Goal: Task Accomplishment & Management: Manage account settings

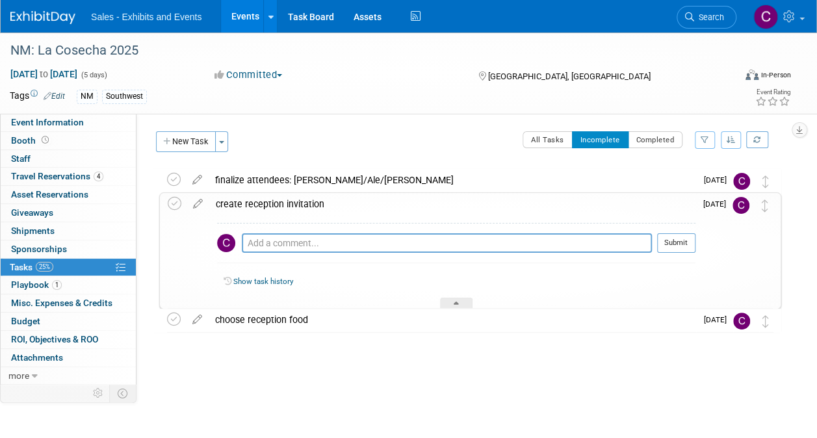
click at [243, 17] on link "Events" at bounding box center [244, 16] width 47 height 33
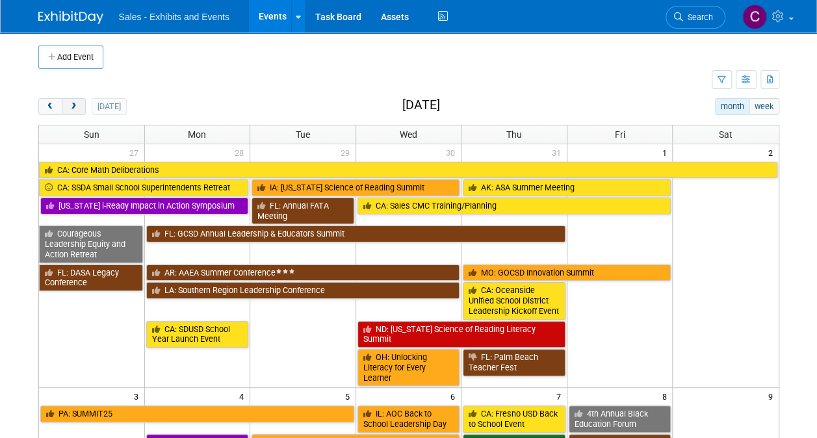
click at [80, 103] on button "next" at bounding box center [74, 106] width 24 height 17
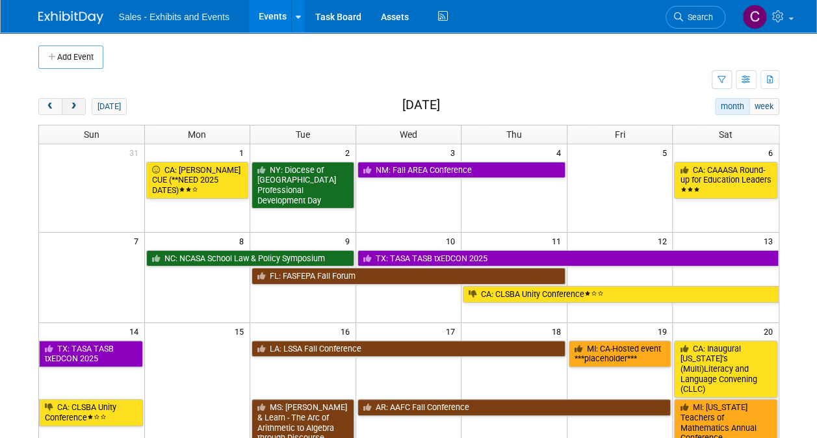
click at [70, 105] on span "next" at bounding box center [74, 107] width 10 height 8
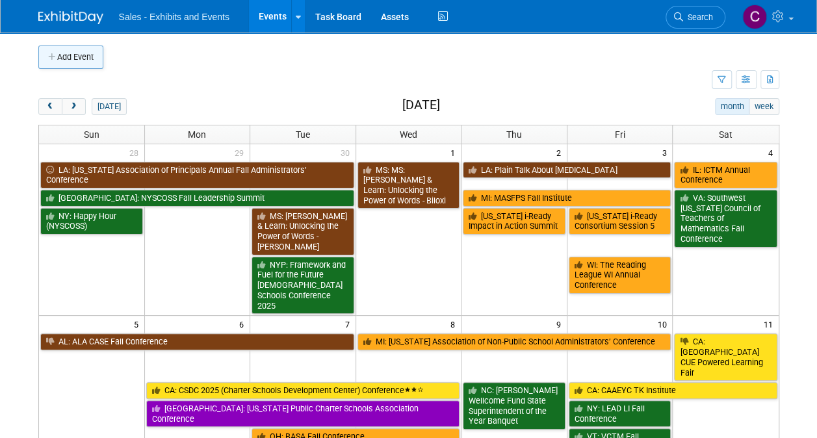
click at [60, 60] on button "Add Event" at bounding box center [70, 57] width 65 height 23
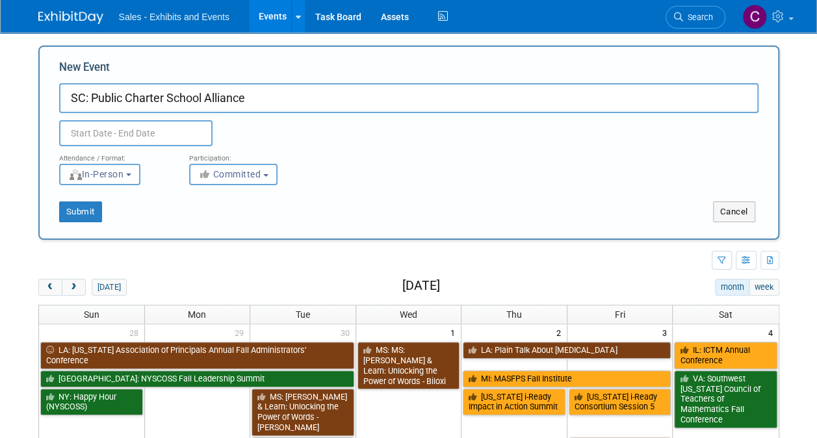
drag, startPoint x: 257, startPoint y: 98, endPoint x: 91, endPoint y: 96, distance: 165.8
click at [91, 96] on input "SC: Public Charter School Alliance" at bounding box center [408, 98] width 699 height 30
type input "SC: [US_STATE] Charter Schools Conference"
click at [125, 124] on input "text" at bounding box center [135, 133] width 153 height 26
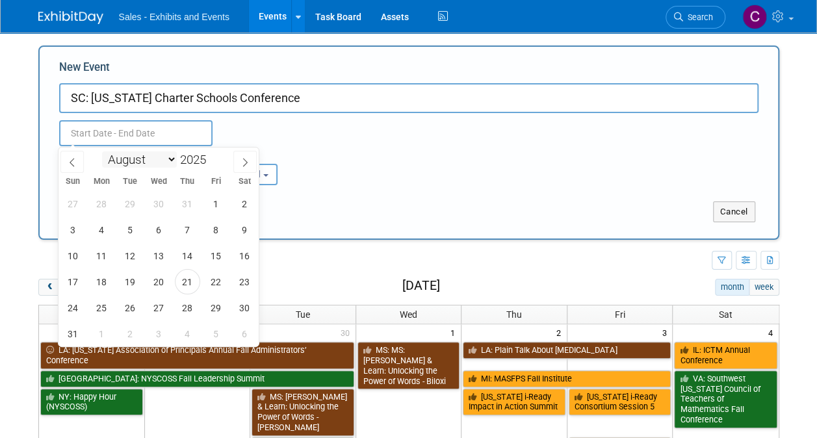
click at [157, 161] on select "January February March April May June July August September October November De…" at bounding box center [139, 159] width 75 height 16
select select "11"
click at [102, 151] on select "January February March April May June July August September October November De…" at bounding box center [139, 159] width 75 height 16
click at [163, 209] on span "3" at bounding box center [158, 203] width 25 height 25
click at [216, 202] on span "5" at bounding box center [215, 203] width 25 height 25
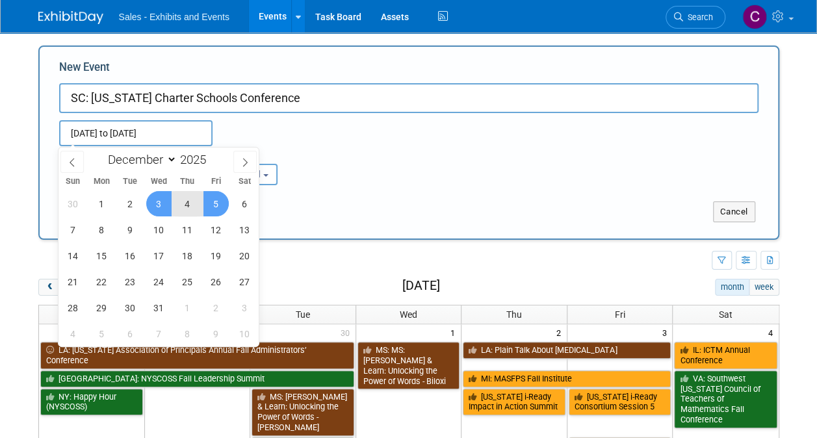
type input "[DATE] to [DATE]"
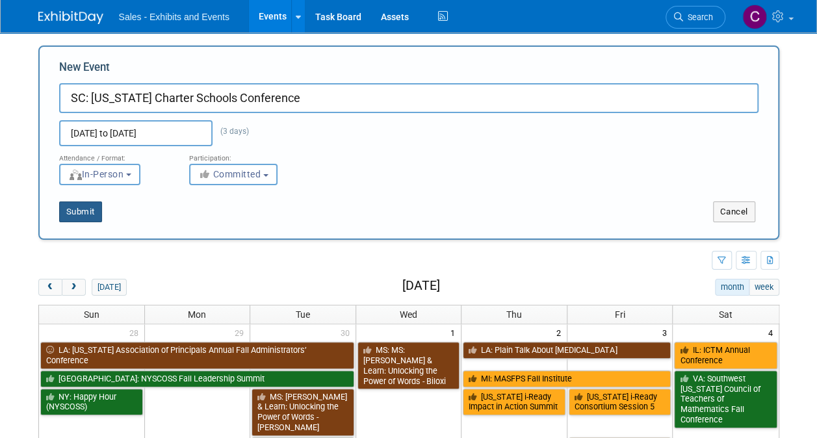
click at [84, 218] on button "Submit" at bounding box center [80, 212] width 43 height 21
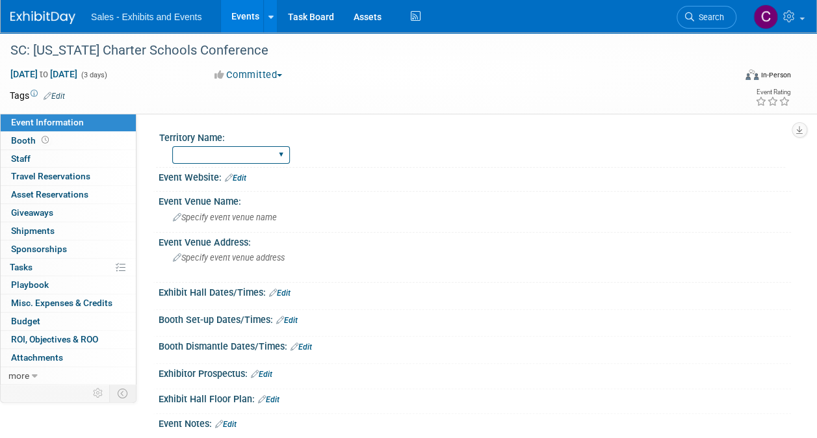
click at [228, 157] on select "Atlantic Southeast Central Southwest Pacific Mountain National Strategic Partne…" at bounding box center [231, 155] width 118 height 18
select select "Southeast"
click at [172, 146] on select "Atlantic Southeast Central Southwest Pacific Mountain National Strategic Partne…" at bounding box center [231, 155] width 118 height 18
drag, startPoint x: 70, startPoint y: 91, endPoint x: 58, endPoint y: 91, distance: 11.7
click at [69, 91] on td at bounding box center [361, 95] width 593 height 13
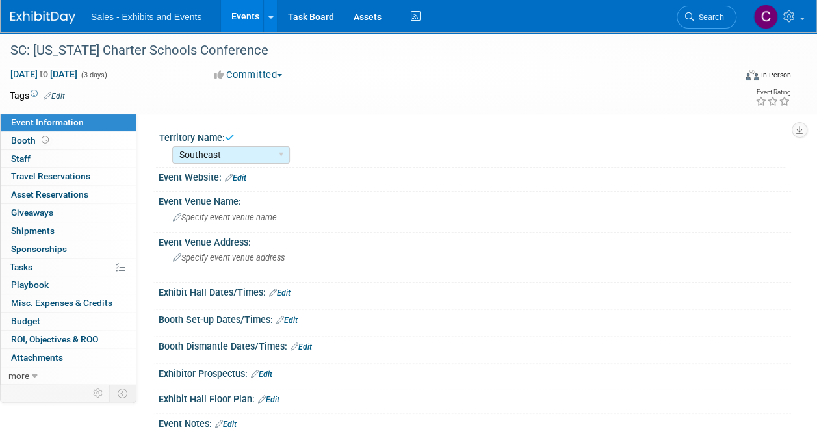
click at [58, 92] on link "Edit" at bounding box center [54, 96] width 21 height 9
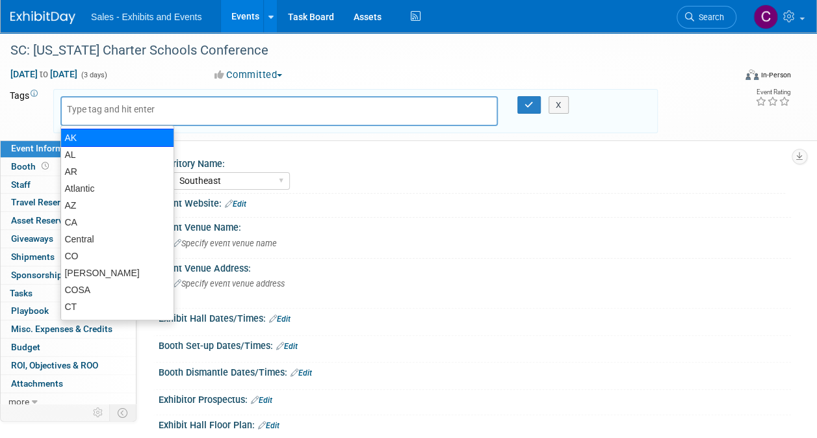
type input "s"
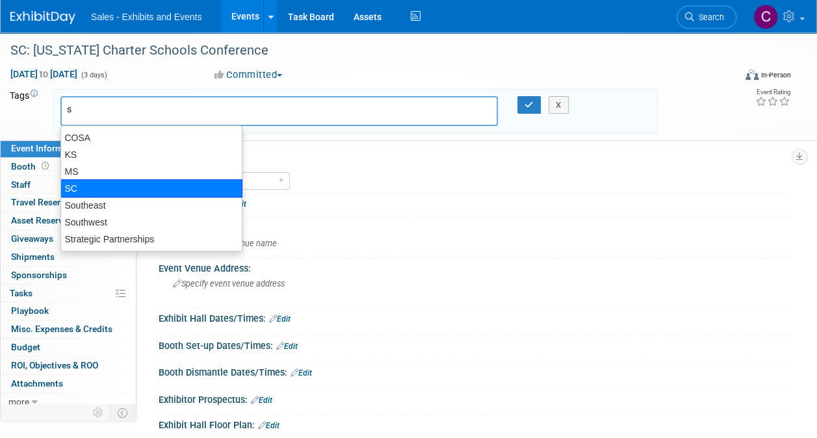
click at [86, 186] on div "SC" at bounding box center [151, 188] width 182 height 18
type input "SC"
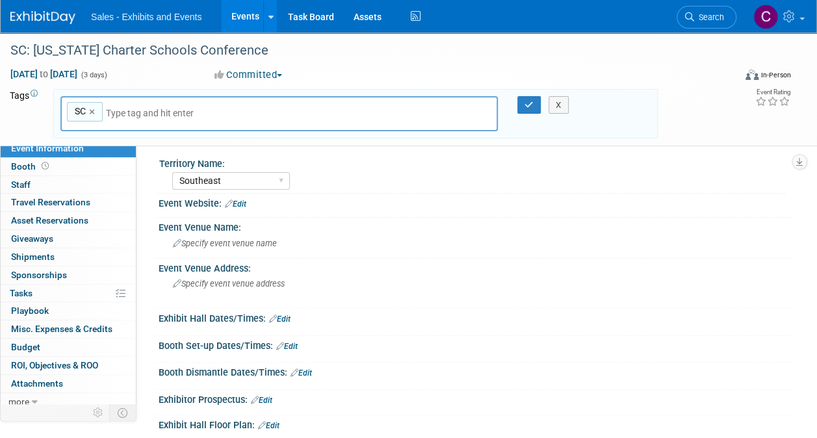
type input "s"
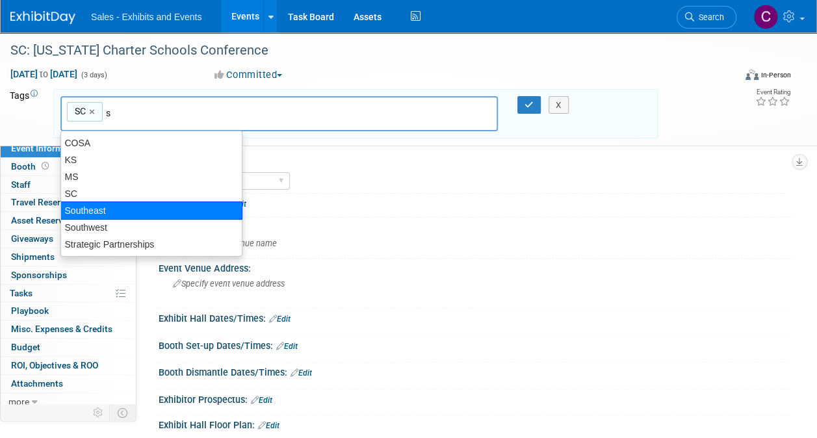
click at [103, 208] on div "Southeast" at bounding box center [151, 211] width 182 height 18
type input "SC, Southeast"
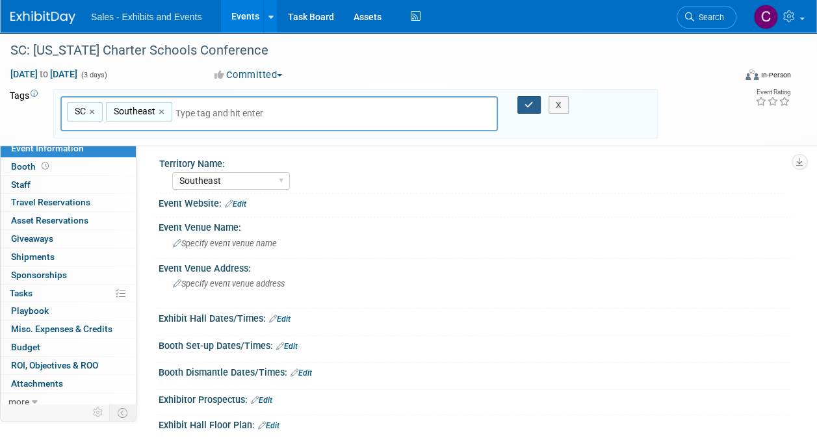
click at [530, 99] on button "button" at bounding box center [528, 105] width 23 height 18
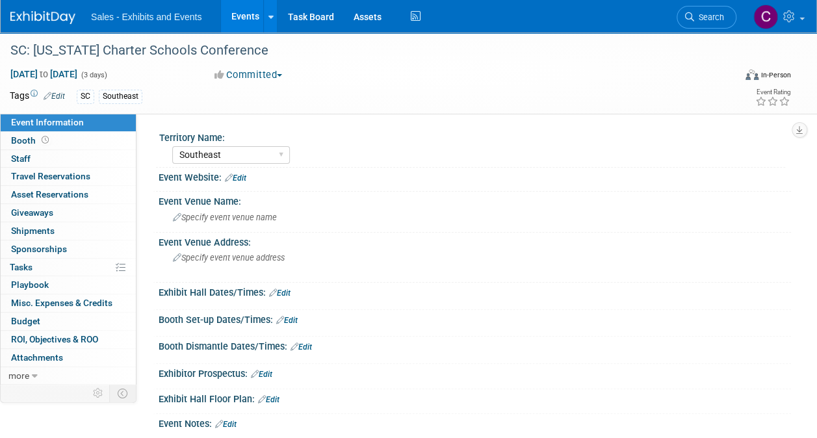
click at [246, 176] on link "Edit" at bounding box center [235, 178] width 21 height 9
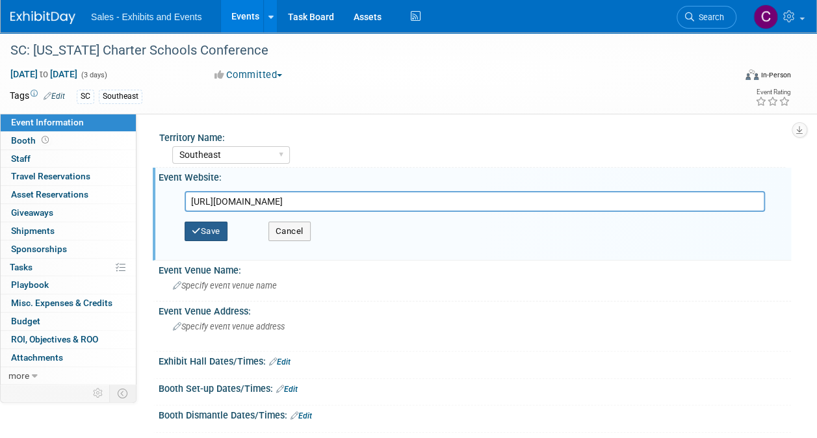
type input "[URL][DOMAIN_NAME]"
click at [216, 235] on button "Save" at bounding box center [206, 232] width 43 height 20
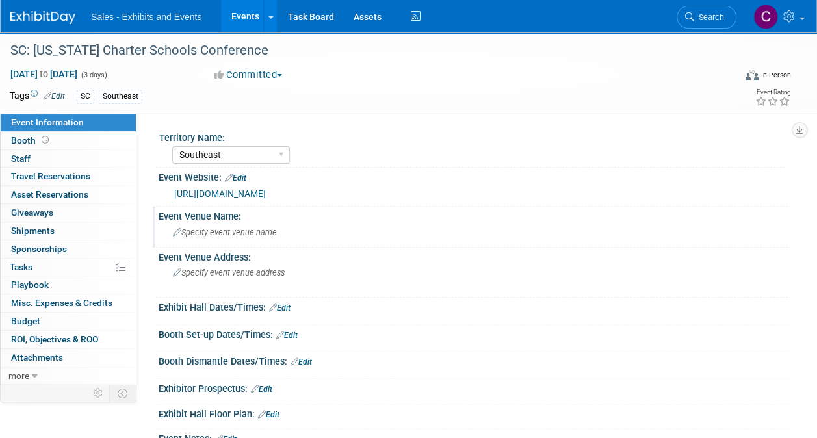
click at [230, 237] on span "Specify event venue name" at bounding box center [225, 233] width 104 height 10
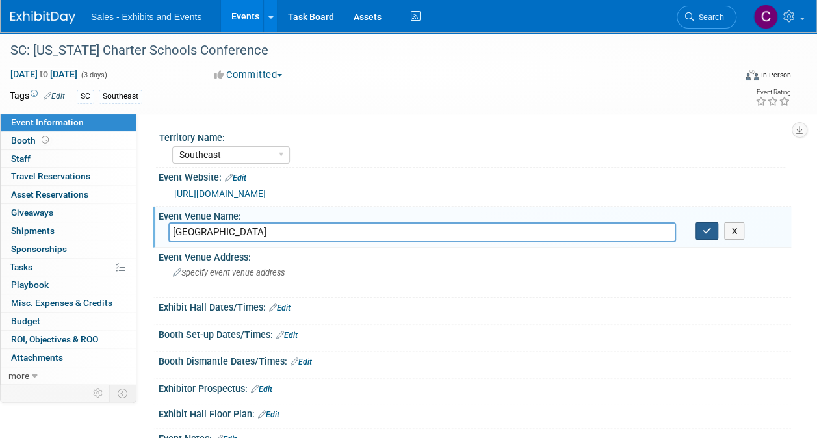
type input "[GEOGRAPHIC_DATA]"
drag, startPoint x: 705, startPoint y: 228, endPoint x: 701, endPoint y: 9, distance: 219.1
click at [705, 228] on icon "button" at bounding box center [707, 231] width 9 height 8
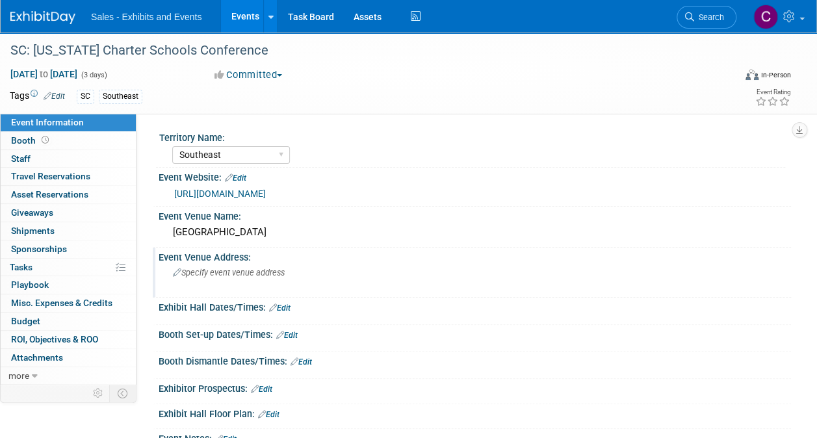
drag, startPoint x: 224, startPoint y: 274, endPoint x: 181, endPoint y: 274, distance: 42.9
click at [181, 274] on icon at bounding box center [177, 273] width 8 height 8
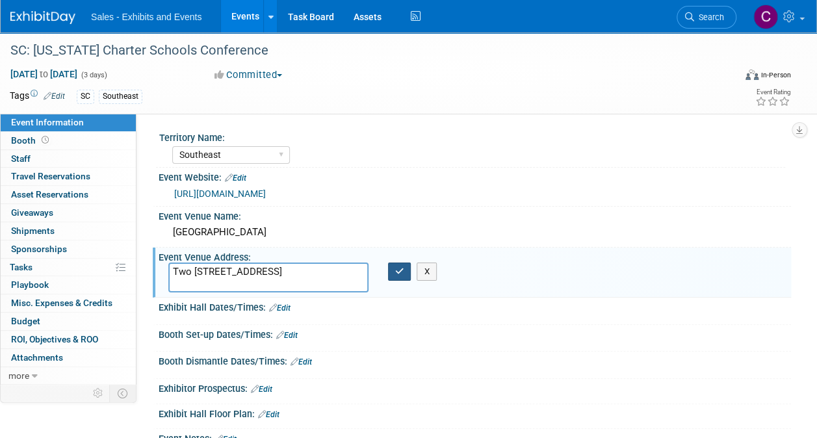
type textarea "Two [STREET_ADDRESS]"
click at [400, 270] on icon "button" at bounding box center [399, 271] width 9 height 8
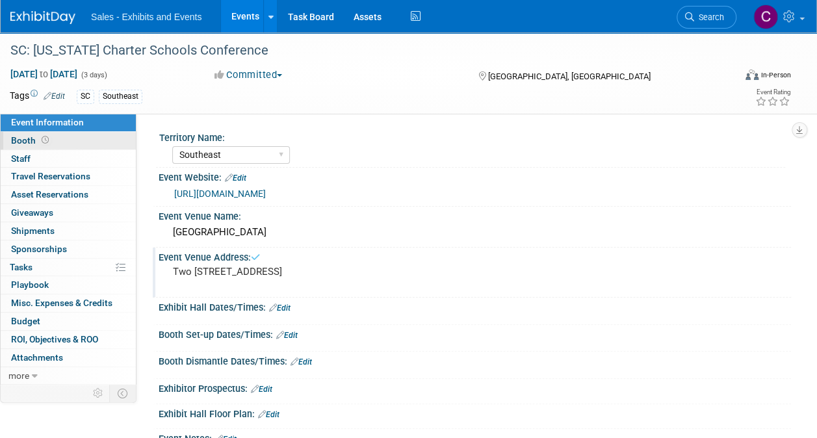
drag, startPoint x: 25, startPoint y: 138, endPoint x: 116, endPoint y: 131, distance: 91.9
click at [25, 138] on span "Booth" at bounding box center [31, 140] width 40 height 10
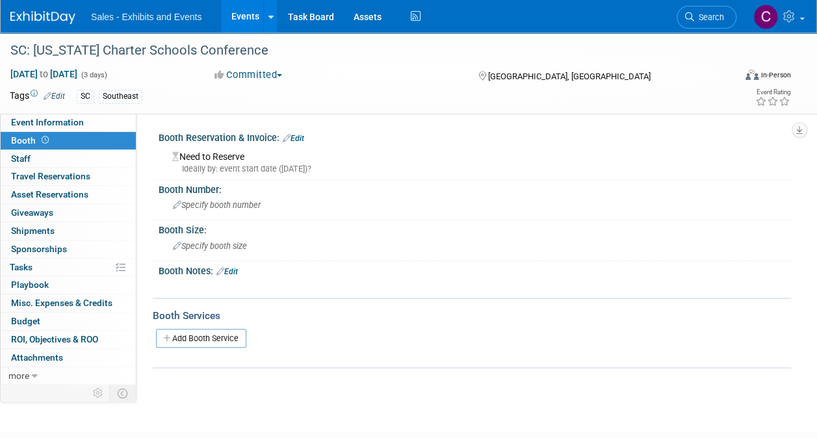
click at [299, 139] on link "Edit" at bounding box center [293, 138] width 21 height 9
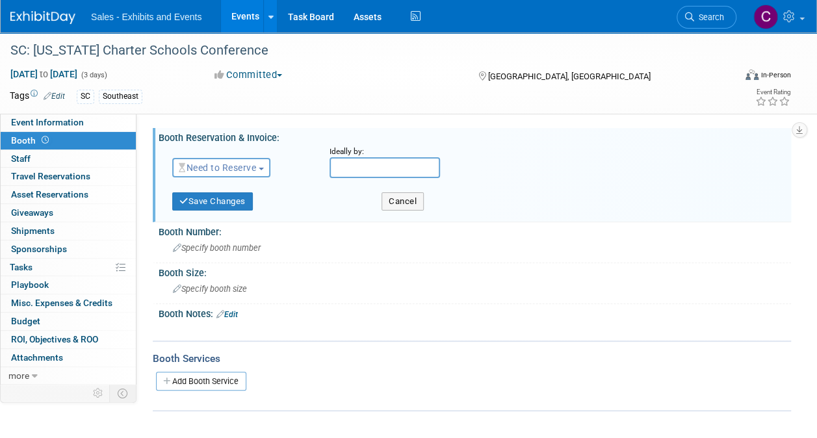
click at [224, 172] on span "Need to Reserve" at bounding box center [217, 168] width 77 height 10
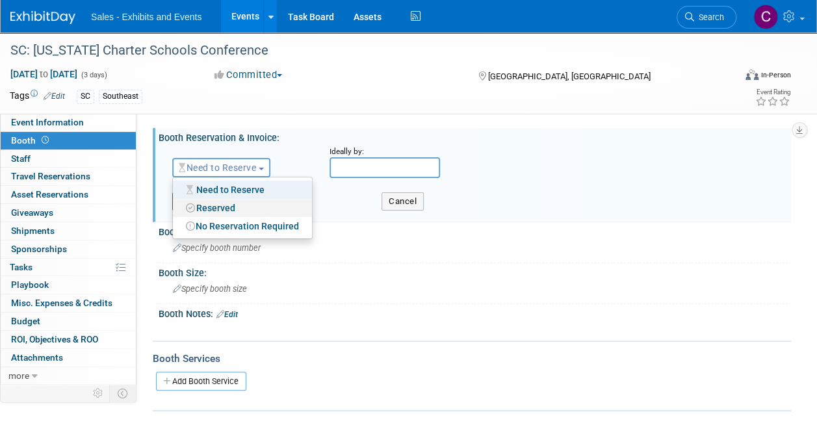
click at [228, 209] on link "Reserved" at bounding box center [242, 208] width 139 height 18
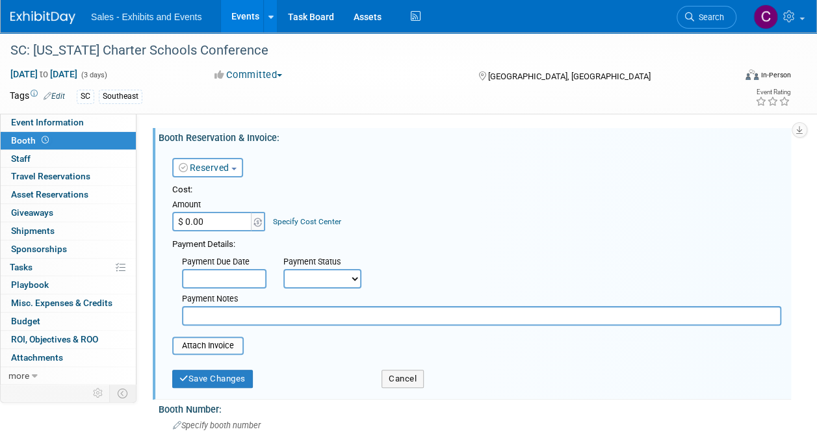
click at [232, 161] on button "Reserved" at bounding box center [207, 168] width 71 height 20
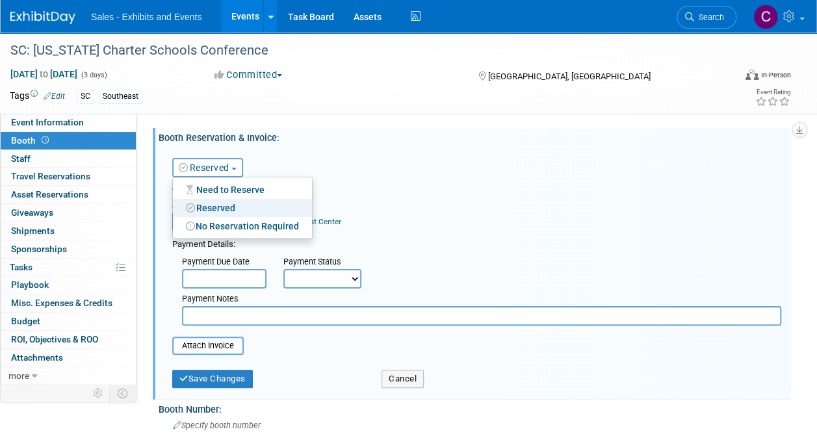
click at [638, 203] on div "Cost: Amount $ 0.00 Specify Cost Center Cost Center -- Not Specified -- Events …" at bounding box center [476, 207] width 609 height 47
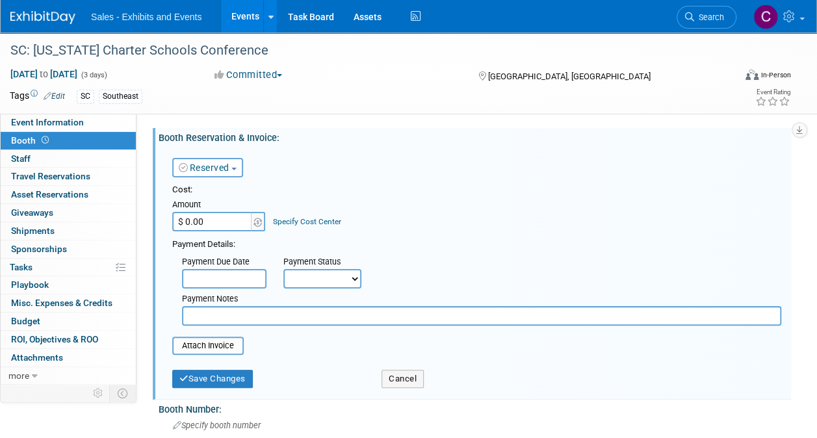
click at [216, 181] on div "Reserved Need to Reserve Reserved No Reservation Required" at bounding box center [241, 165] width 157 height 38
click at [211, 166] on link "Reserved" at bounding box center [204, 168] width 51 height 10
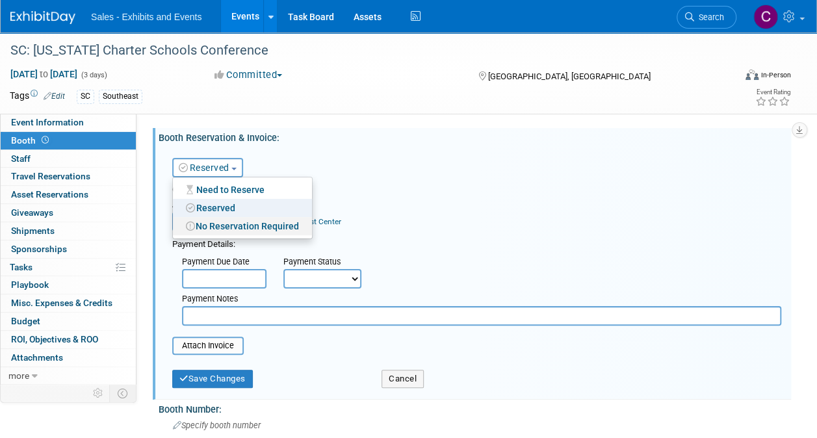
click at [229, 228] on link "No Reservation Required" at bounding box center [242, 226] width 139 height 18
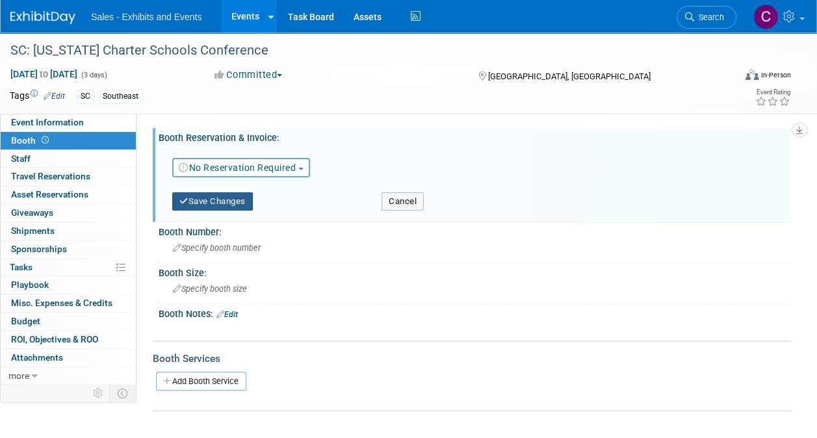
click at [202, 202] on button "Save Changes" at bounding box center [212, 201] width 81 height 18
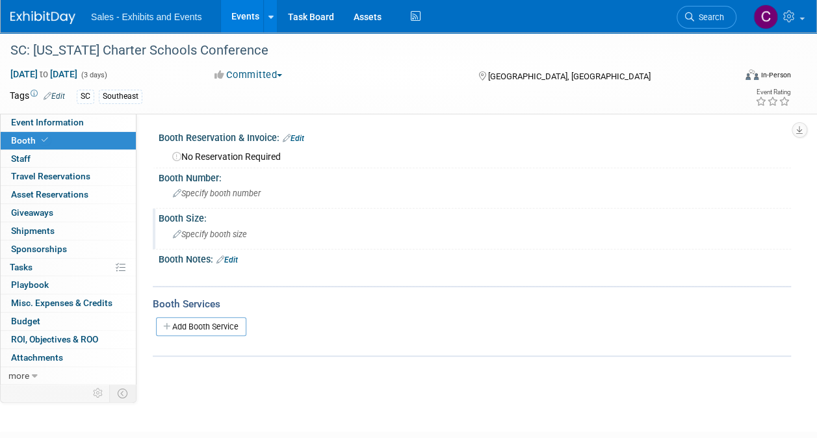
click at [231, 238] on span "Specify booth size" at bounding box center [210, 234] width 74 height 10
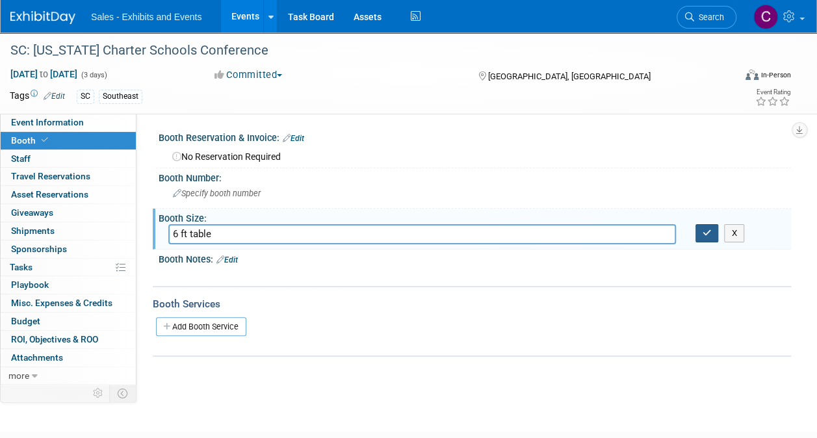
type input "6 ft table"
click at [710, 236] on icon "button" at bounding box center [707, 233] width 9 height 8
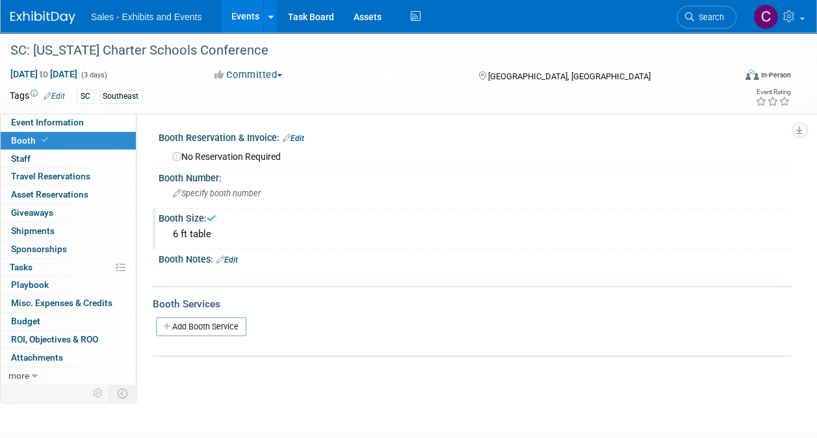
click at [232, 257] on link "Edit" at bounding box center [226, 259] width 21 height 9
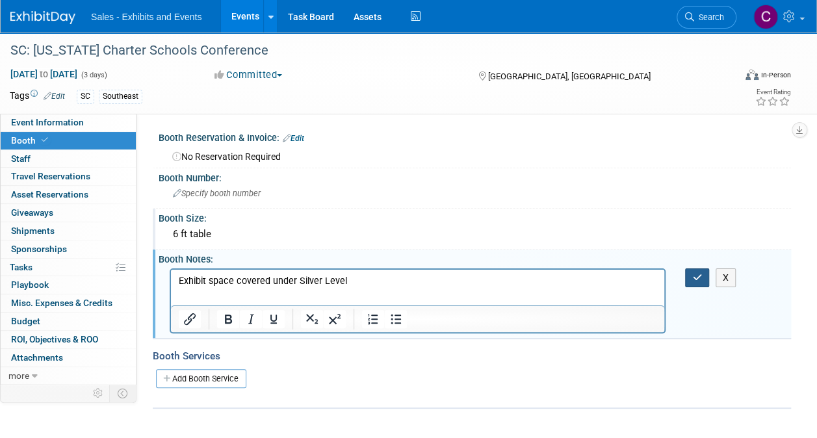
click at [698, 278] on icon "button" at bounding box center [697, 277] width 10 height 9
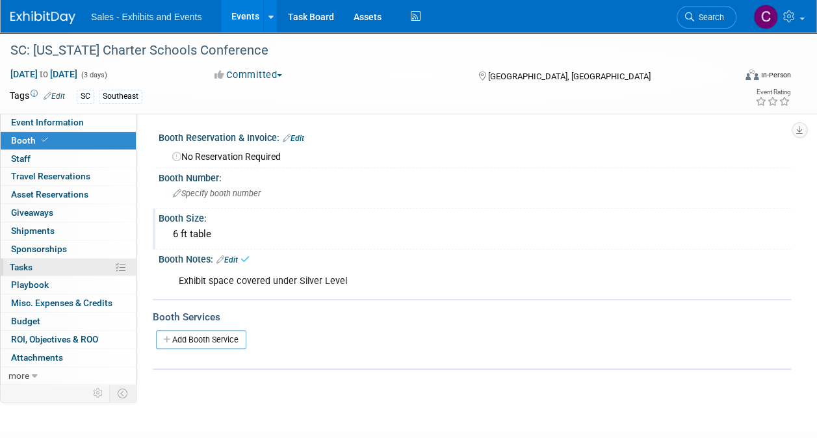
click at [32, 265] on span "Tasks 0%" at bounding box center [21, 267] width 23 height 10
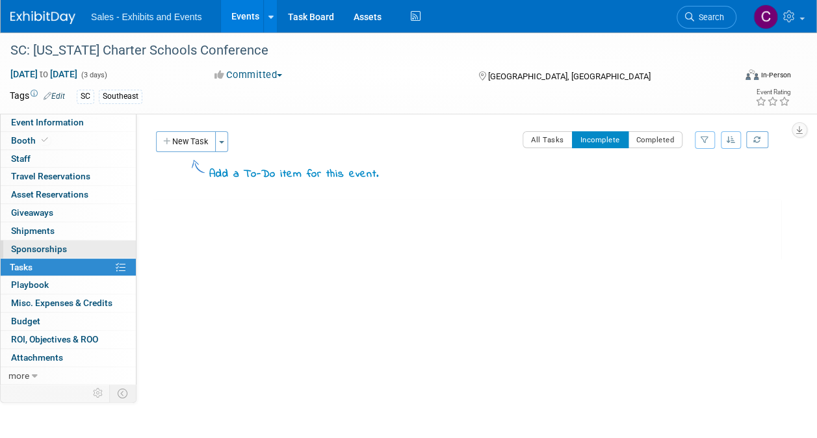
click at [30, 246] on span "Sponsorships 0" at bounding box center [39, 249] width 56 height 10
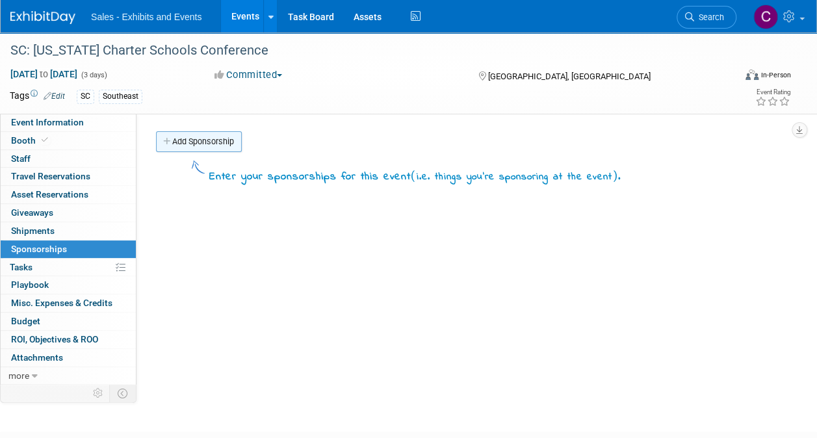
click at [187, 131] on link "Add Sponsorship" at bounding box center [199, 141] width 86 height 21
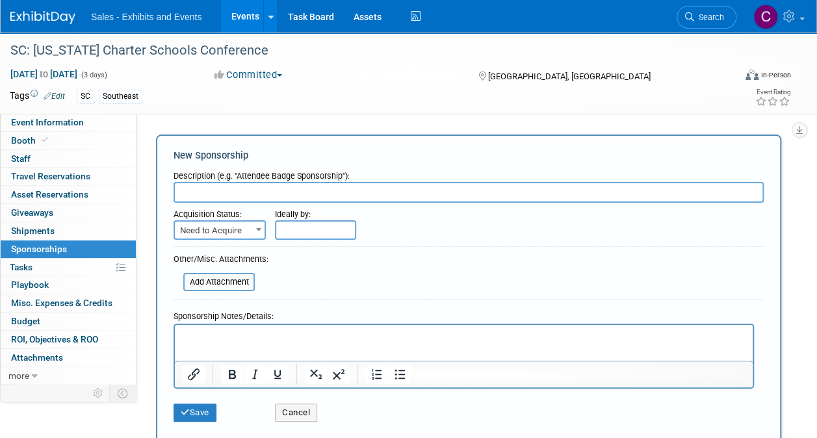
click at [217, 185] on input "text" at bounding box center [469, 192] width 590 height 21
type input "Silver"
click at [226, 228] on span "Need to Acquire" at bounding box center [220, 231] width 90 height 18
select select "2"
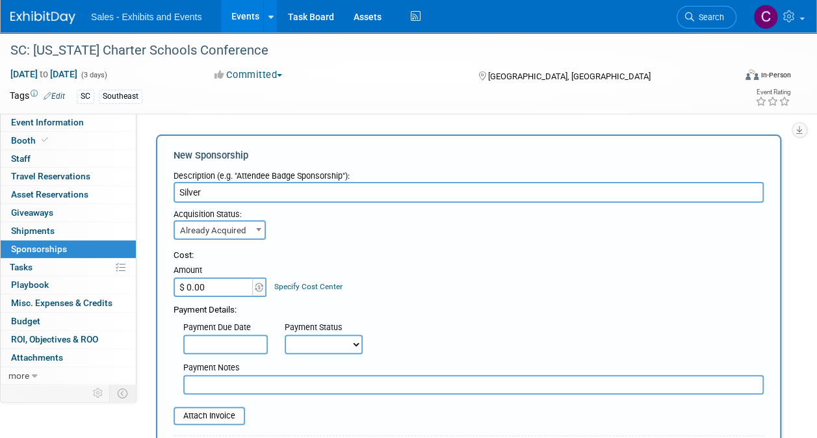
click at [222, 281] on input "$ 0.00" at bounding box center [214, 288] width 81 height 20
type input "$ 3,000.00"
click at [329, 347] on select "Not Paid Yet Partially Paid Paid in Full" at bounding box center [324, 345] width 78 height 20
select select "1"
click at [285, 335] on select "Not Paid Yet Partially Paid Paid in Full" at bounding box center [324, 345] width 78 height 20
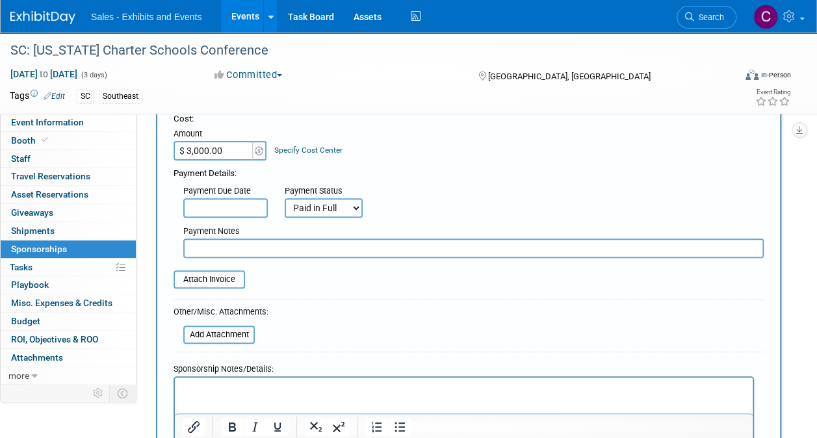
scroll to position [178, 0]
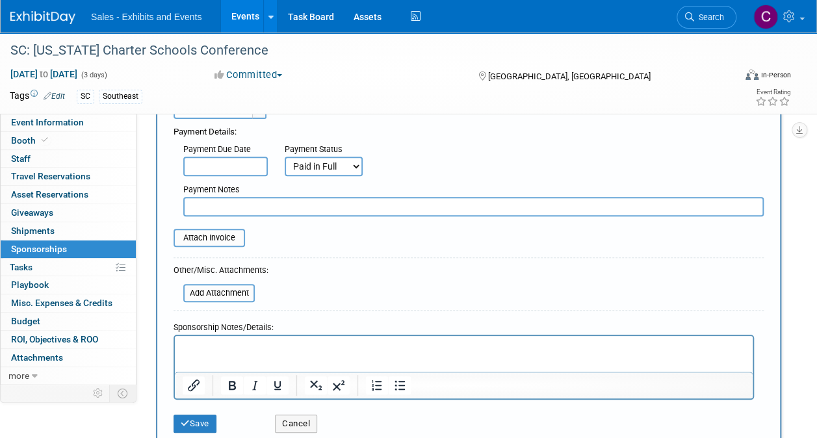
click at [235, 204] on input "text" at bounding box center [473, 207] width 580 height 20
type input "amex"
click at [215, 241] on input "file" at bounding box center [166, 238] width 155 height 16
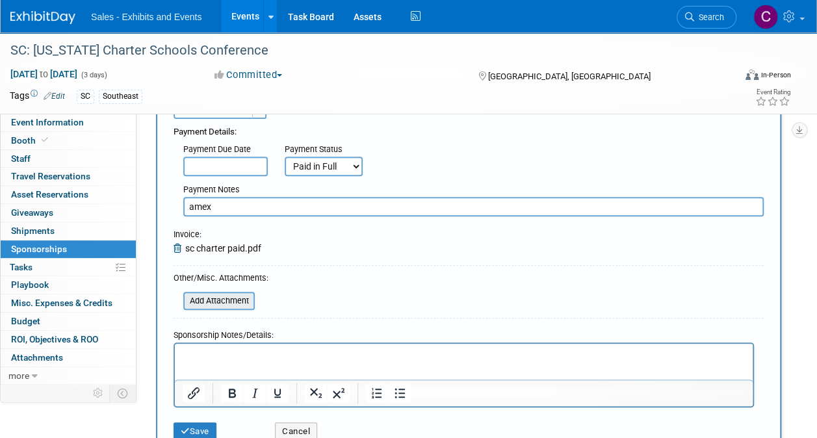
click at [203, 302] on input "file" at bounding box center [176, 301] width 155 height 16
type input "C:\fakepath\2025 Conference Sponsor Guide.pdf"
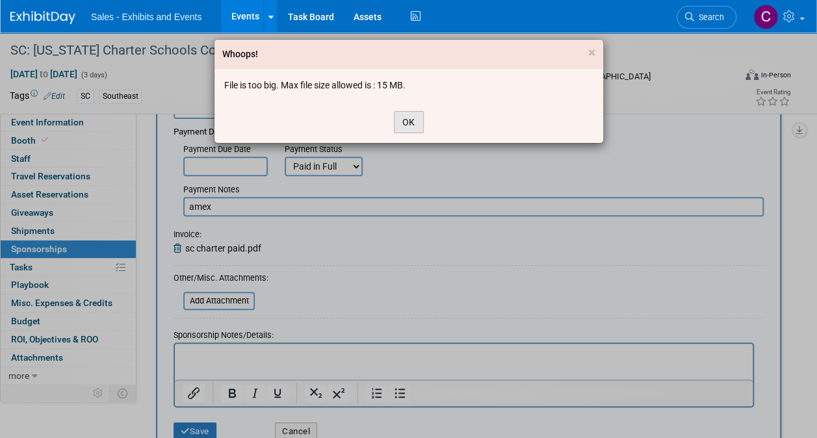
click at [412, 118] on button "OK" at bounding box center [409, 122] width 30 height 22
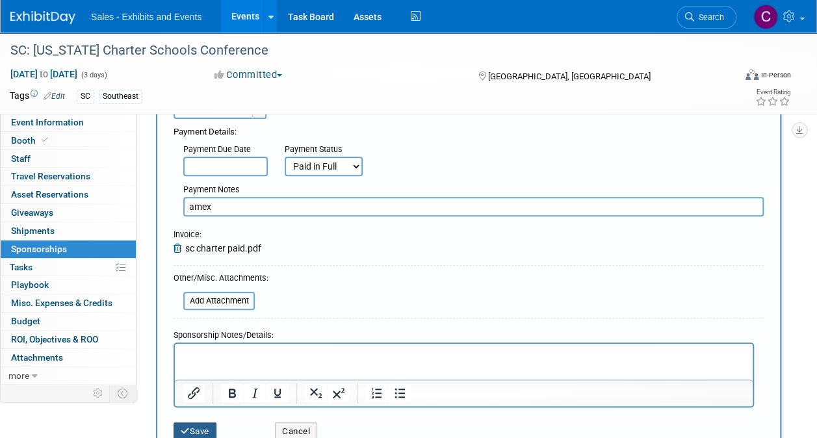
click at [207, 423] on button "Save" at bounding box center [195, 432] width 43 height 18
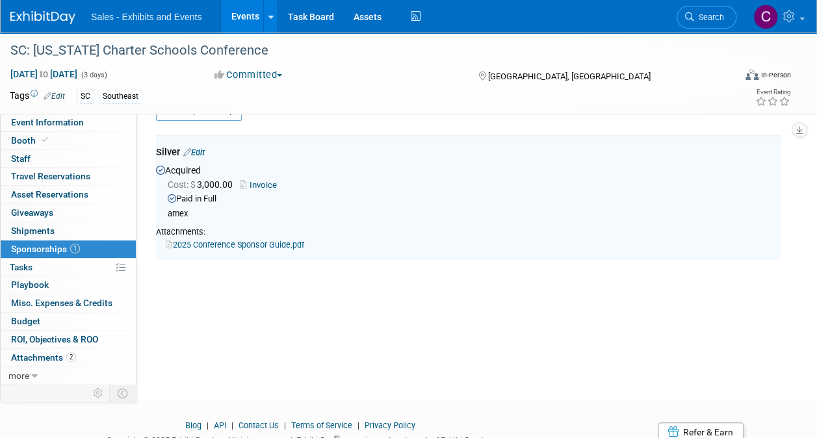
scroll to position [27, 0]
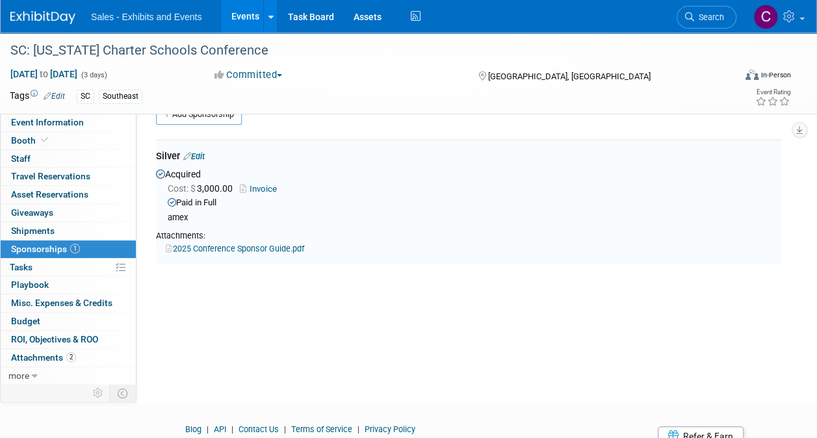
click at [201, 159] on link "Edit" at bounding box center [193, 156] width 21 height 10
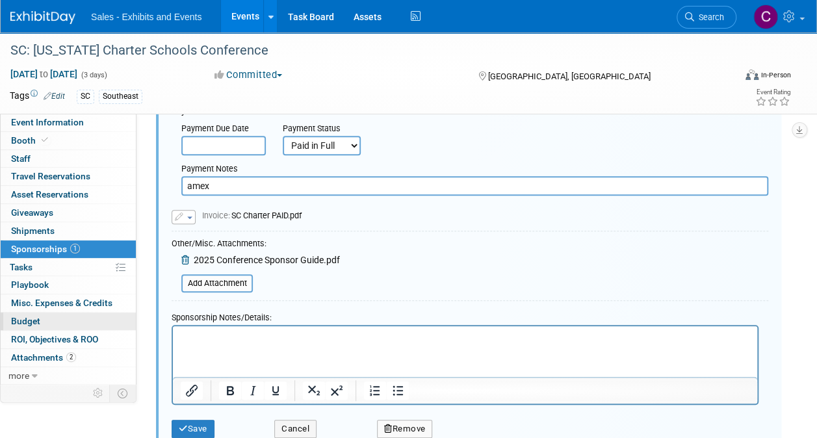
scroll to position [211, 0]
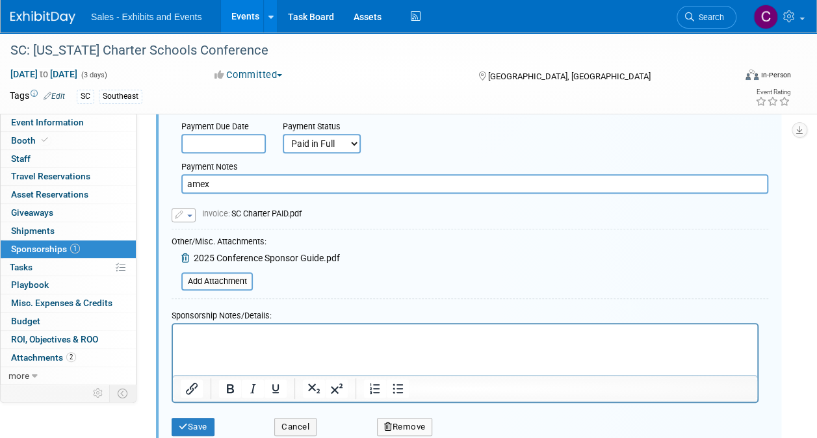
drag, startPoint x: 216, startPoint y: 344, endPoint x: 189, endPoint y: 345, distance: 26.7
click at [189, 343] on html at bounding box center [465, 333] width 584 height 18
paste body "Rich Text Area. Press ALT-0 for help."
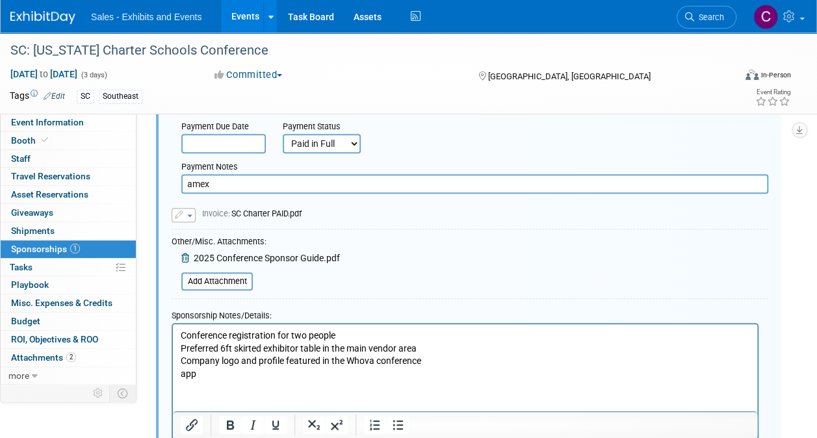
click at [439, 358] on p "Conference registration for two people Preferred 6ft skirted exhibitor table in…" at bounding box center [465, 355] width 569 height 51
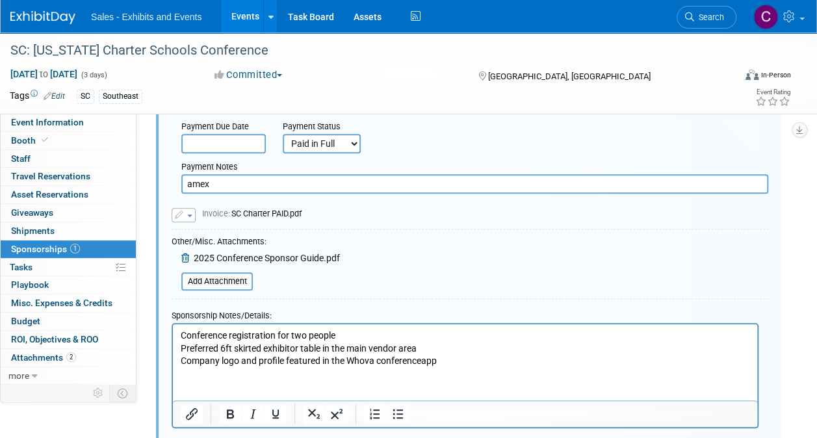
drag, startPoint x: 181, startPoint y: 335, endPoint x: 185, endPoint y: 328, distance: 8.1
click at [182, 334] on p "Conference registration for two people Preferred 6ft skirted exhibitor table in…" at bounding box center [465, 349] width 569 height 38
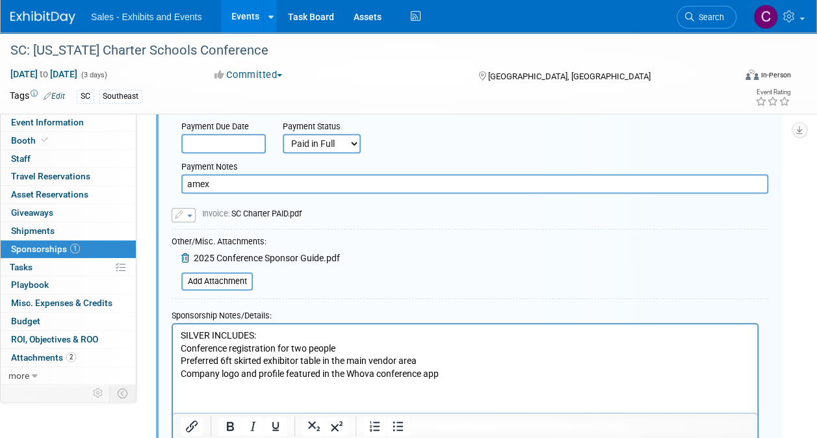
scroll to position [400, 0]
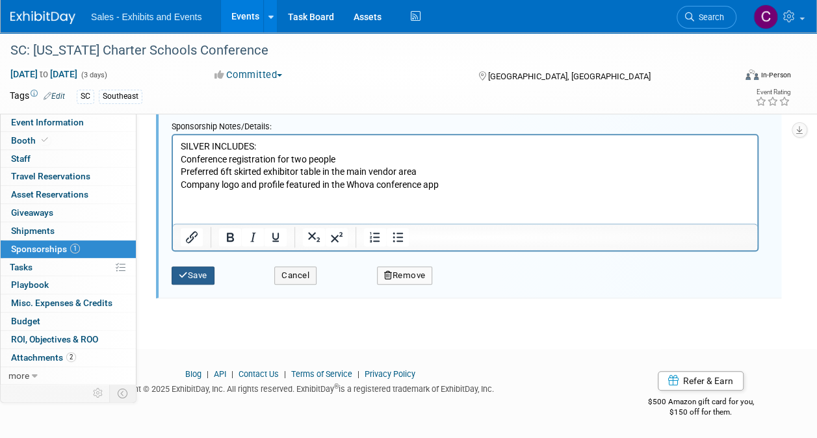
click at [199, 276] on button "Save" at bounding box center [193, 276] width 43 height 18
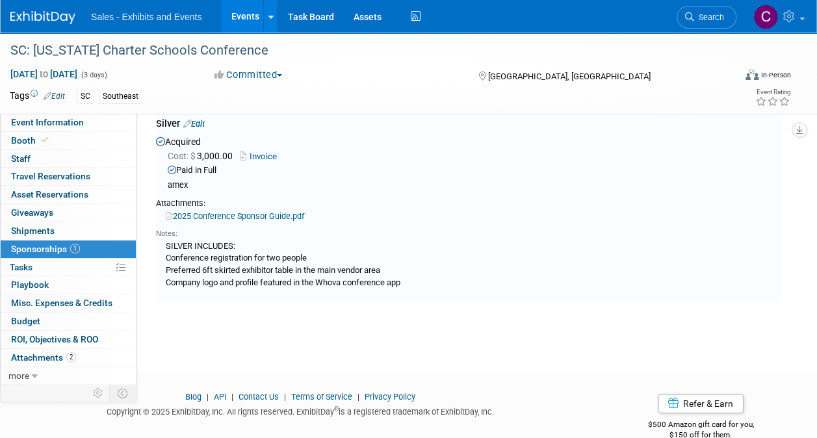
scroll to position [19, 0]
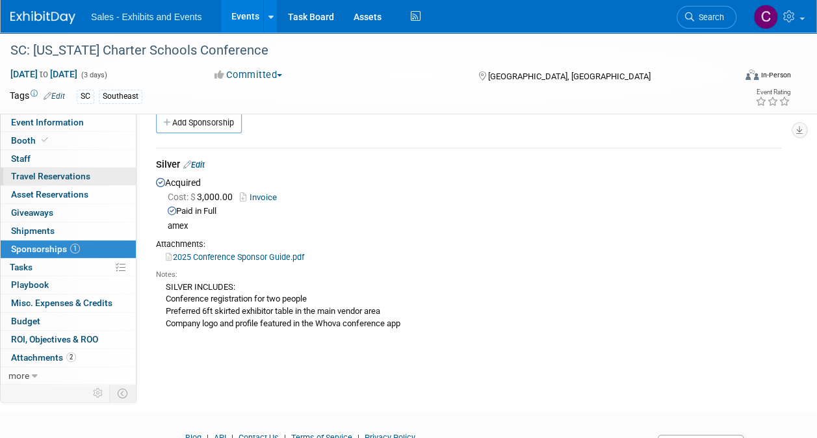
click at [36, 175] on span "Travel Reservations 0" at bounding box center [50, 176] width 79 height 10
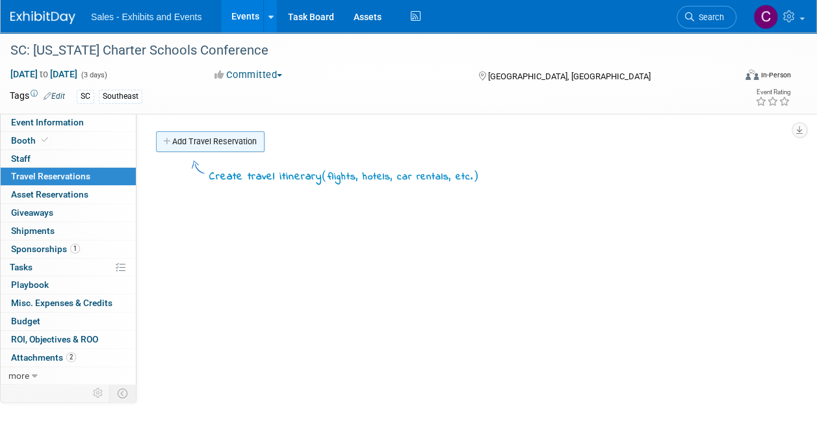
click at [205, 140] on link "Add Travel Reservation" at bounding box center [210, 141] width 109 height 21
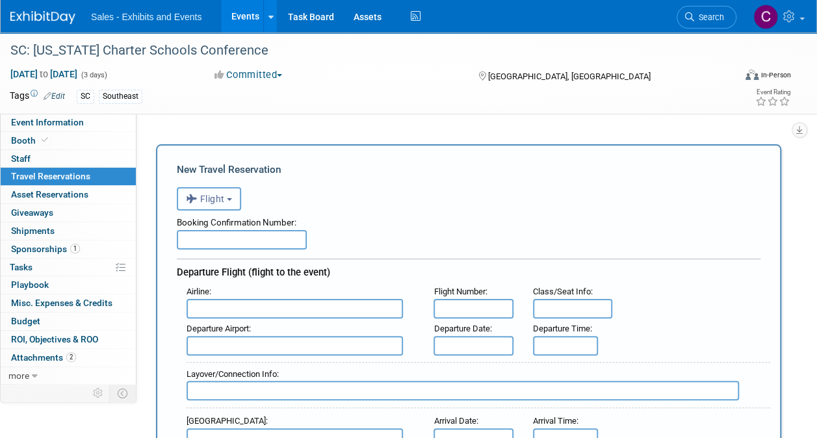
click at [216, 196] on span "Flight" at bounding box center [205, 199] width 39 height 10
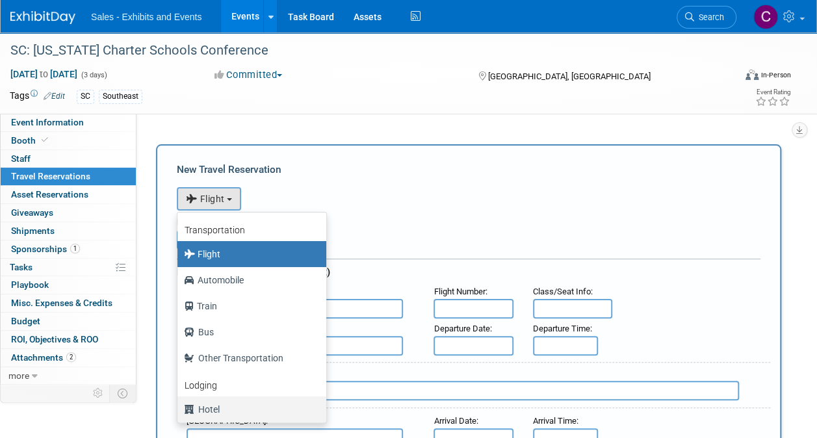
click at [218, 417] on label "Hotel" at bounding box center [248, 409] width 129 height 21
click at [179, 412] on input "Hotel" at bounding box center [175, 408] width 8 height 8
select select "6"
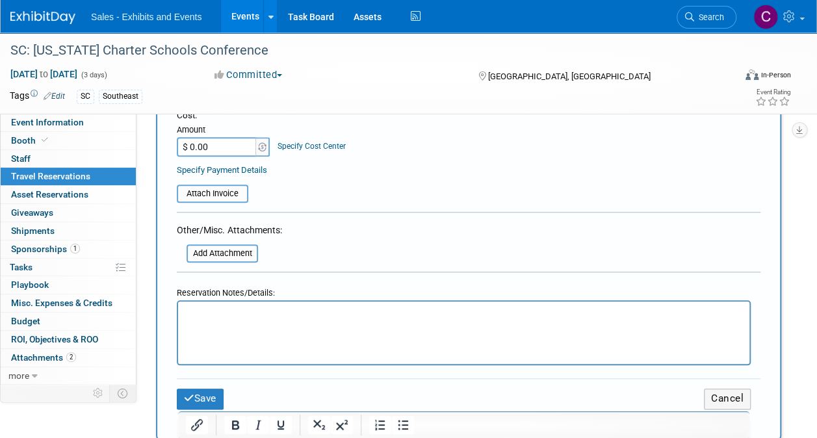
scroll to position [546, 0]
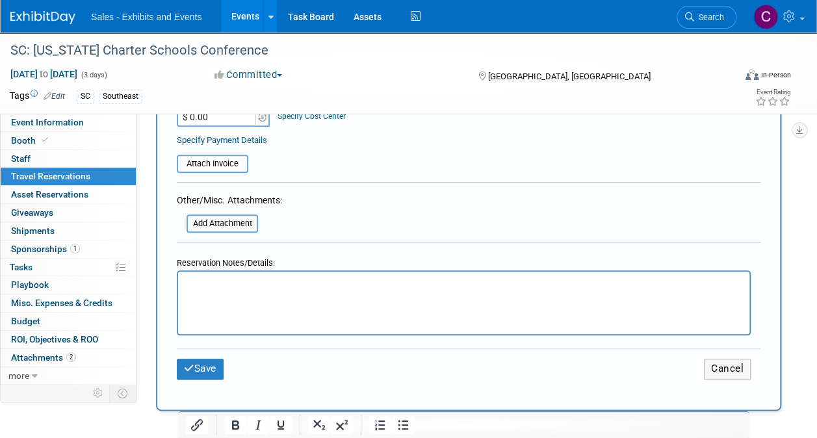
click at [259, 285] on p "Rich Text Area. Press ALT-0 for help." at bounding box center [464, 284] width 556 height 14
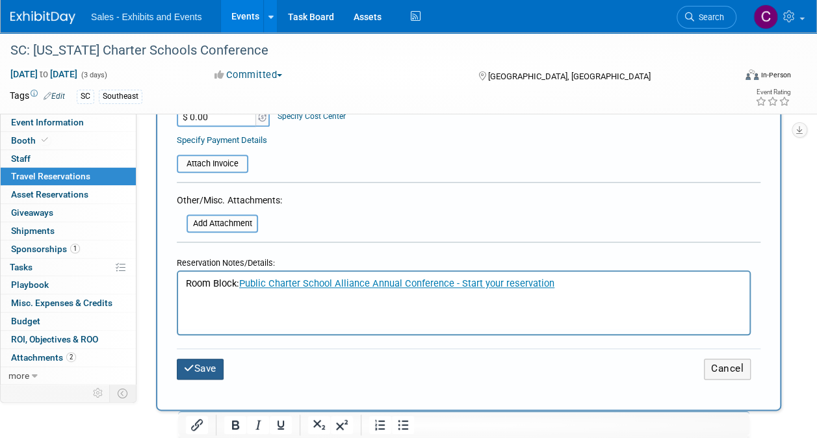
click at [199, 367] on button "Save" at bounding box center [200, 369] width 47 height 20
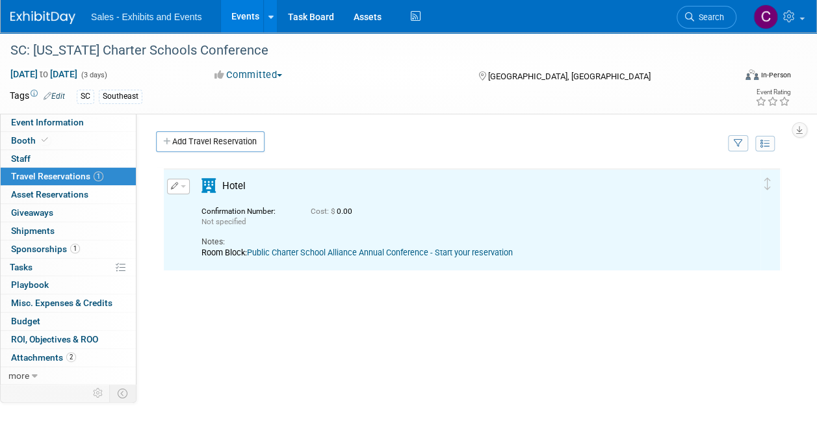
scroll to position [0, 0]
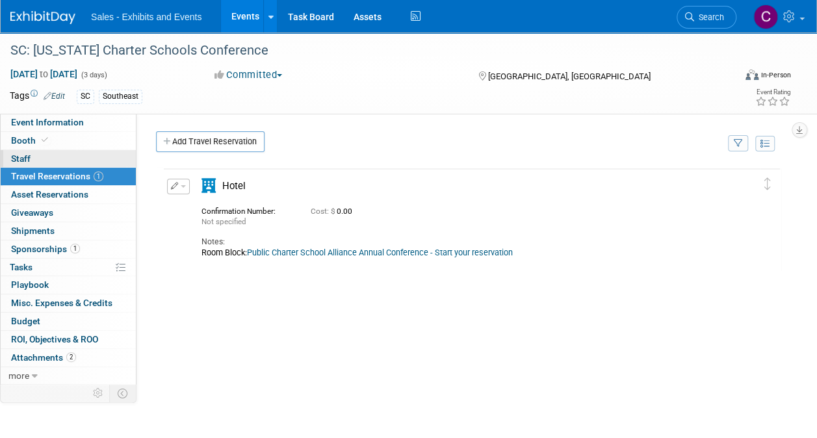
click at [27, 156] on span "Staff 0" at bounding box center [21, 158] width 20 height 10
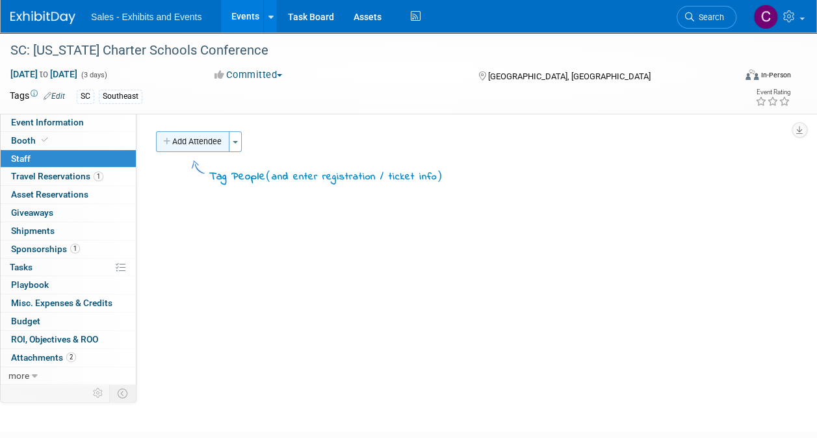
click at [198, 144] on button "Add Attendee" at bounding box center [192, 141] width 73 height 21
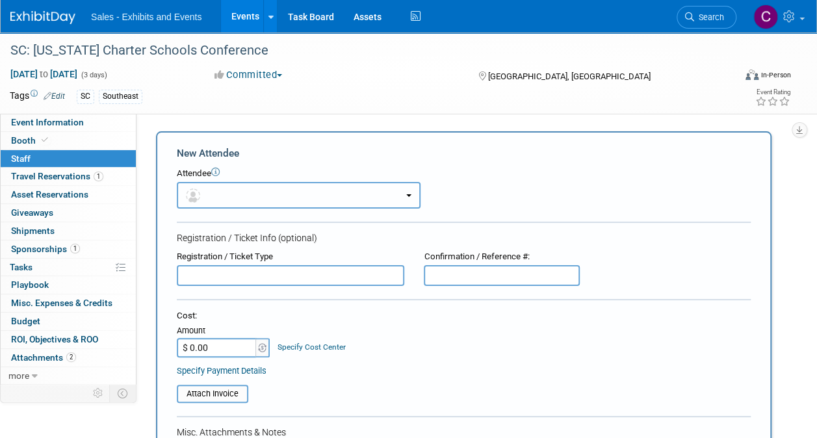
click at [235, 199] on button "button" at bounding box center [299, 195] width 244 height 27
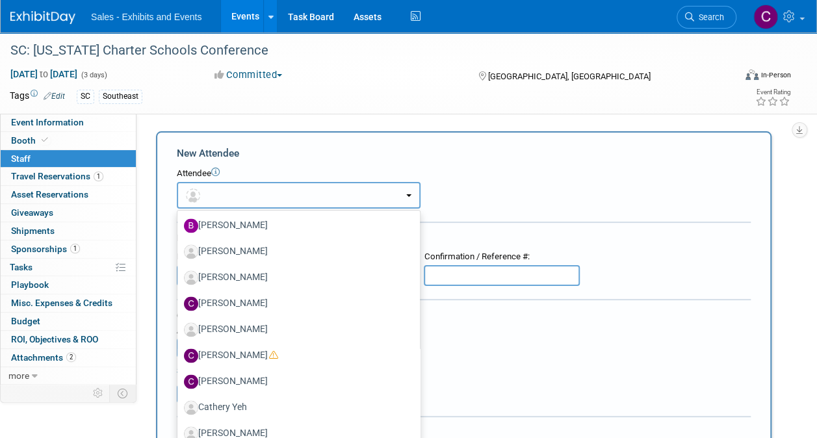
scroll to position [1299, 0]
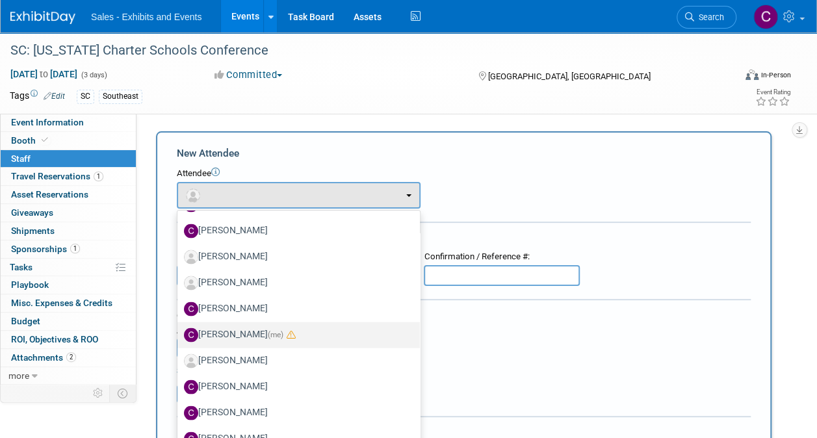
click at [268, 332] on span "(me)" at bounding box center [276, 334] width 16 height 9
click at [179, 332] on input "Christine Lurz (me)" at bounding box center [175, 333] width 8 height 8
select select "a9e3834d-668b-4315-a5d4-069993be606a"
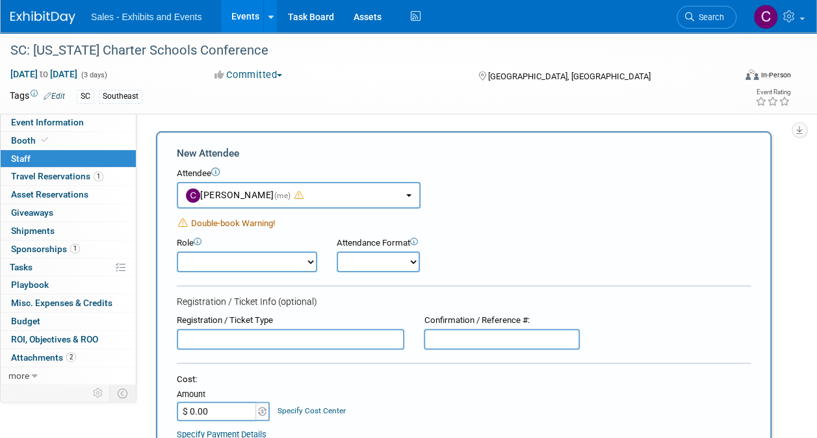
click at [287, 268] on select "Author Demonstrator Host Planner Presenter Product Rep Sales Representative" at bounding box center [247, 262] width 140 height 21
select select "6"
click at [177, 252] on select "Author Demonstrator Host Planner Presenter Product Rep Sales Representative" at bounding box center [247, 262] width 140 height 21
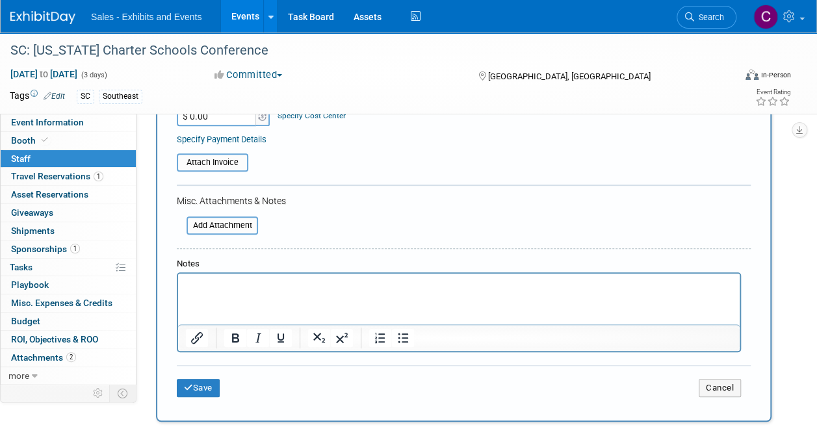
scroll to position [302, 0]
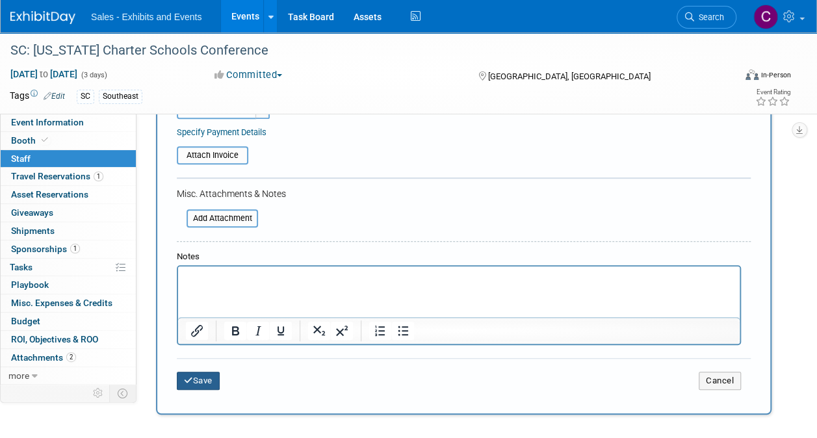
click at [213, 374] on button "Save" at bounding box center [198, 381] width 43 height 18
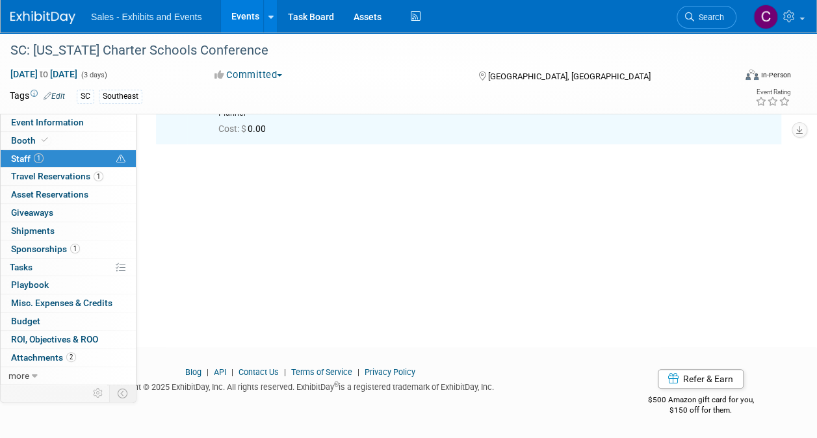
scroll to position [0, 0]
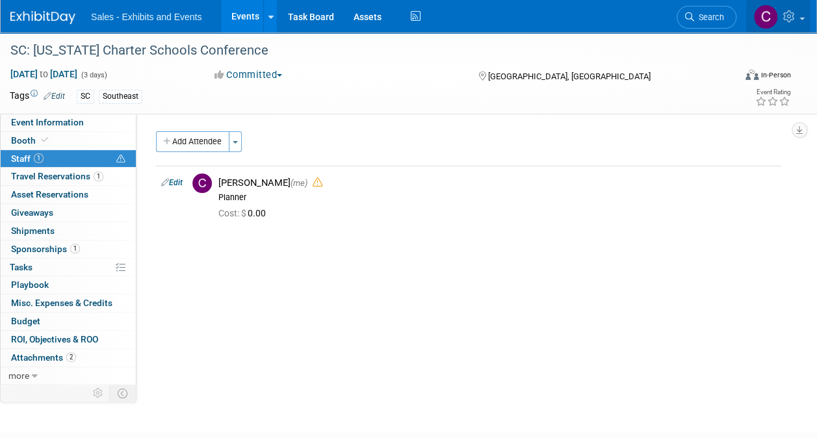
click at [788, 18] on icon at bounding box center [790, 16] width 15 height 12
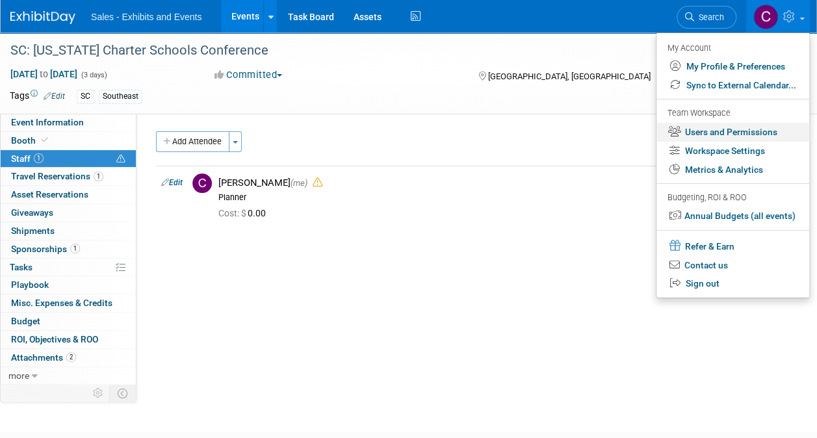
click at [733, 129] on link "Users and Permissions" at bounding box center [733, 132] width 153 height 19
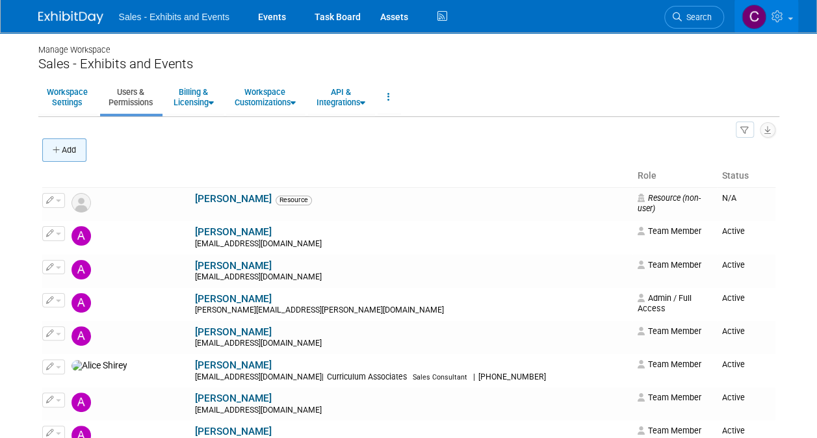
click at [80, 146] on button "Add" at bounding box center [64, 149] width 44 height 23
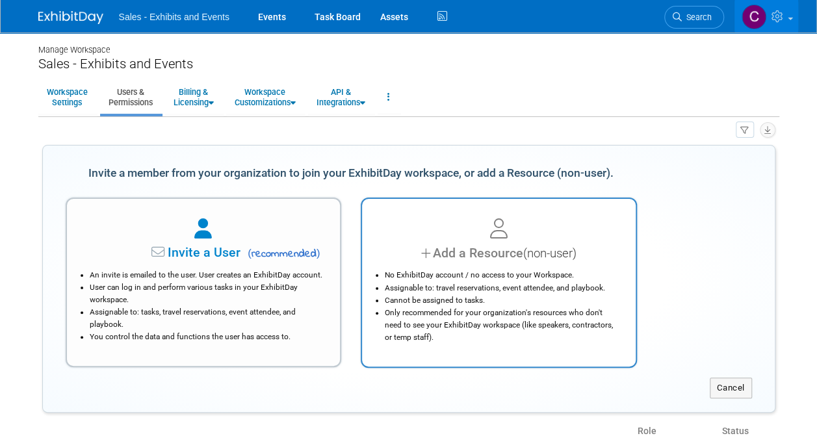
click at [505, 302] on li "Cannot be assigned to tasks." at bounding box center [502, 300] width 235 height 12
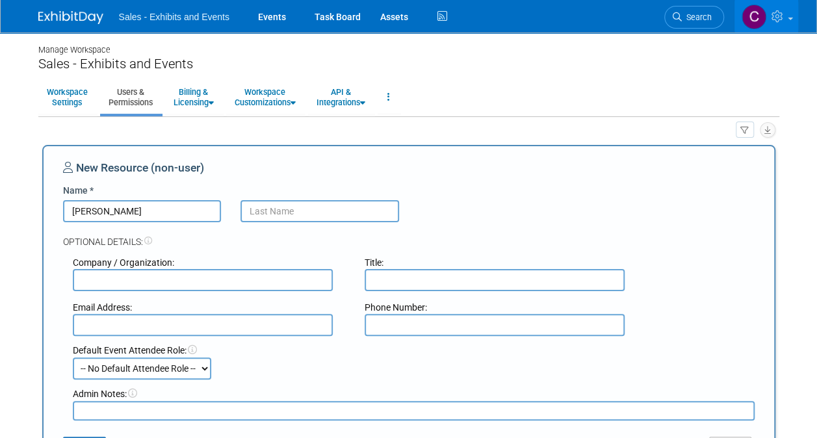
type input "Arianna"
click at [319, 208] on input "text" at bounding box center [320, 211] width 159 height 22
type input "Konga"
paste input "Associate Partner Success Manager- FL Charter Schools"
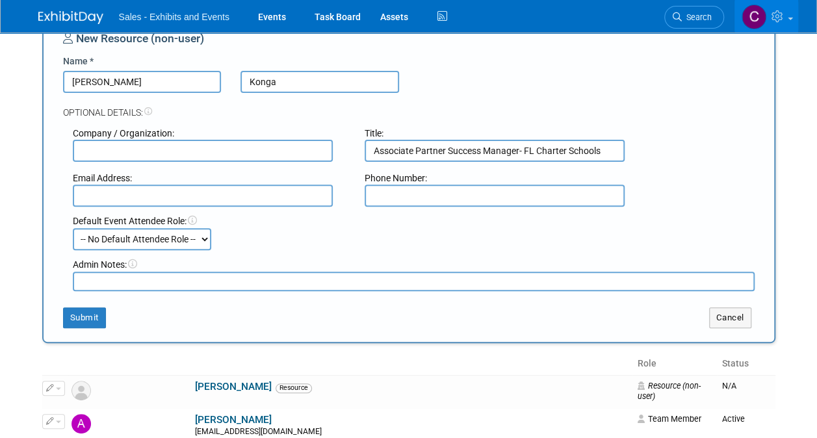
scroll to position [153, 0]
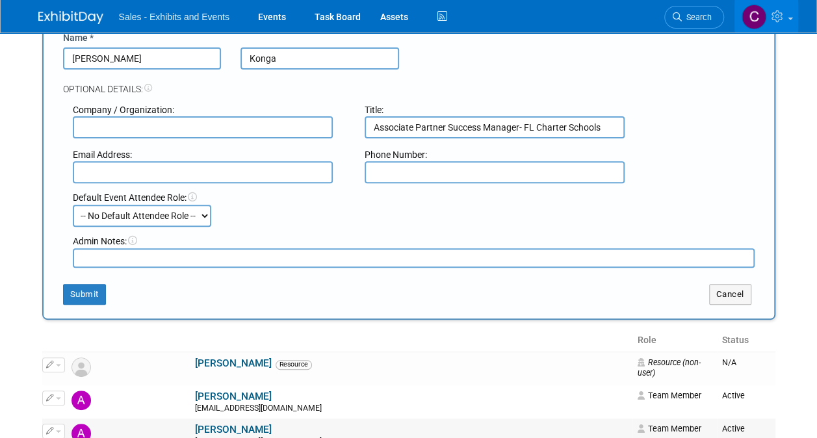
type input "Associate Partner Success Manager- FL Charter Schools"
paste input "akonga@cainc.com"
type input "akonga@cainc.com"
click at [81, 302] on button "Submit" at bounding box center [84, 294] width 43 height 21
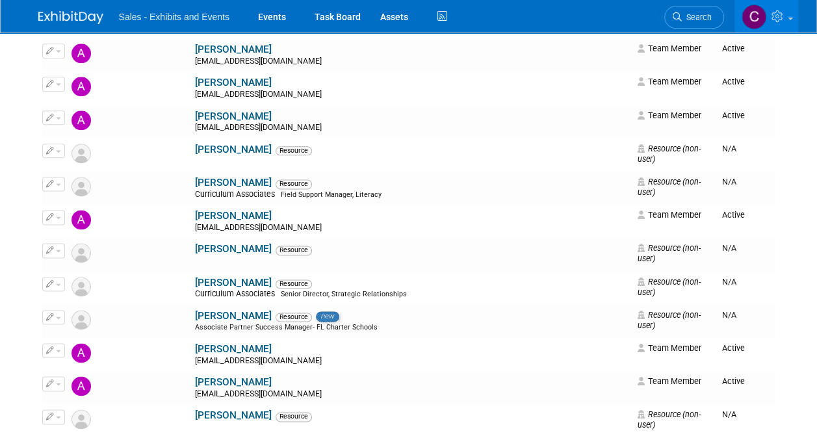
scroll to position [768, 0]
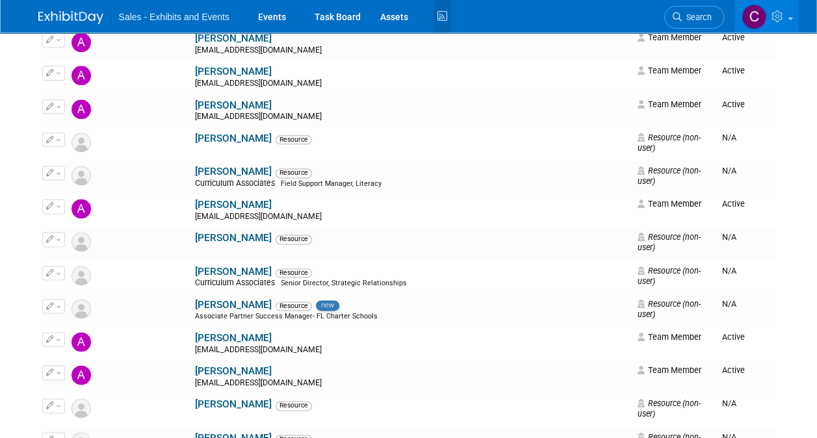
click at [439, 18] on icon at bounding box center [442, 17] width 16 height 20
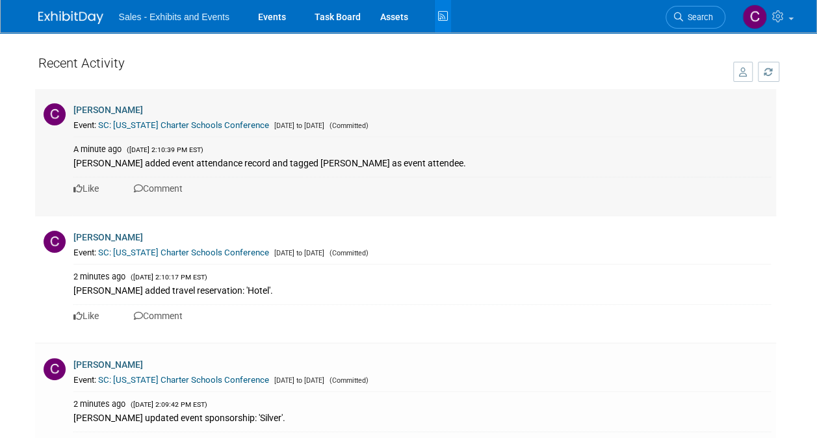
click at [131, 127] on link "SC: [US_STATE] Charter Schools Conference" at bounding box center [183, 125] width 171 height 10
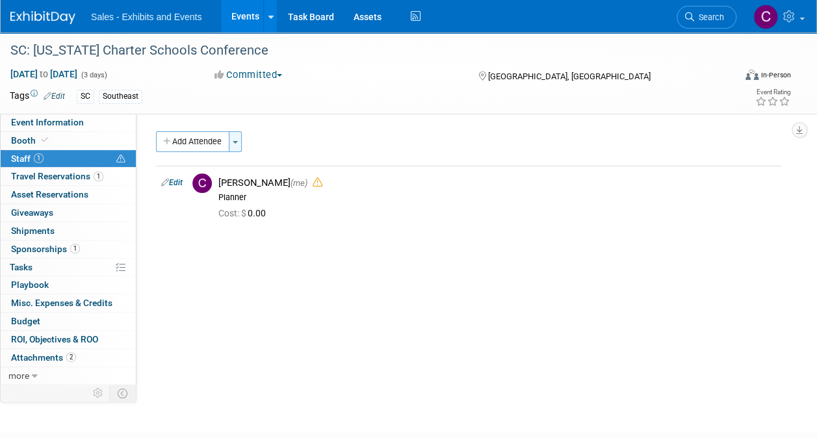
click at [241, 148] on button "Toggle Dropdown" at bounding box center [235, 141] width 13 height 21
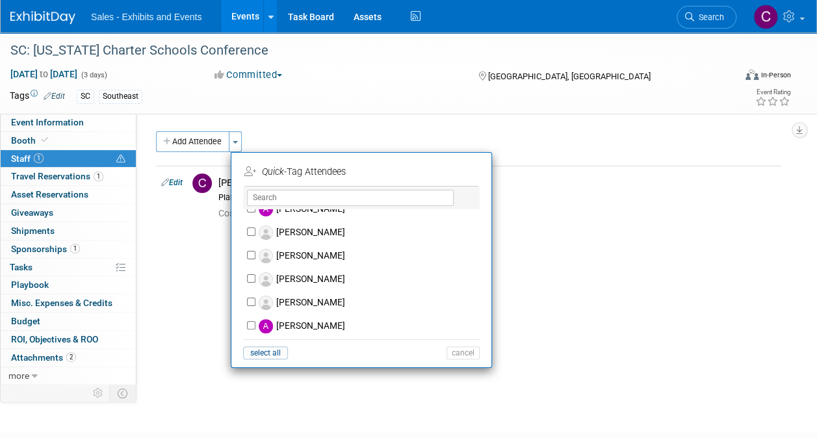
scroll to position [534, 0]
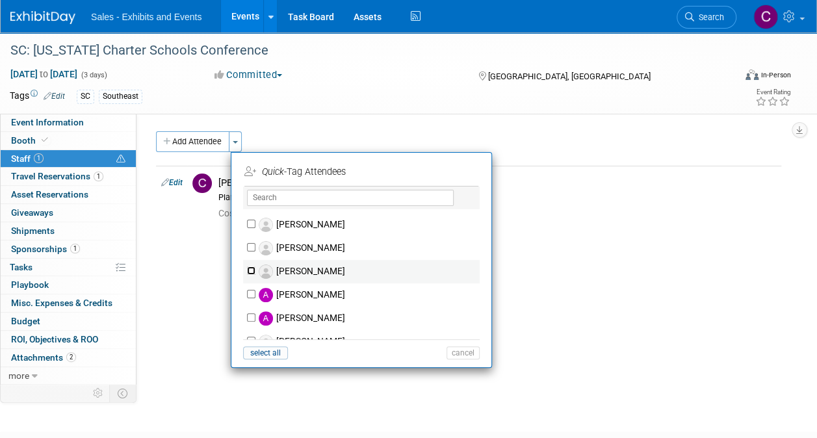
click at [250, 272] on input "[PERSON_NAME]" at bounding box center [251, 271] width 8 height 8
checkbox input "true"
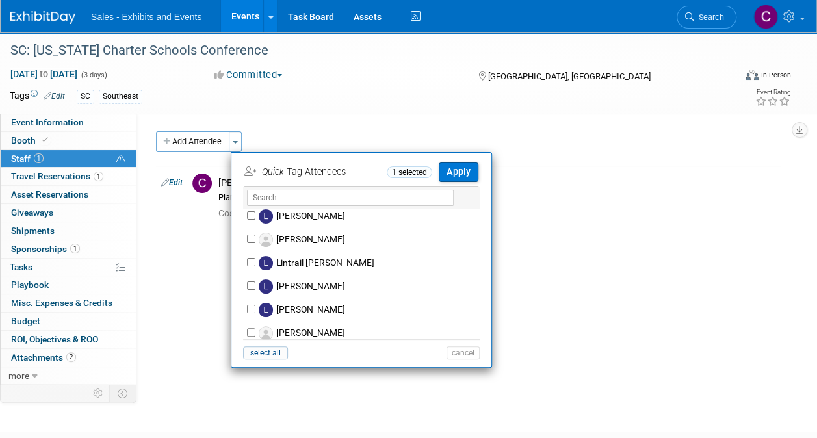
scroll to position [3900, 0]
click at [251, 235] on input "[PERSON_NAME]" at bounding box center [251, 239] width 8 height 8
checkbox input "true"
click at [459, 170] on button "Apply" at bounding box center [459, 172] width 40 height 19
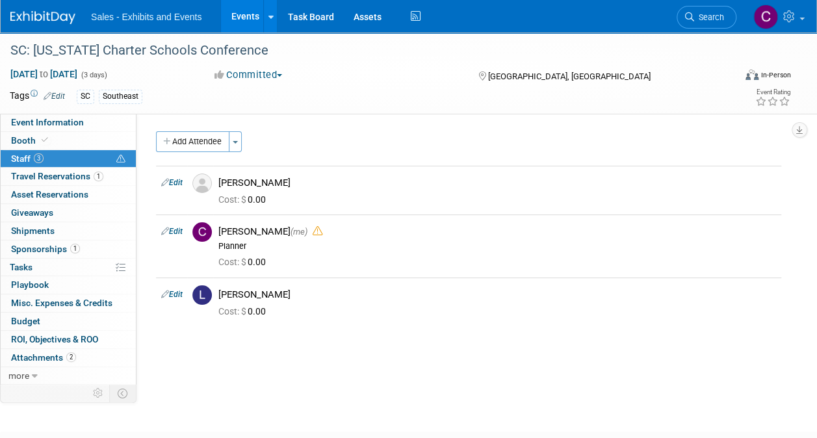
drag, startPoint x: 296, startPoint y: 51, endPoint x: -3, endPoint y: 29, distance: 299.1
click at [0, 29] on html "Sales - Exhibits and Events Events Add Event Bulk Upload Events Shareable Event…" at bounding box center [408, 219] width 817 height 438
click at [324, 54] on div "SC: [US_STATE] Charter Schools Conference" at bounding box center [365, 50] width 718 height 23
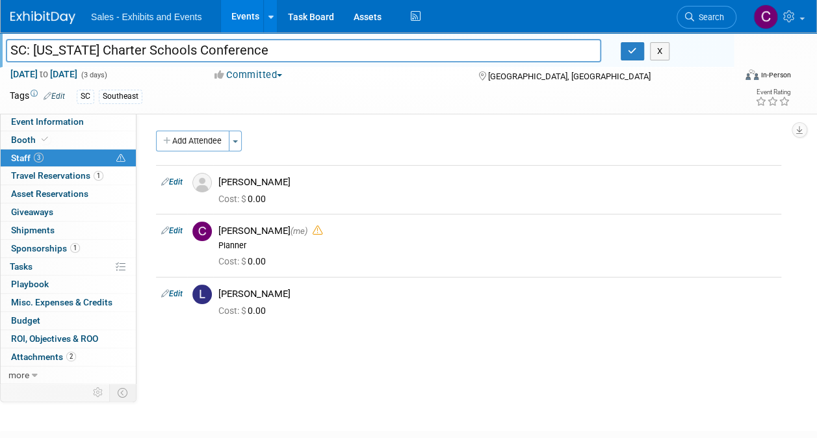
drag, startPoint x: 307, startPoint y: 54, endPoint x: -1, endPoint y: 47, distance: 308.2
click at [0, 47] on html "Sales - Exhibits and Events Events Add Event Bulk Upload Events Shareable Event…" at bounding box center [408, 219] width 817 height 438
click at [636, 53] on icon "button" at bounding box center [632, 51] width 9 height 8
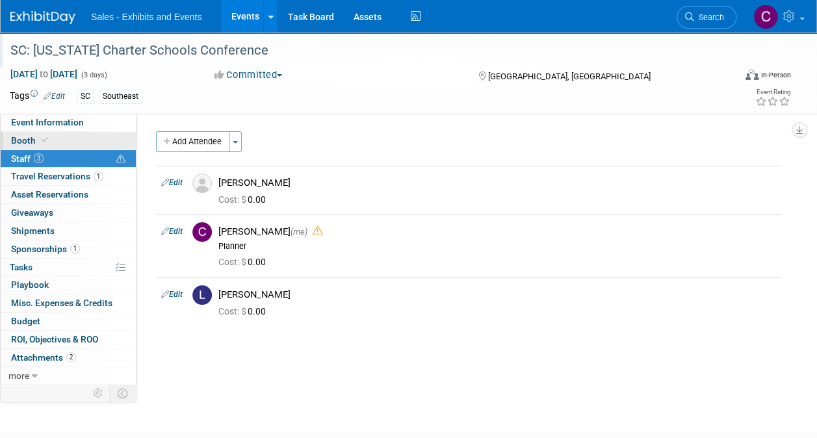
click at [35, 135] on span "Booth" at bounding box center [31, 140] width 40 height 10
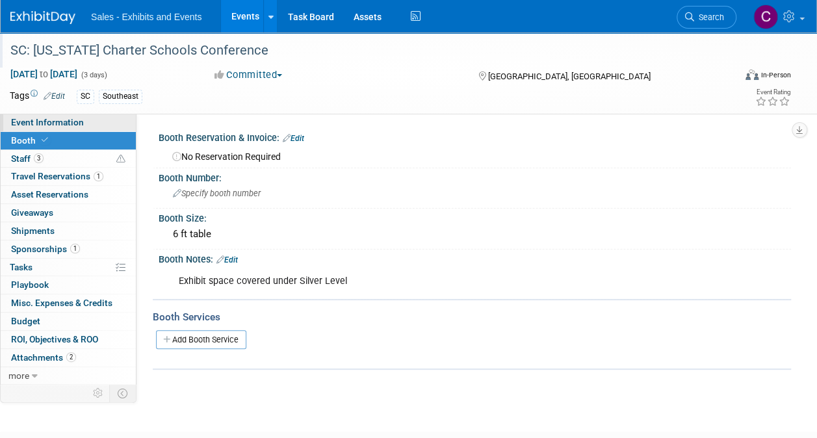
click at [32, 118] on span "Event Information" at bounding box center [47, 122] width 73 height 10
select select "Southeast"
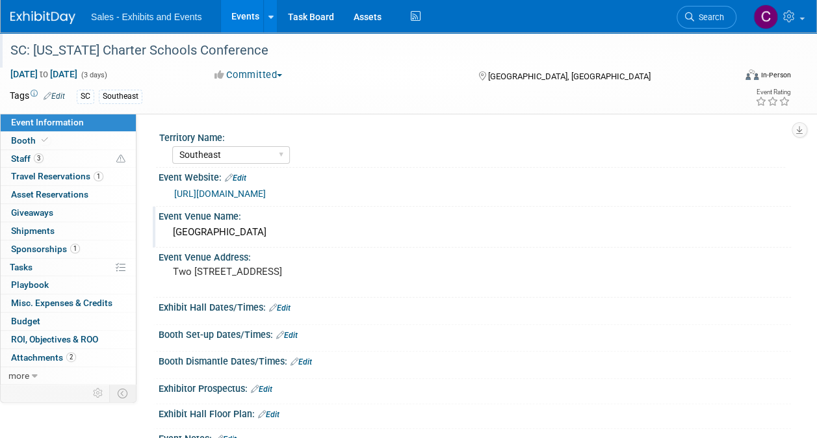
click at [195, 230] on div "[GEOGRAPHIC_DATA]" at bounding box center [474, 232] width 613 height 20
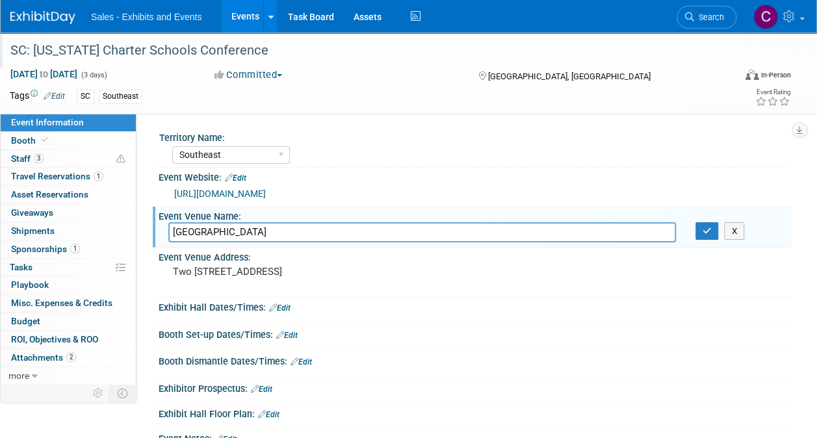
click at [350, 236] on input "[GEOGRAPHIC_DATA]" at bounding box center [422, 232] width 508 height 20
click at [697, 229] on button "button" at bounding box center [707, 231] width 23 height 18
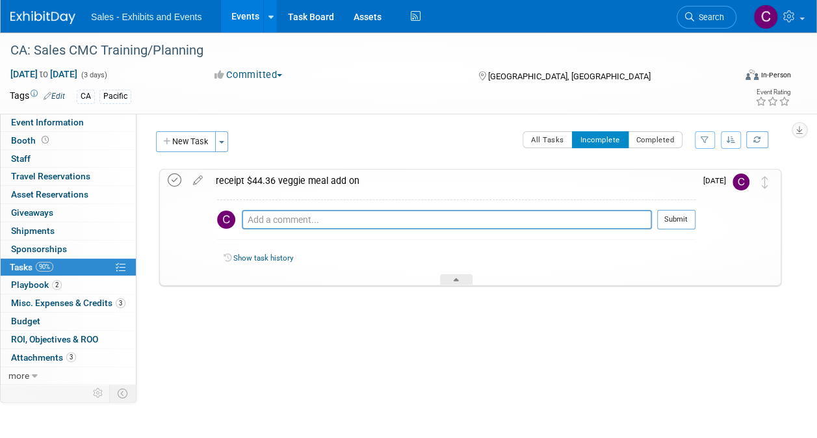
click at [170, 183] on icon at bounding box center [175, 181] width 14 height 14
click at [202, 181] on icon at bounding box center [198, 178] width 23 height 16
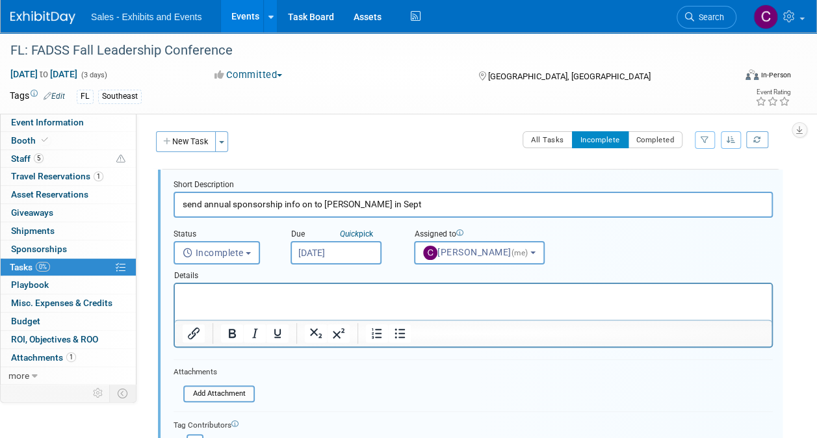
click at [326, 257] on input "[DATE]" at bounding box center [336, 252] width 91 height 23
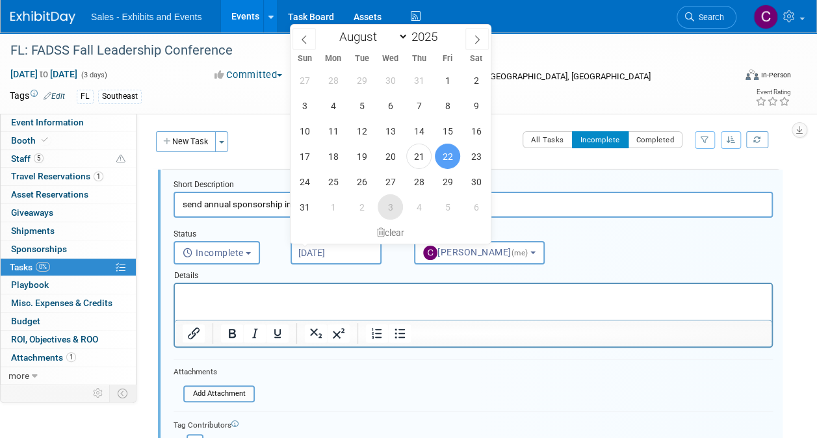
click at [387, 209] on span "3" at bounding box center [390, 206] width 25 height 25
type input "[DATE]"
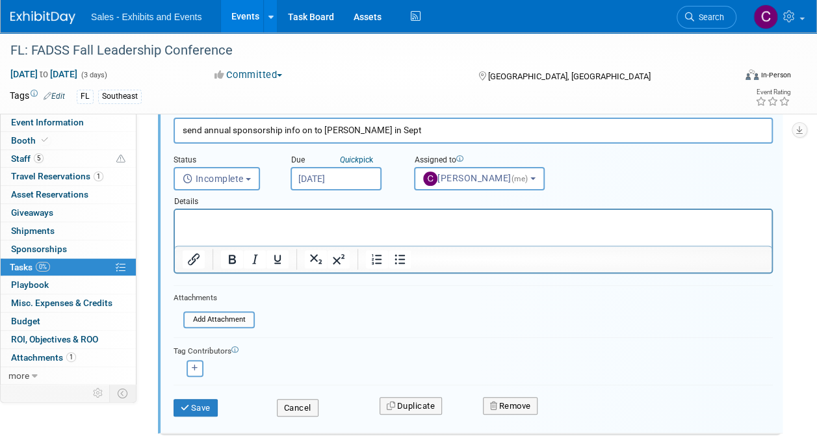
scroll to position [148, 0]
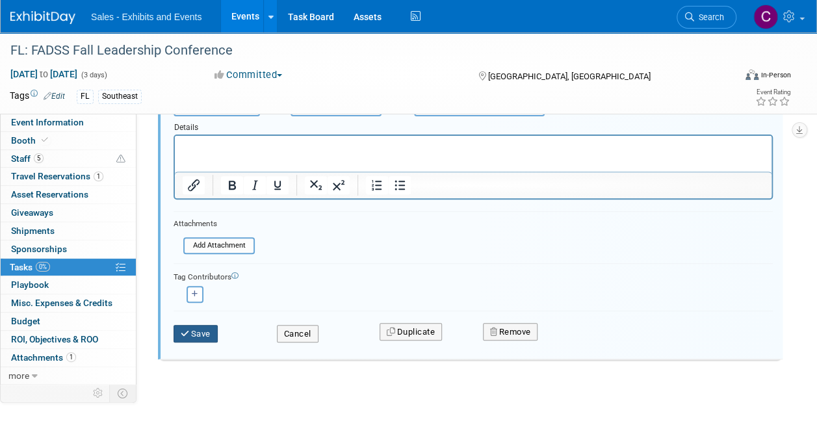
click at [207, 333] on button "Save" at bounding box center [196, 334] width 44 height 18
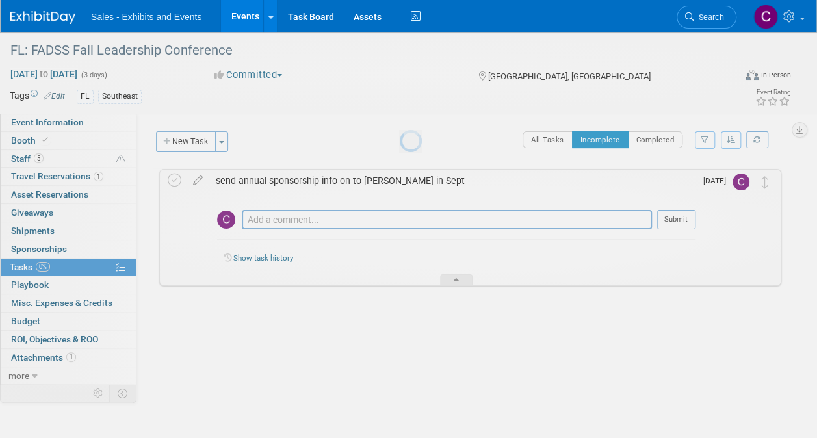
scroll to position [0, 0]
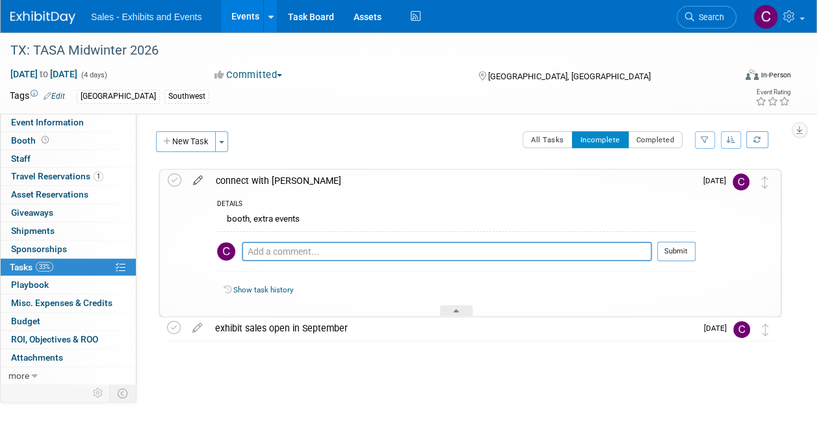
click at [197, 180] on icon at bounding box center [198, 178] width 23 height 16
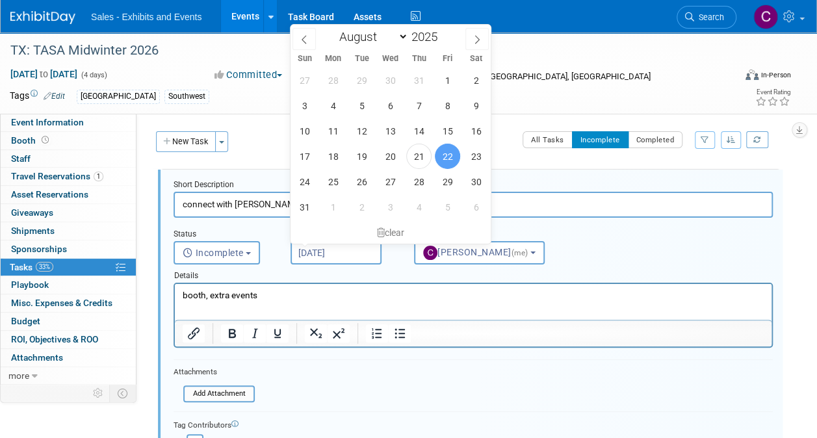
click at [312, 254] on input "[DATE]" at bounding box center [336, 252] width 91 height 23
click at [447, 204] on span "5" at bounding box center [447, 206] width 25 height 25
type input "[DATE]"
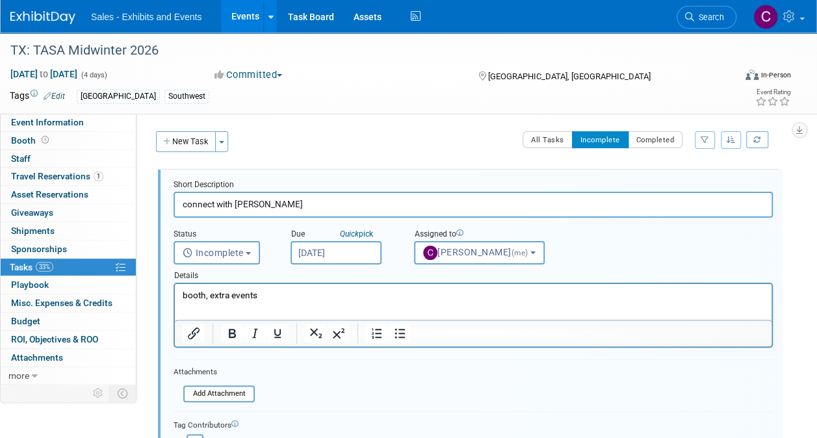
scroll to position [172, 0]
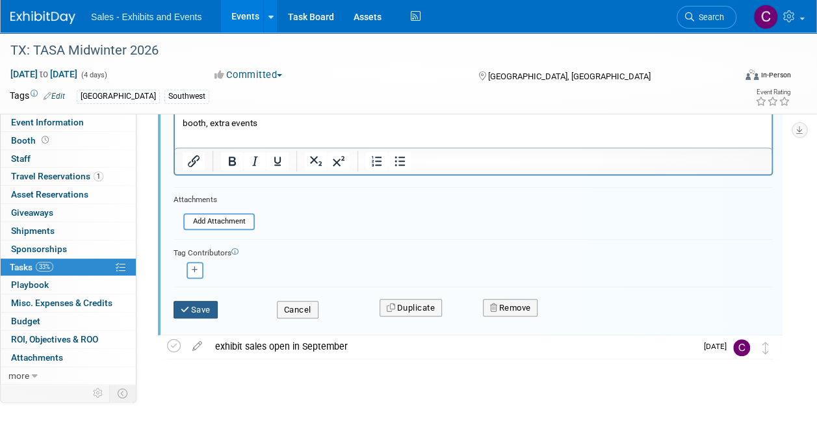
click at [196, 302] on button "Save" at bounding box center [196, 310] width 44 height 18
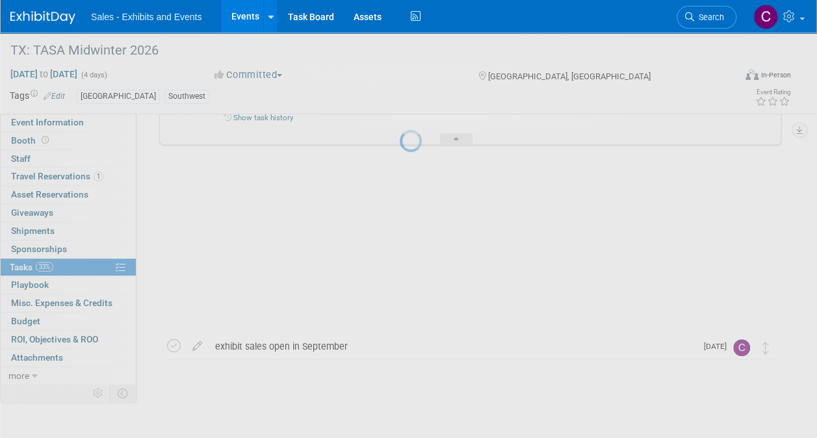
scroll to position [0, 0]
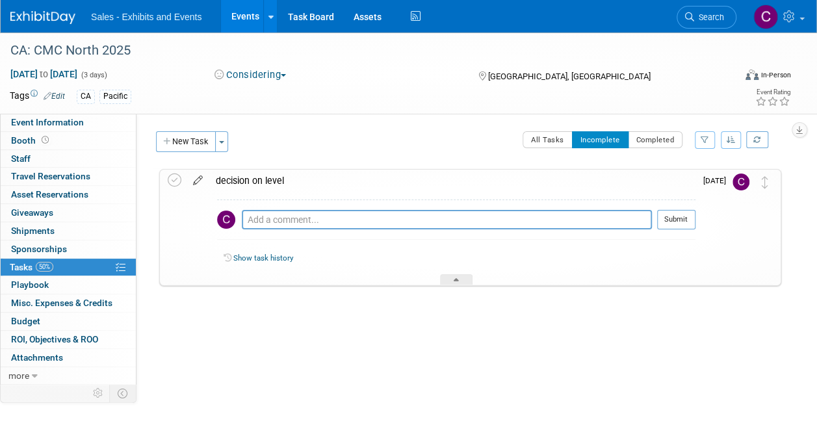
click at [204, 183] on icon at bounding box center [198, 178] width 23 height 16
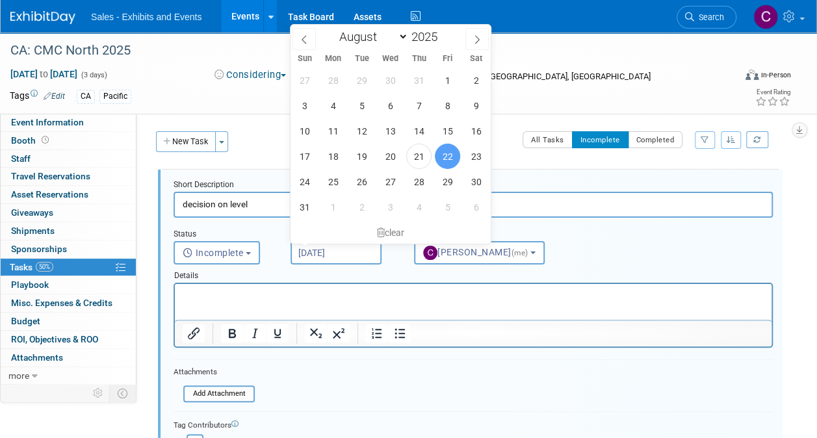
click at [320, 254] on input "[DATE]" at bounding box center [336, 252] width 91 height 23
click at [389, 181] on span "27" at bounding box center [390, 181] width 25 height 25
type input "[DATE]"
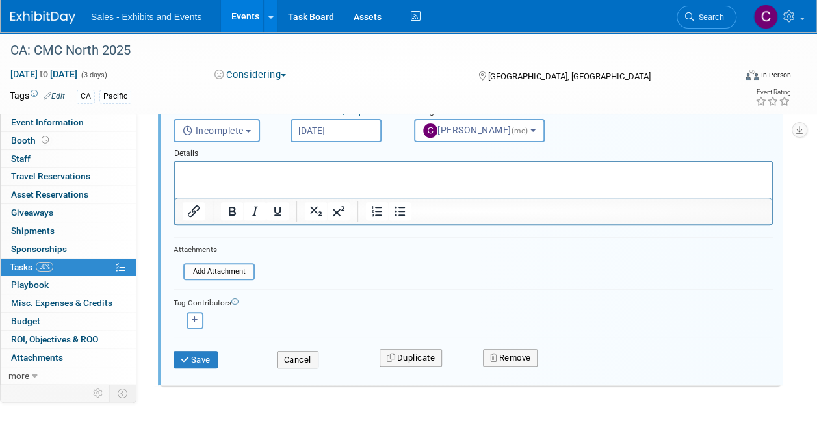
scroll to position [149, 0]
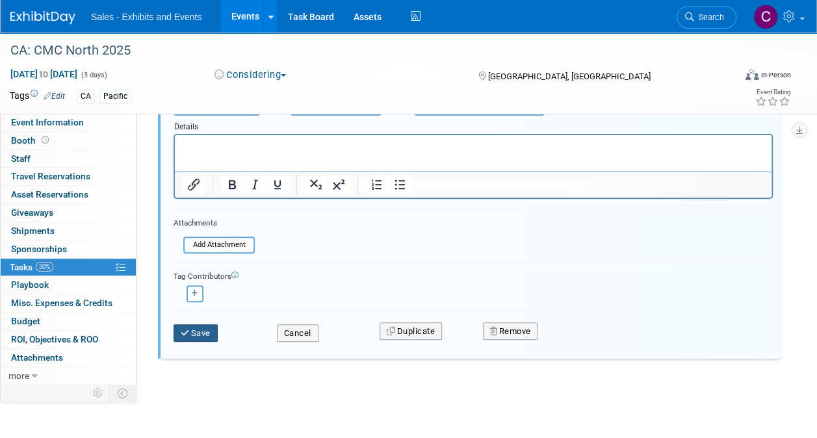
click at [209, 327] on button "Save" at bounding box center [196, 333] width 44 height 18
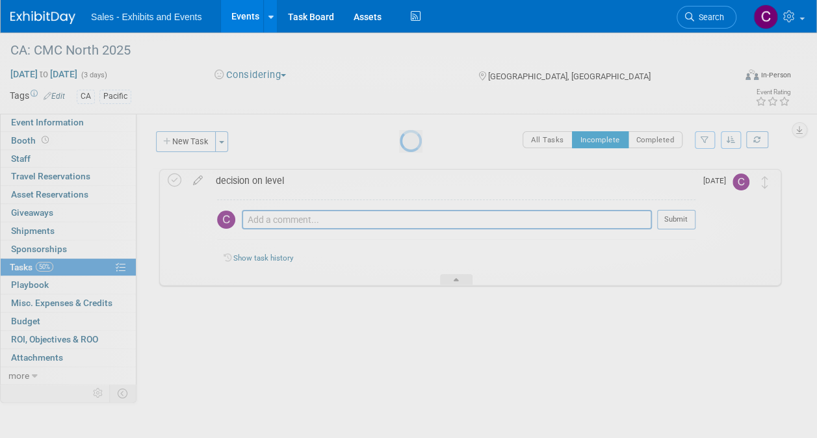
scroll to position [0, 0]
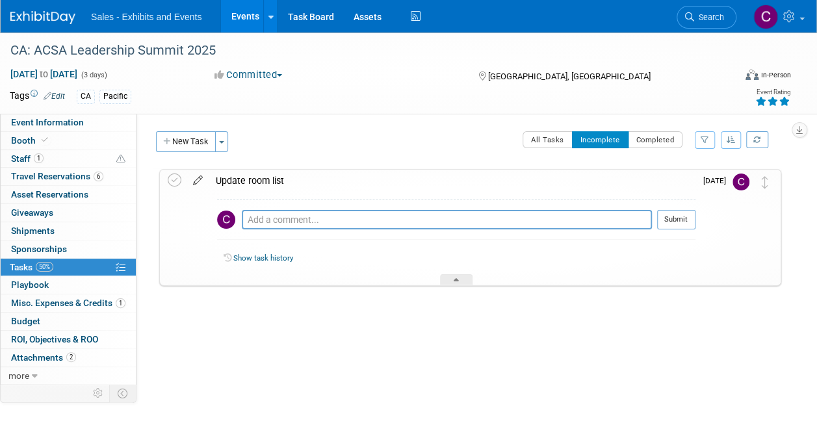
click at [194, 181] on icon at bounding box center [198, 178] width 23 height 16
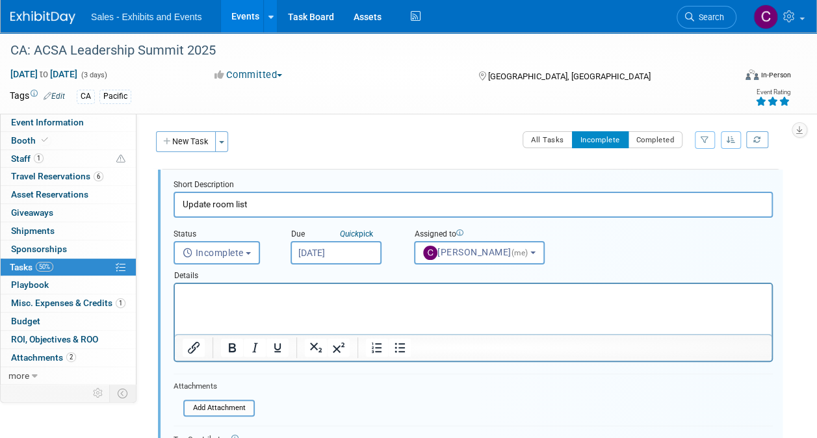
click at [348, 248] on input "[DATE]" at bounding box center [336, 252] width 91 height 23
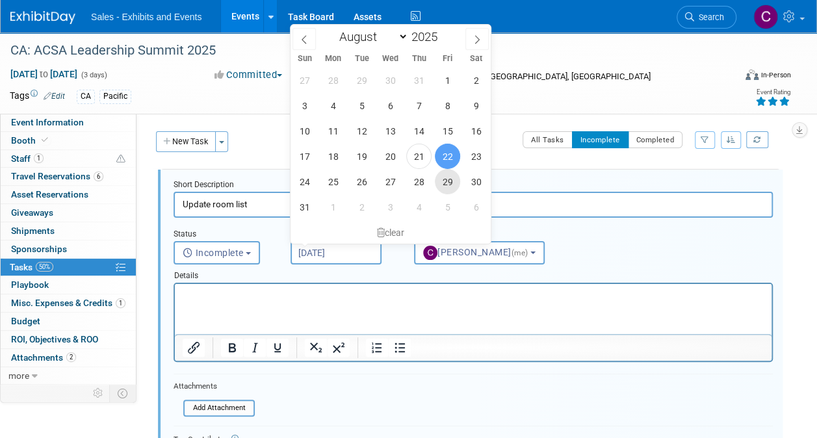
click at [443, 179] on span "29" at bounding box center [447, 181] width 25 height 25
type input "[DATE]"
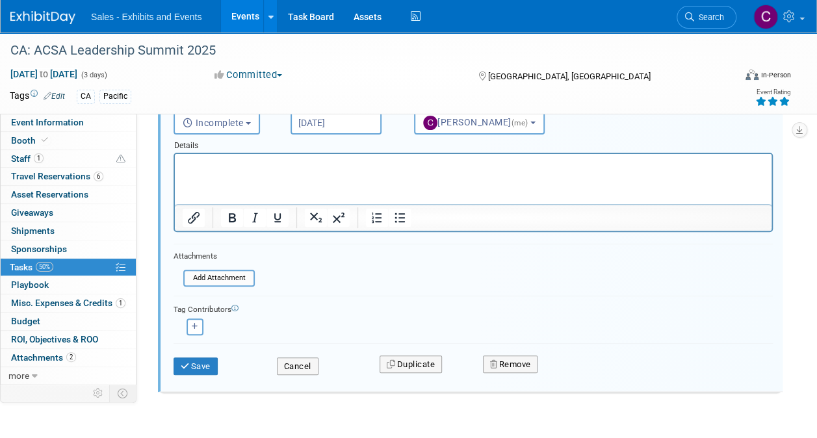
scroll to position [163, 0]
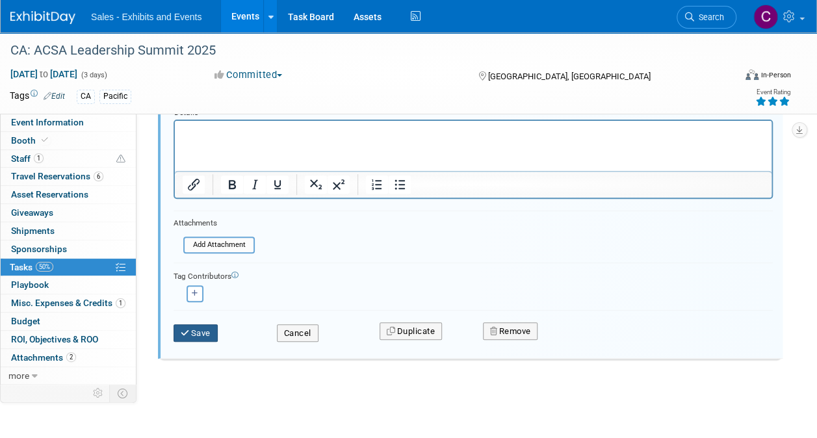
click at [196, 338] on button "Save" at bounding box center [196, 333] width 44 height 18
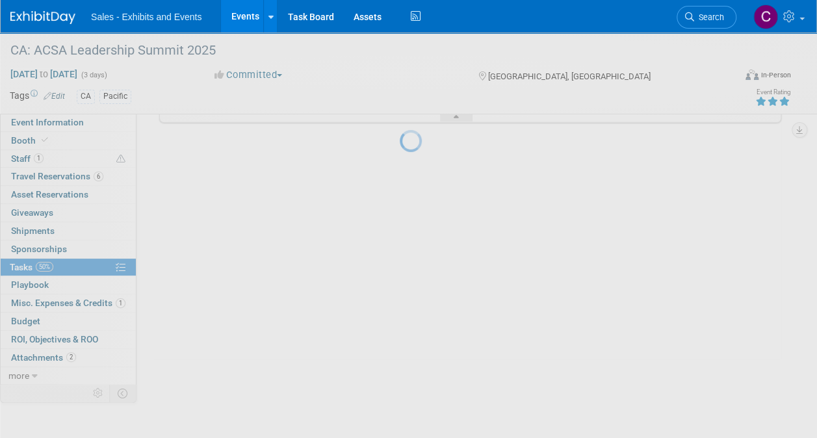
scroll to position [0, 0]
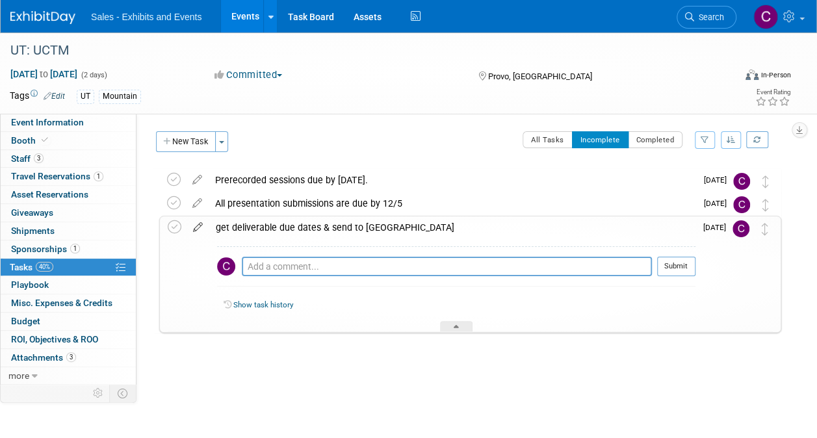
click at [195, 228] on icon at bounding box center [198, 224] width 23 height 16
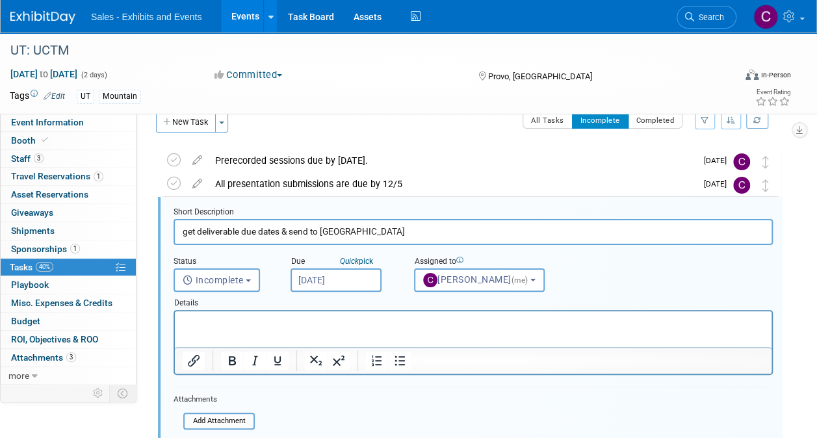
scroll to position [25, 0]
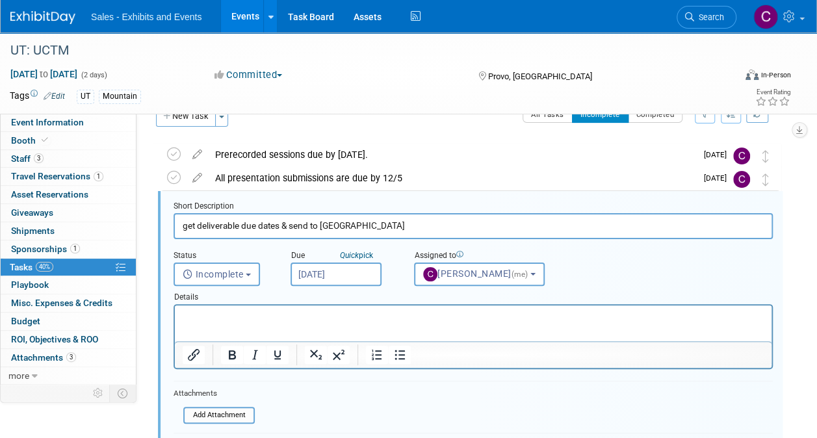
click at [312, 269] on input "[DATE]" at bounding box center [336, 274] width 91 height 23
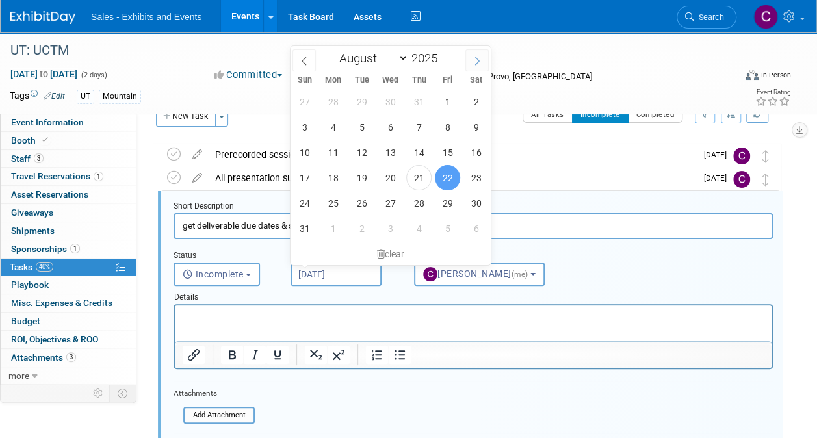
click at [478, 57] on icon at bounding box center [477, 61] width 9 height 9
select select "8"
click at [345, 155] on span "15" at bounding box center [332, 152] width 25 height 25
type input "Sep 15, 2025"
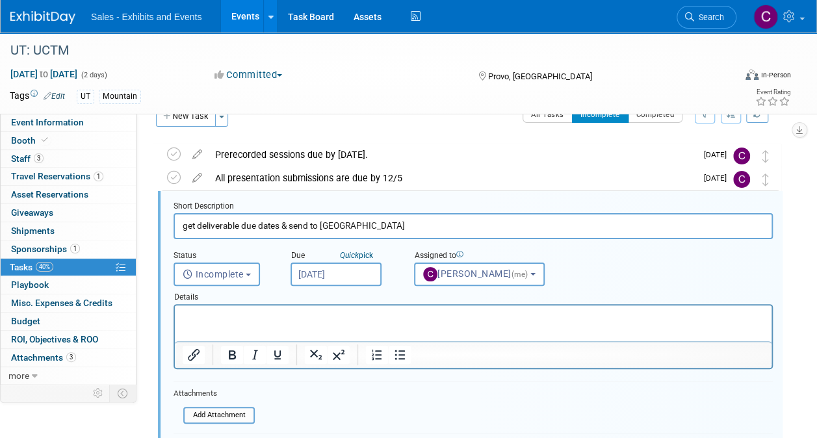
scroll to position [122, 0]
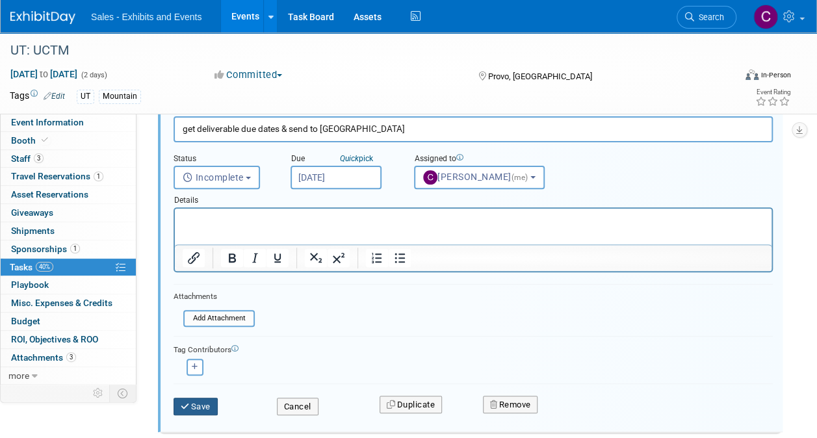
click at [210, 402] on button "Save" at bounding box center [196, 407] width 44 height 18
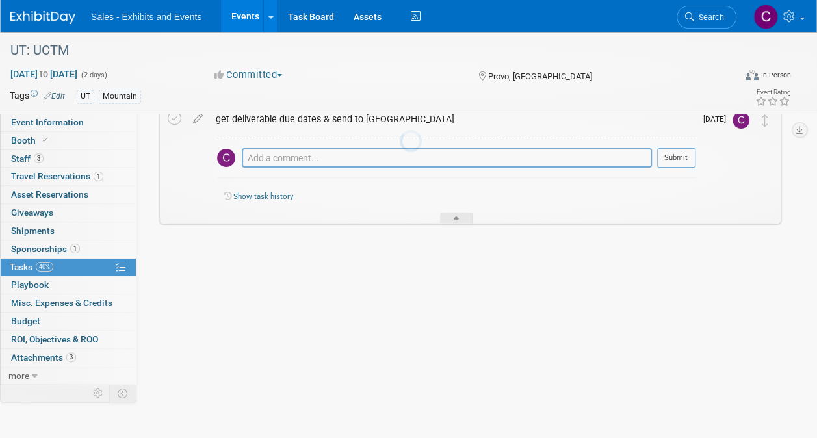
scroll to position [0, 0]
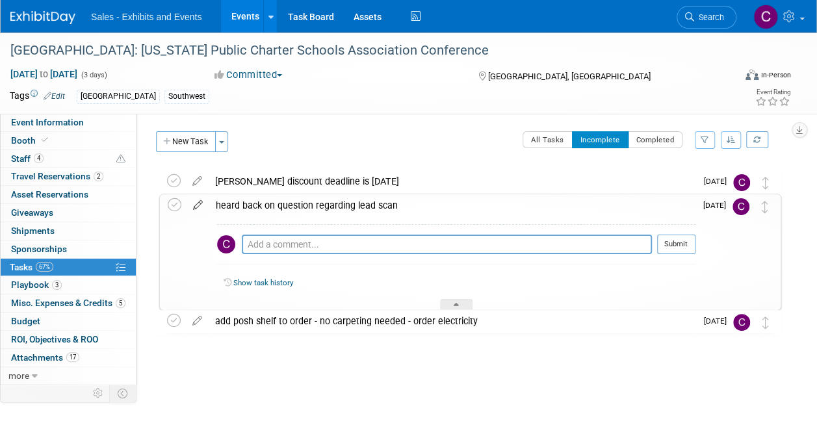
click at [196, 204] on icon at bounding box center [198, 202] width 23 height 16
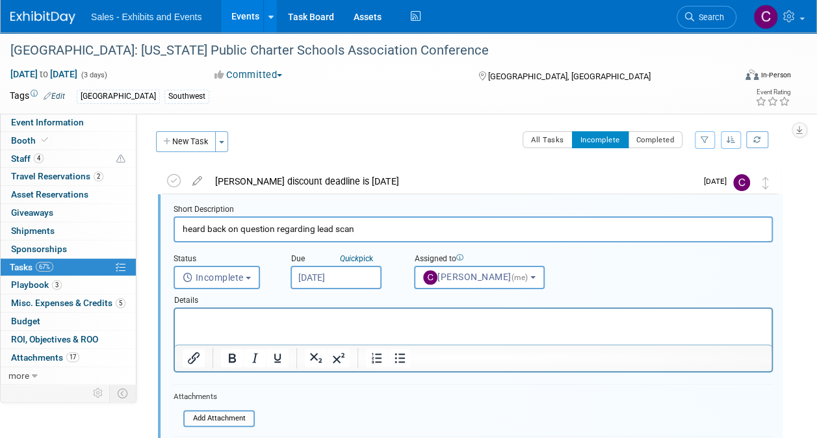
scroll to position [3, 0]
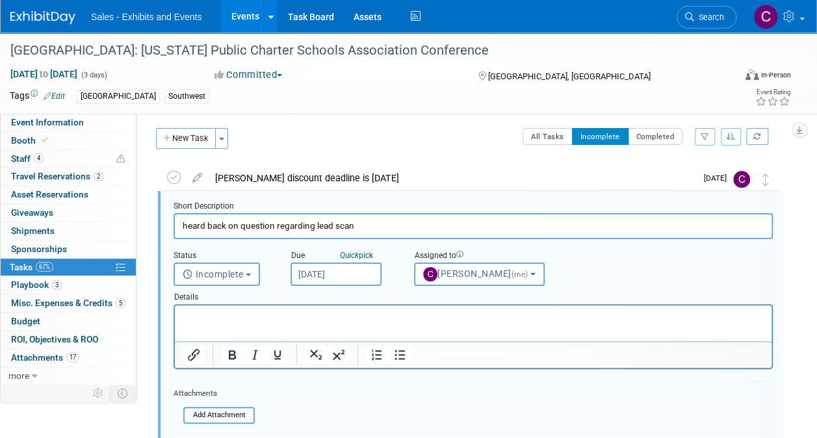
click at [333, 261] on body "Sales - Exhibits and Events Events Add Event Bulk Upload Events Shareable Event…" at bounding box center [408, 216] width 817 height 438
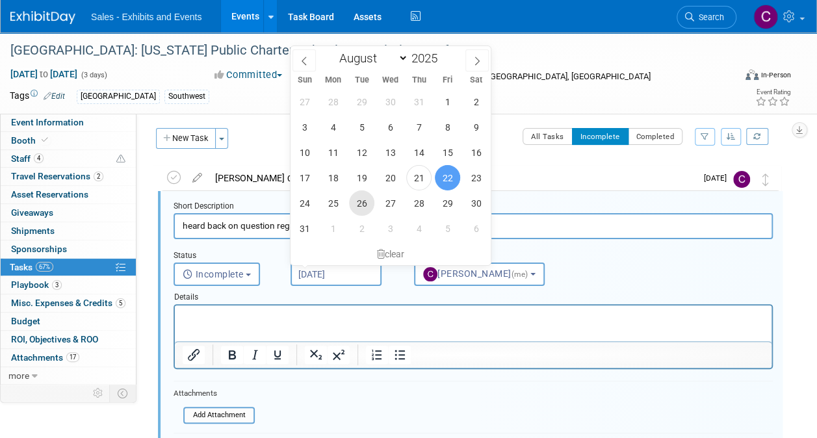
click at [358, 202] on span "26" at bounding box center [361, 202] width 25 height 25
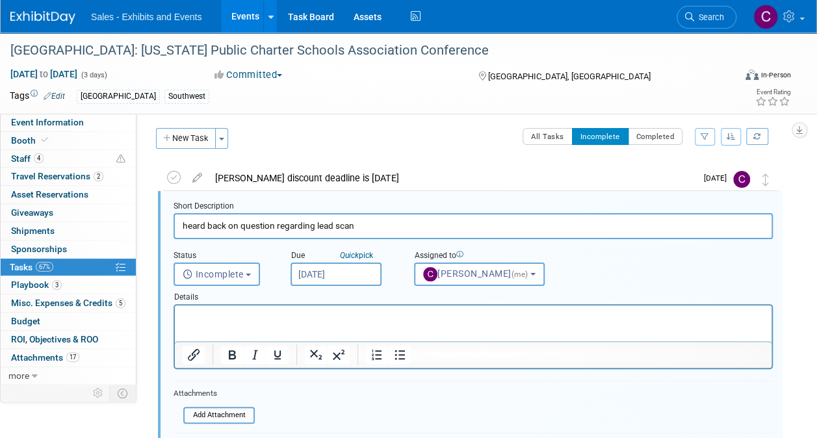
click at [346, 265] on input "Aug 26, 2025" at bounding box center [336, 274] width 91 height 23
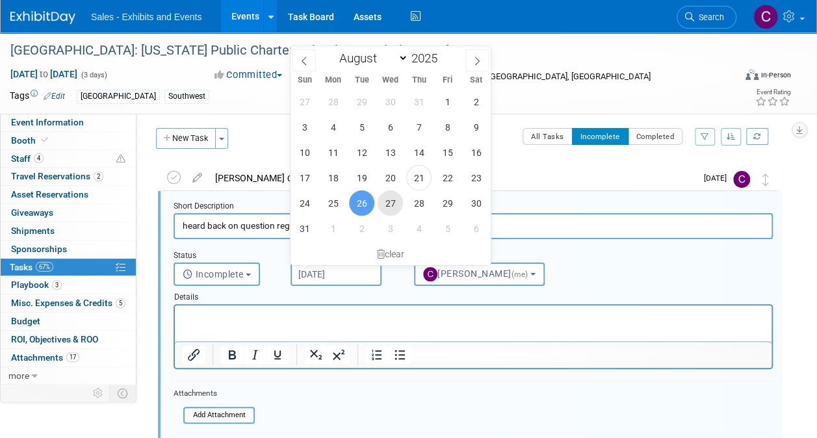
click at [386, 207] on span "27" at bounding box center [390, 202] width 25 height 25
type input "[DATE]"
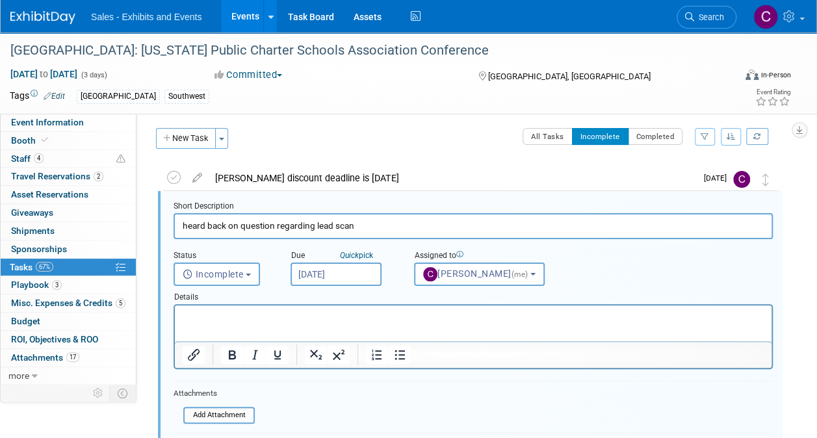
scroll to position [199, 0]
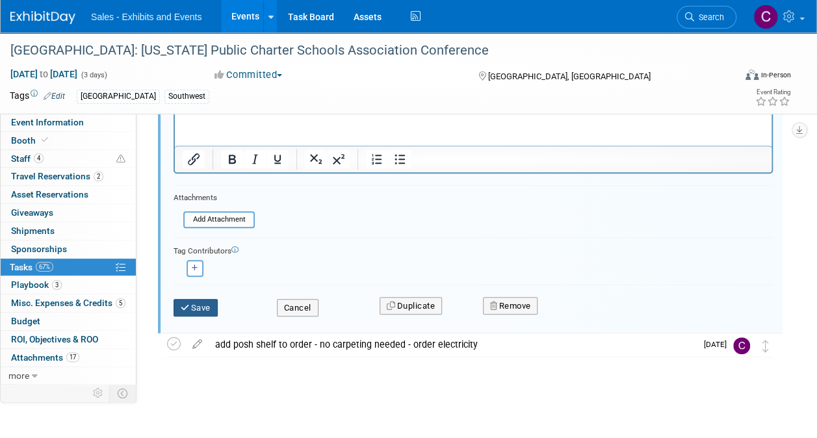
click at [191, 304] on button "Save" at bounding box center [196, 308] width 44 height 18
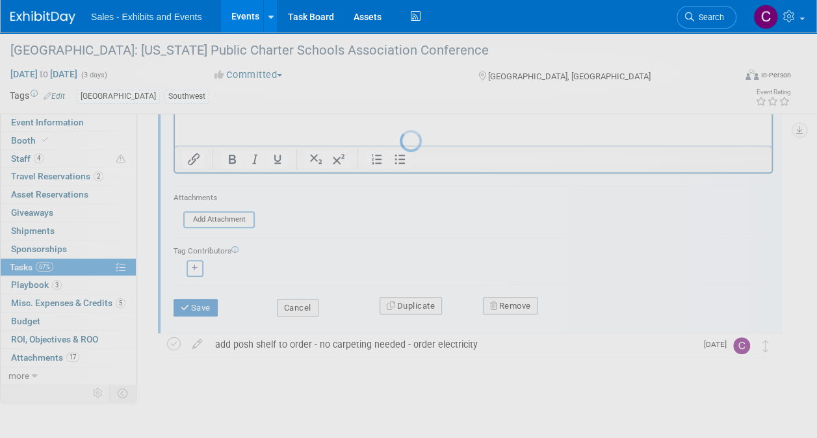
scroll to position [0, 0]
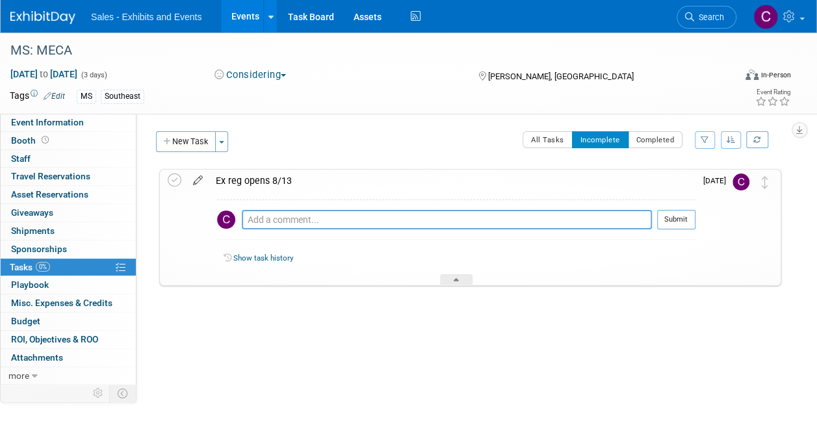
click at [198, 183] on icon at bounding box center [198, 178] width 23 height 16
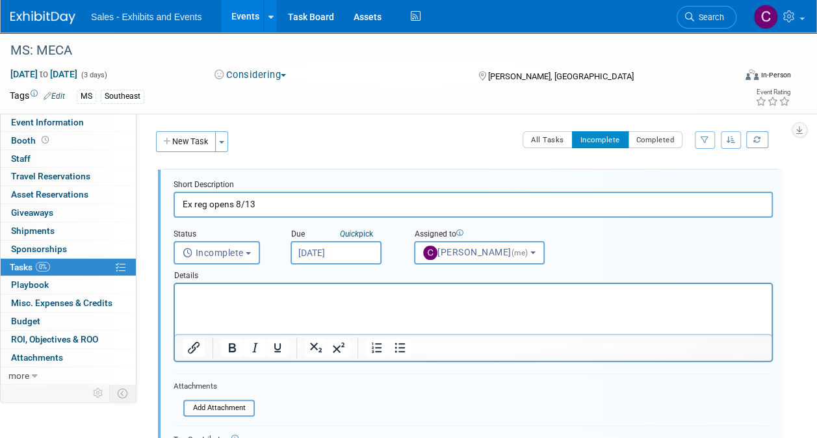
click at [320, 243] on input "[DATE]" at bounding box center [336, 252] width 91 height 23
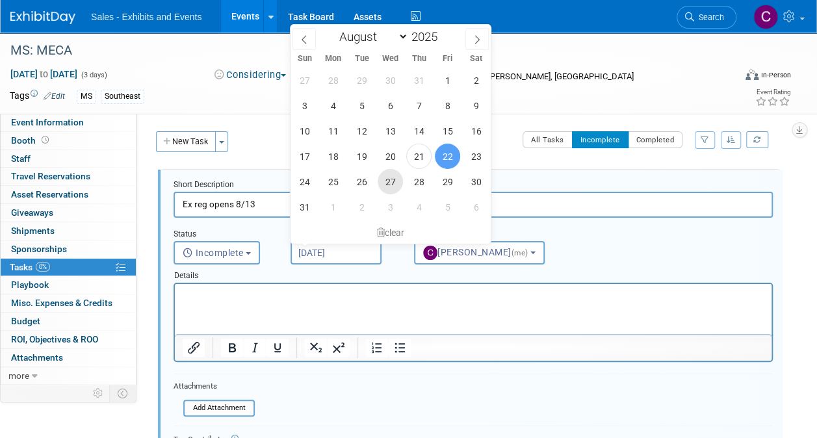
click at [391, 188] on span "27" at bounding box center [390, 181] width 25 height 25
type input "[DATE]"
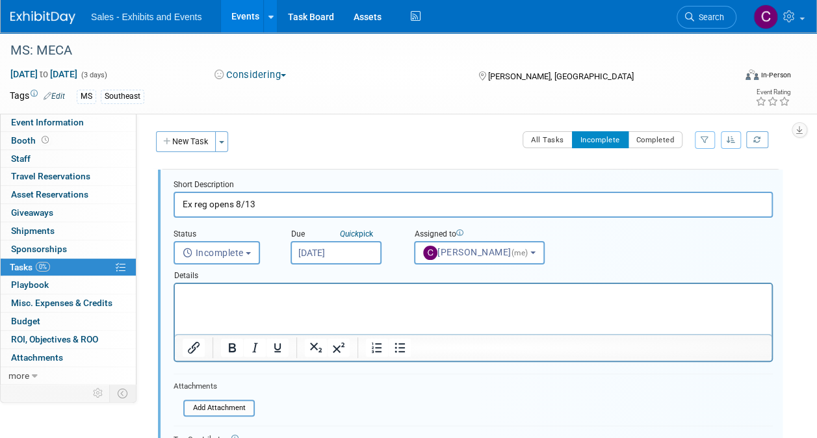
scroll to position [163, 0]
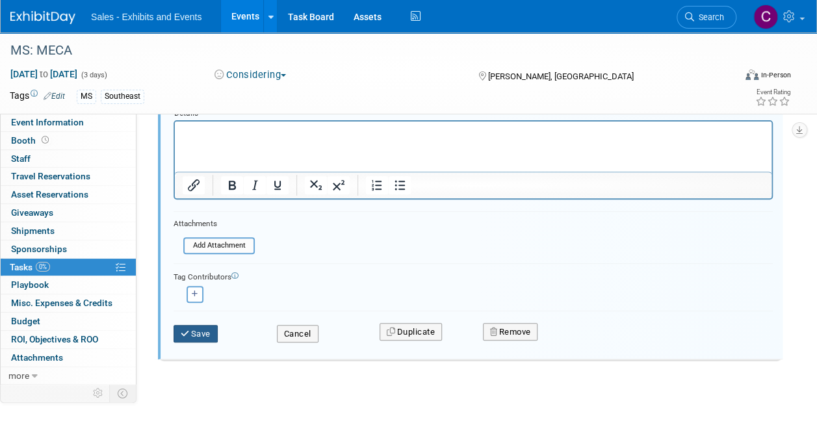
click at [198, 339] on button "Save" at bounding box center [196, 334] width 44 height 18
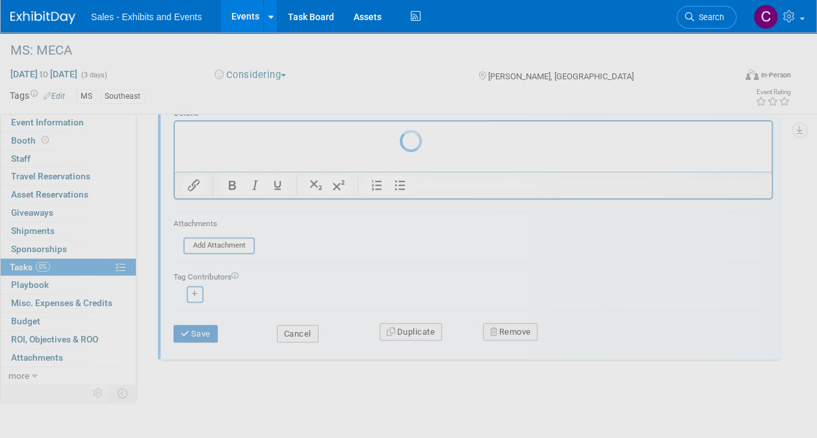
scroll to position [0, 0]
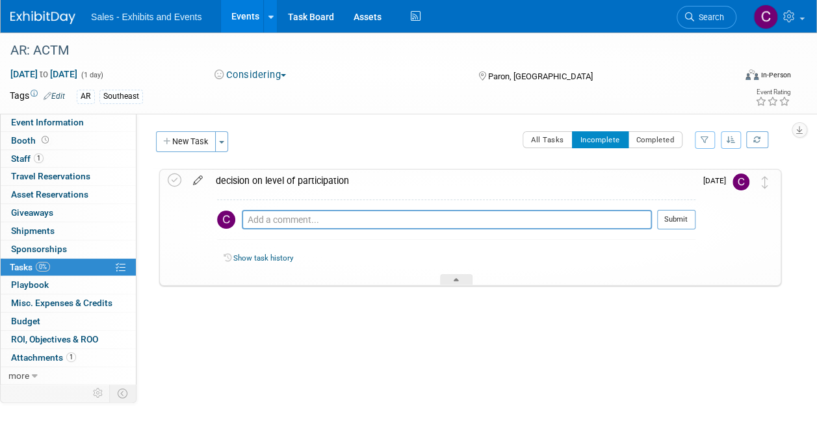
click at [202, 177] on icon at bounding box center [198, 178] width 23 height 16
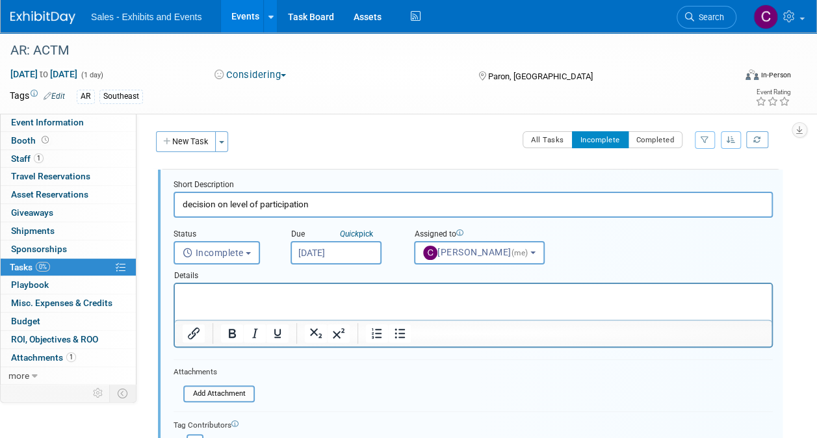
click at [309, 247] on input "[DATE]" at bounding box center [336, 252] width 91 height 23
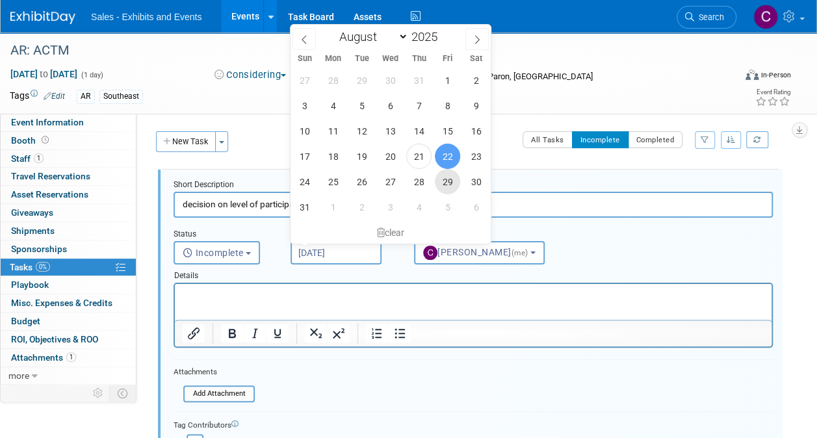
click at [447, 190] on span "29" at bounding box center [447, 181] width 25 height 25
type input "Aug 29, 2025"
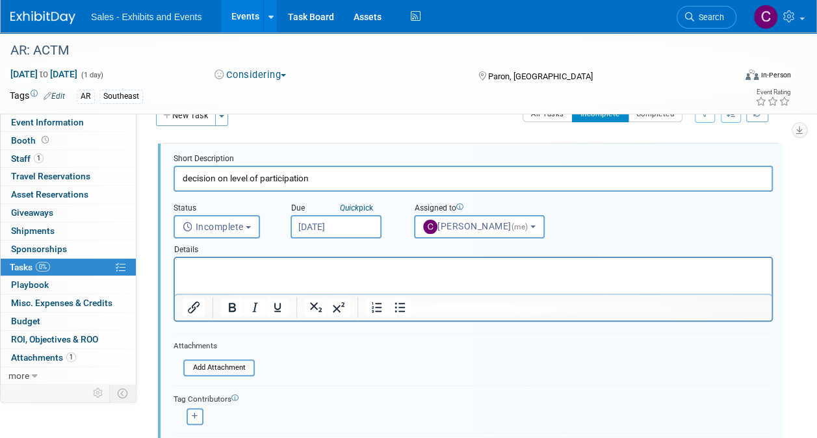
scroll to position [148, 0]
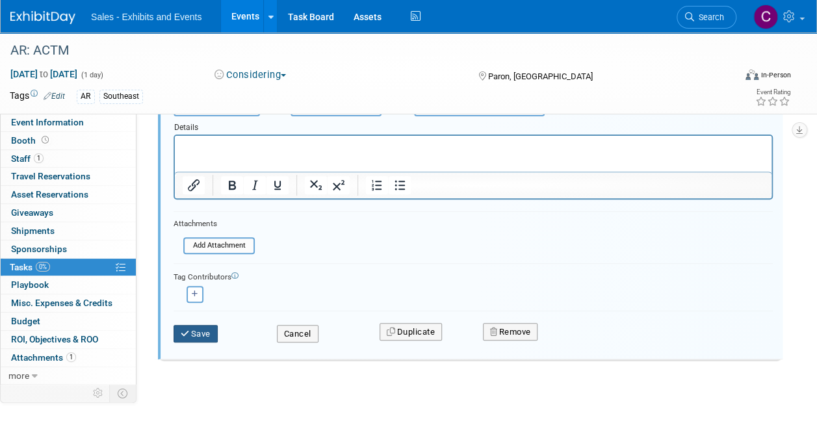
click at [186, 330] on icon "submit" at bounding box center [186, 334] width 10 height 8
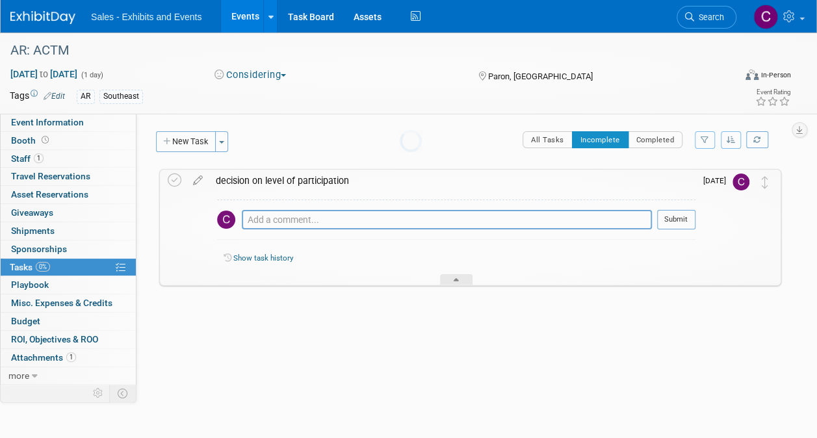
scroll to position [0, 0]
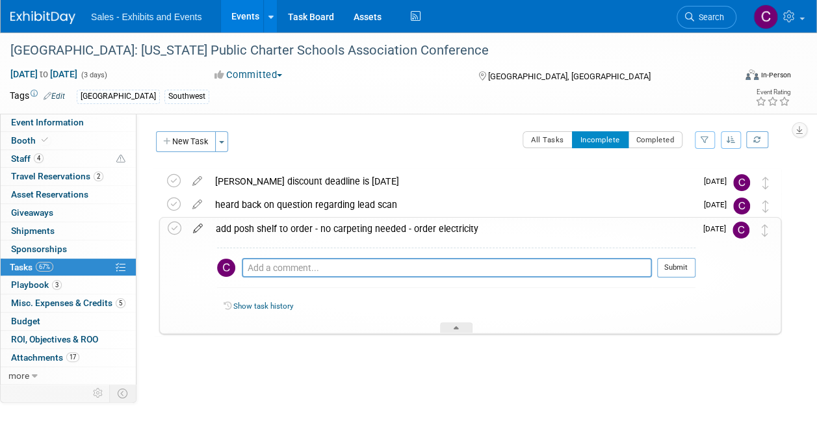
click at [197, 225] on icon at bounding box center [198, 226] width 23 height 16
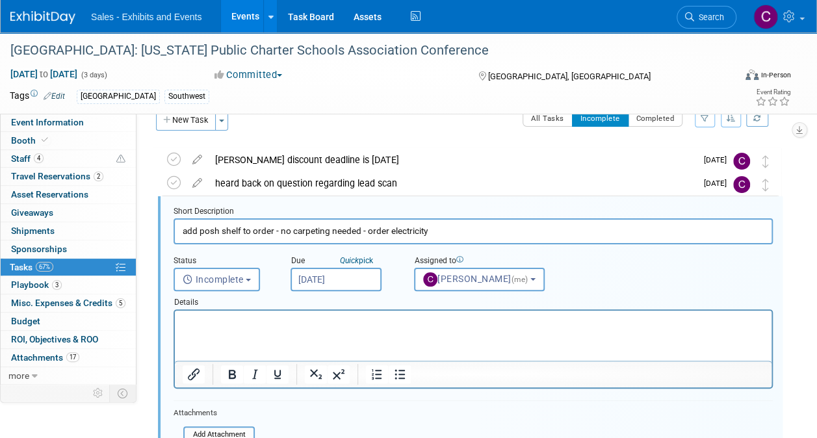
scroll to position [27, 0]
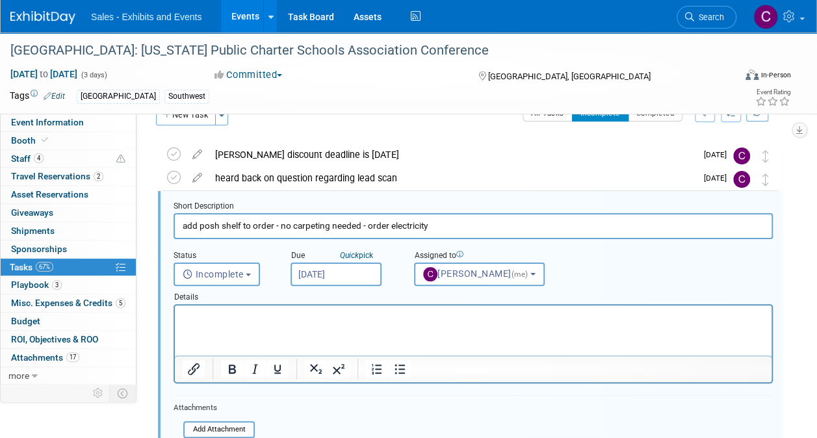
click at [334, 279] on input "[DATE]" at bounding box center [336, 274] width 91 height 23
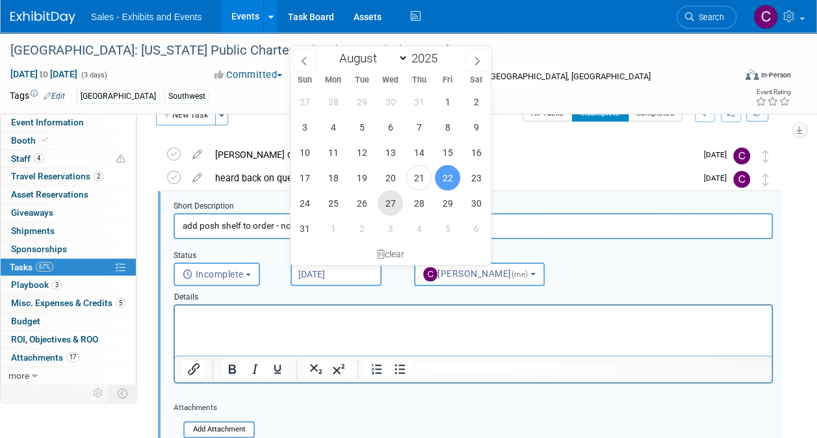
click at [391, 204] on span "27" at bounding box center [390, 202] width 25 height 25
type input "[DATE]"
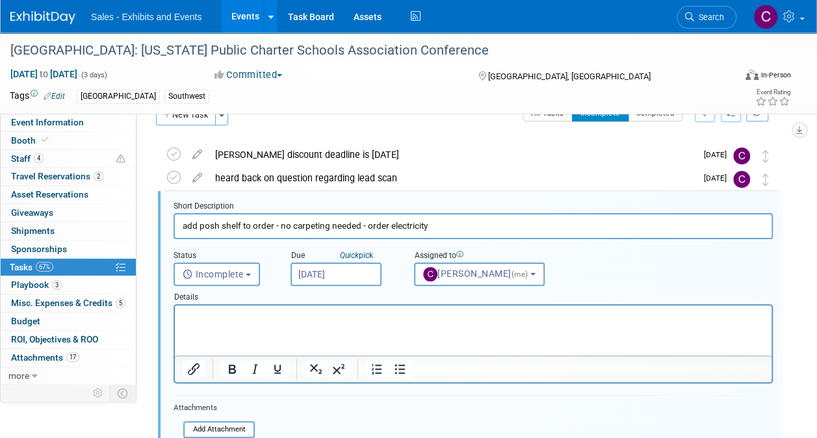
scroll to position [213, 0]
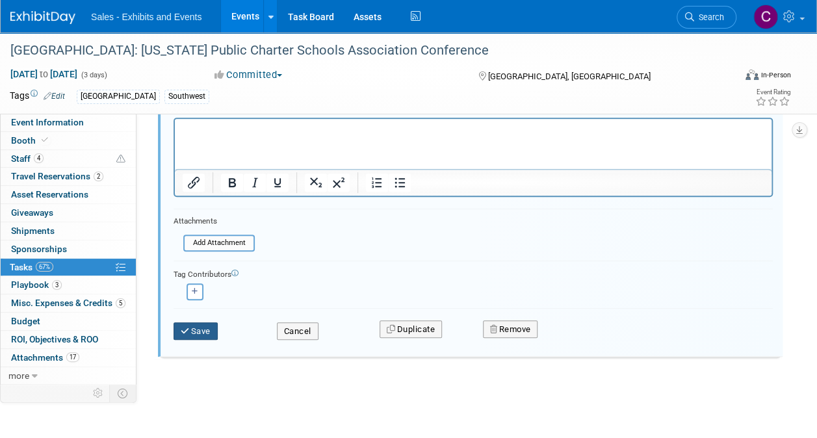
click at [197, 327] on button "Save" at bounding box center [196, 331] width 44 height 18
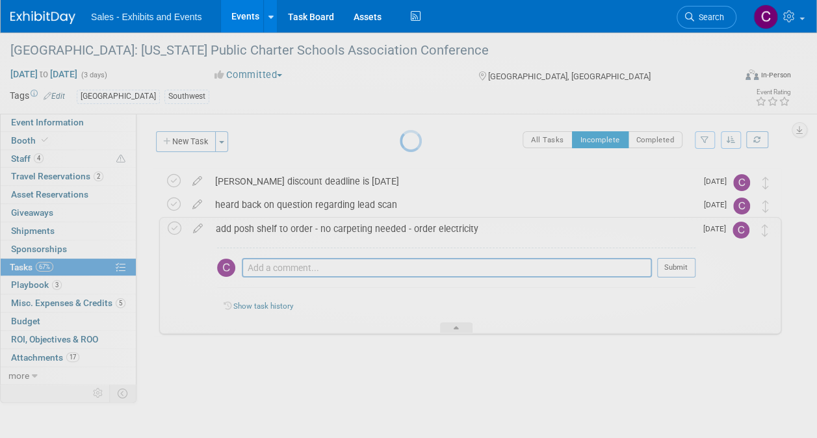
scroll to position [0, 0]
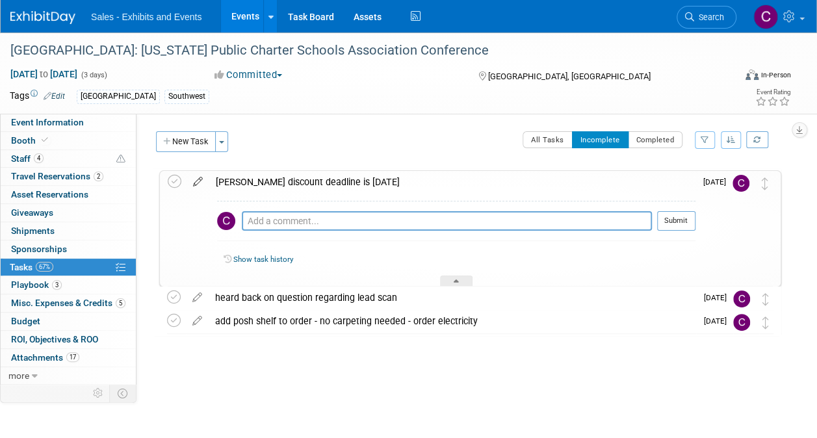
click at [194, 182] on icon at bounding box center [198, 179] width 23 height 16
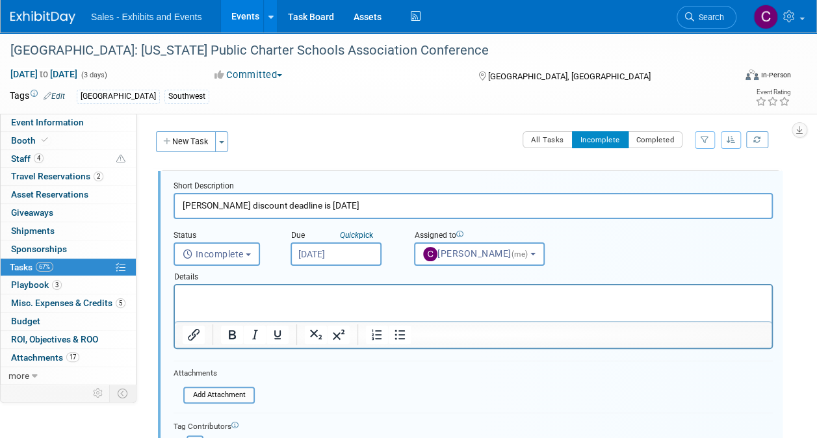
click at [325, 260] on input "[DATE]" at bounding box center [336, 253] width 91 height 23
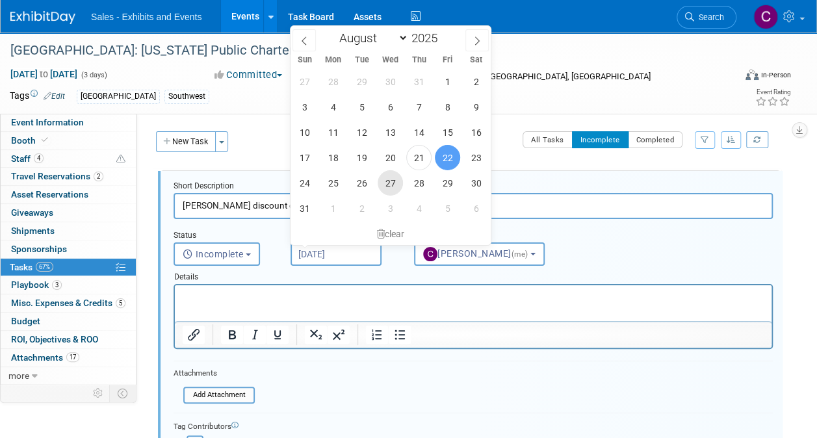
click at [393, 185] on span "27" at bounding box center [390, 182] width 25 height 25
type input "[DATE]"
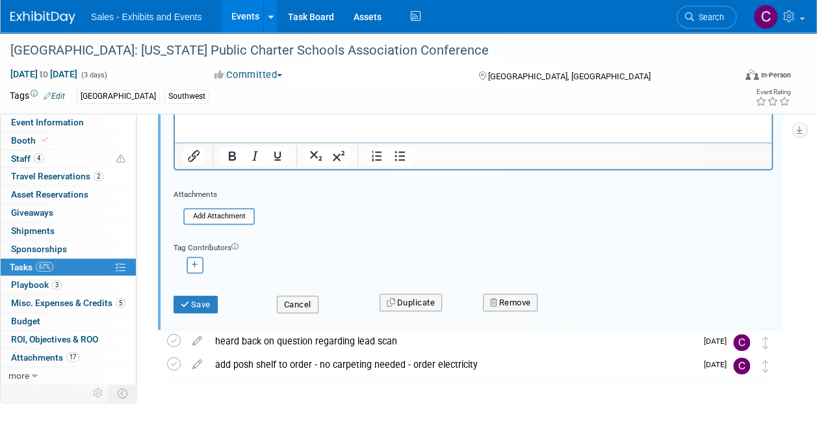
scroll to position [199, 0]
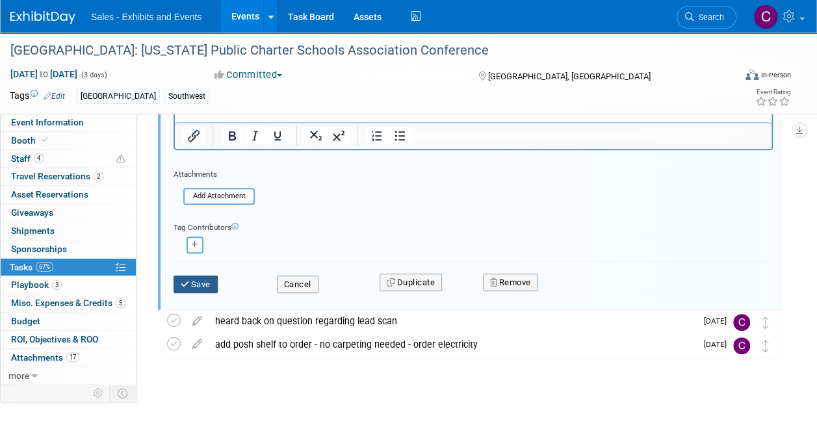
click at [207, 280] on button "Save" at bounding box center [196, 285] width 44 height 18
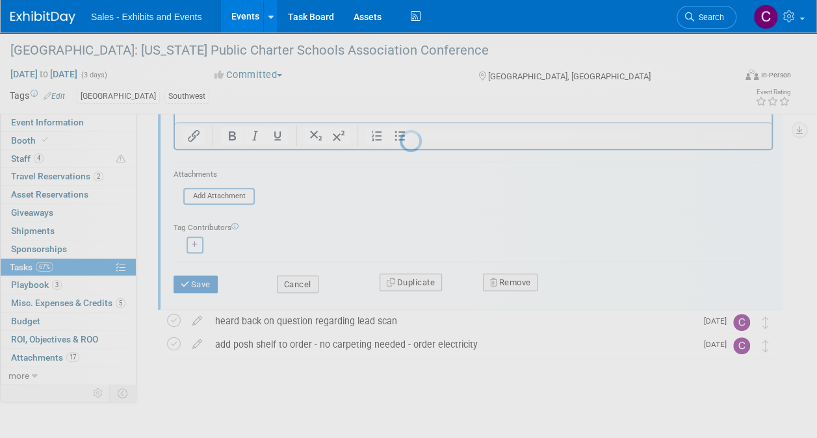
scroll to position [0, 0]
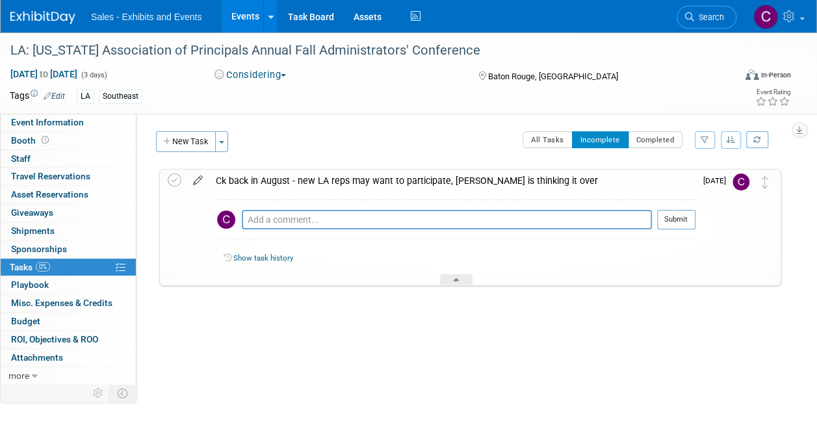
click at [198, 181] on icon at bounding box center [198, 178] width 23 height 16
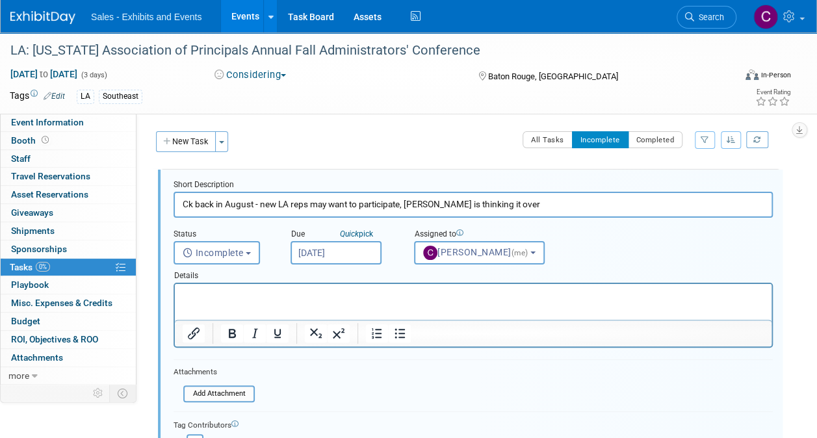
click at [337, 254] on input "[DATE]" at bounding box center [336, 252] width 91 height 23
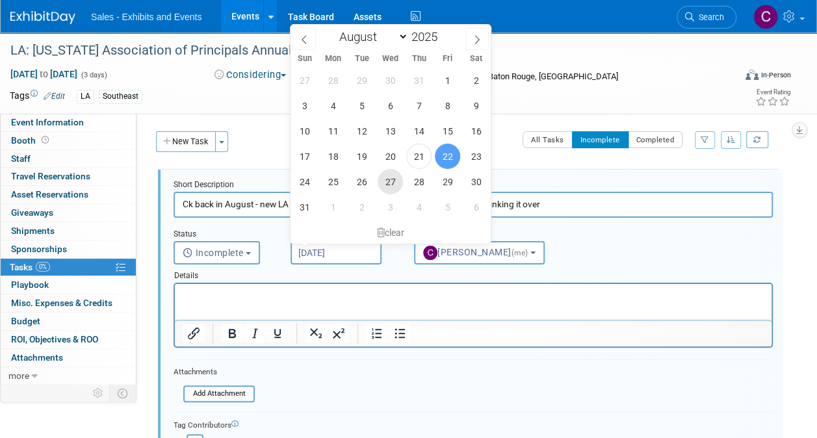
click at [393, 186] on span "27" at bounding box center [390, 181] width 25 height 25
type input "[DATE]"
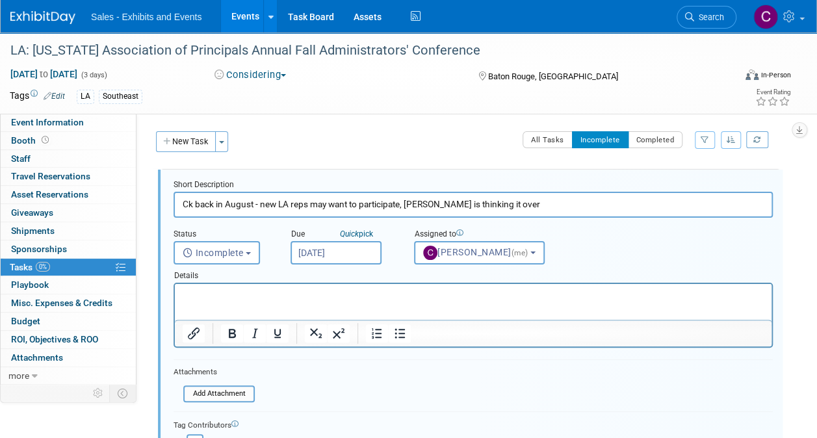
scroll to position [148, 0]
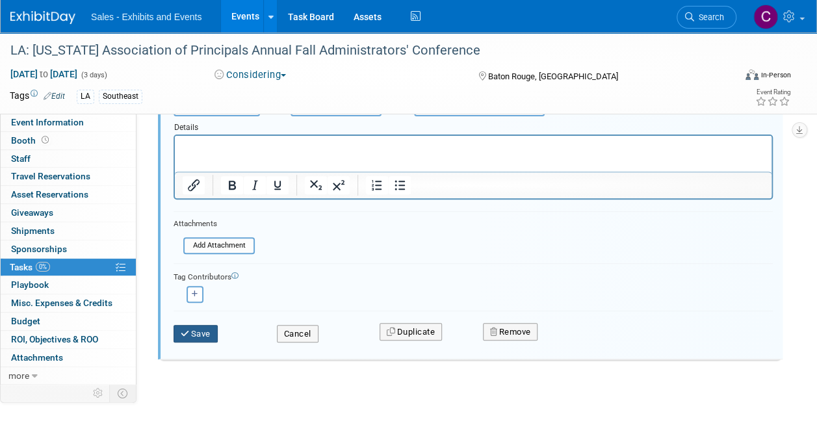
click at [202, 333] on button "Save" at bounding box center [196, 334] width 44 height 18
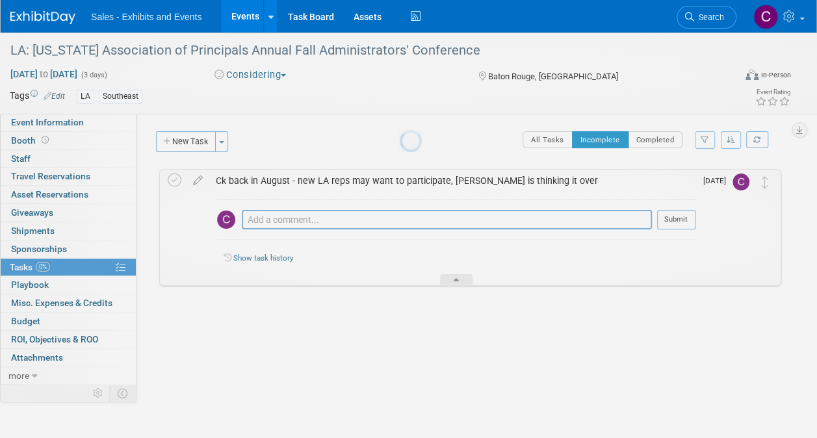
scroll to position [0, 0]
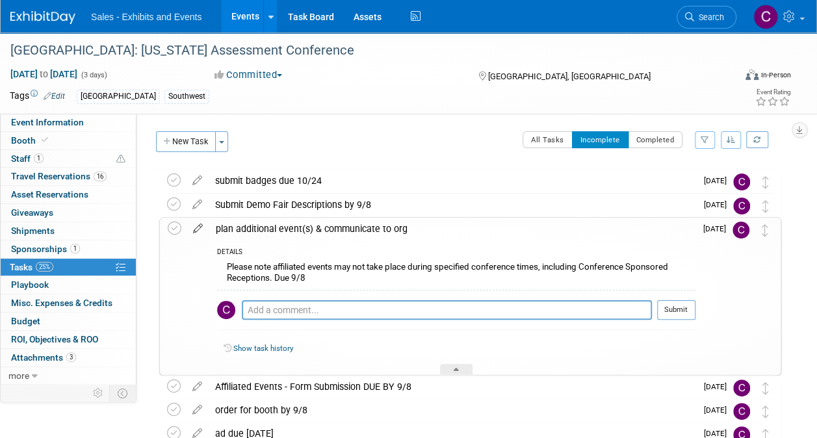
click at [196, 230] on icon at bounding box center [198, 226] width 23 height 16
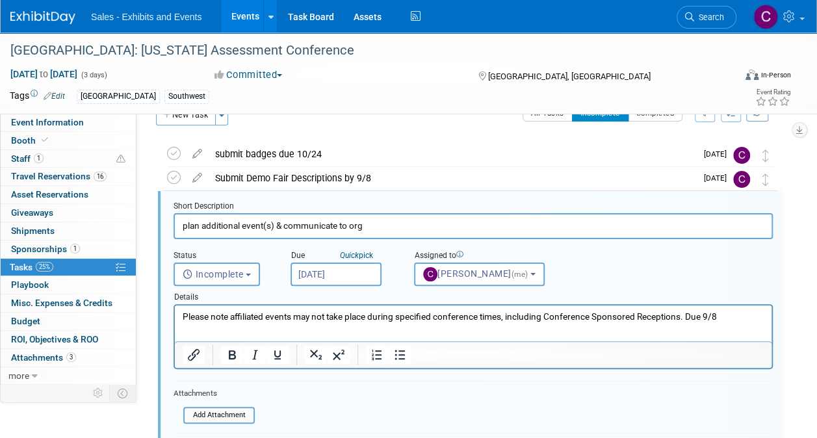
click at [321, 272] on input "[DATE]" at bounding box center [336, 274] width 91 height 23
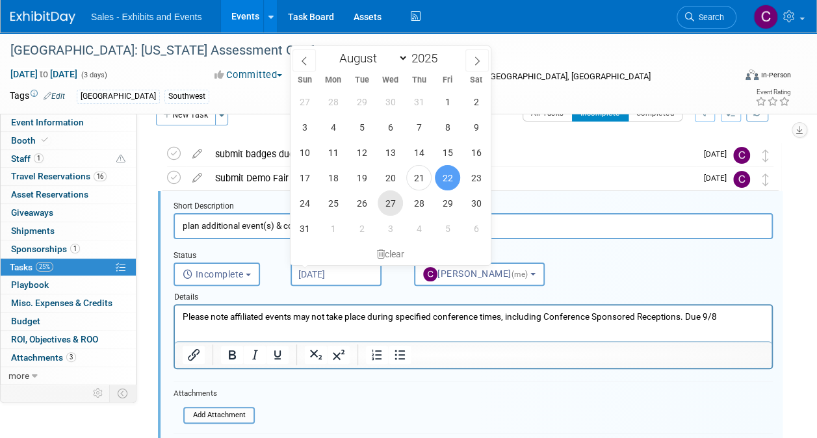
click at [388, 194] on span "27" at bounding box center [390, 202] width 25 height 25
type input "[DATE]"
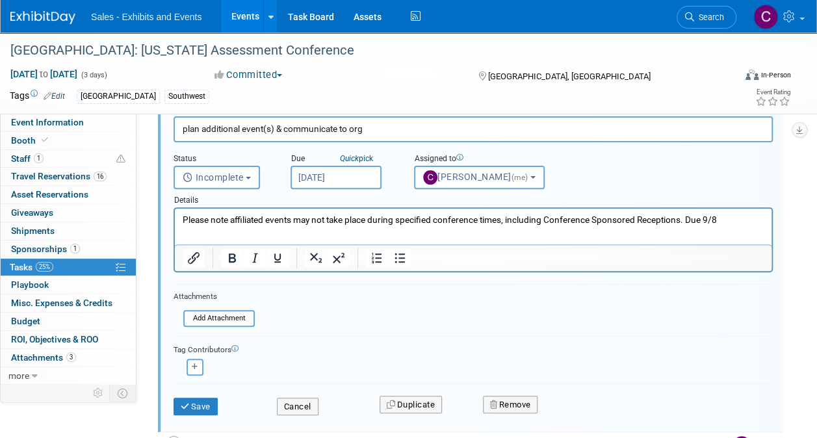
scroll to position [129, 0]
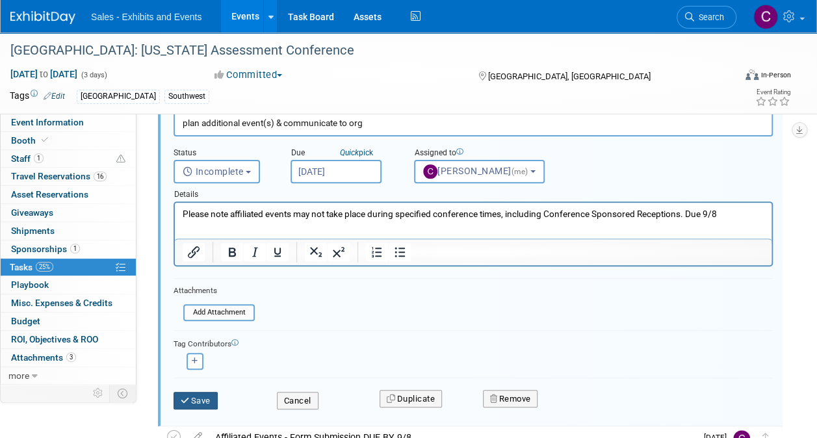
click at [200, 397] on button "Save" at bounding box center [196, 401] width 44 height 18
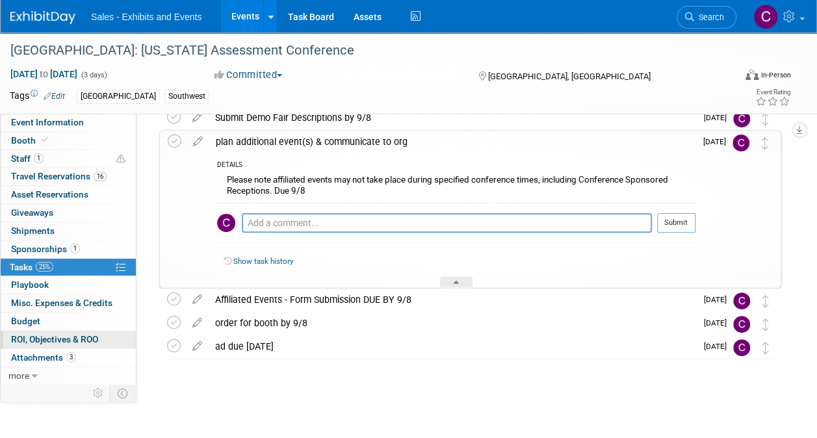
scroll to position [86, 0]
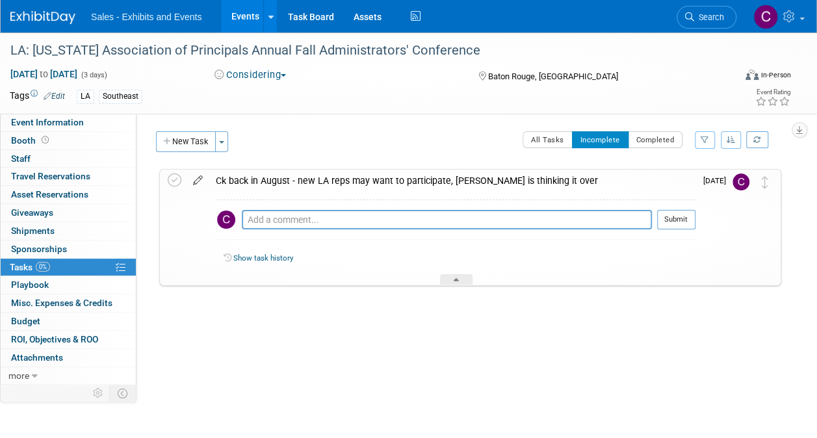
click at [200, 180] on icon at bounding box center [198, 178] width 23 height 16
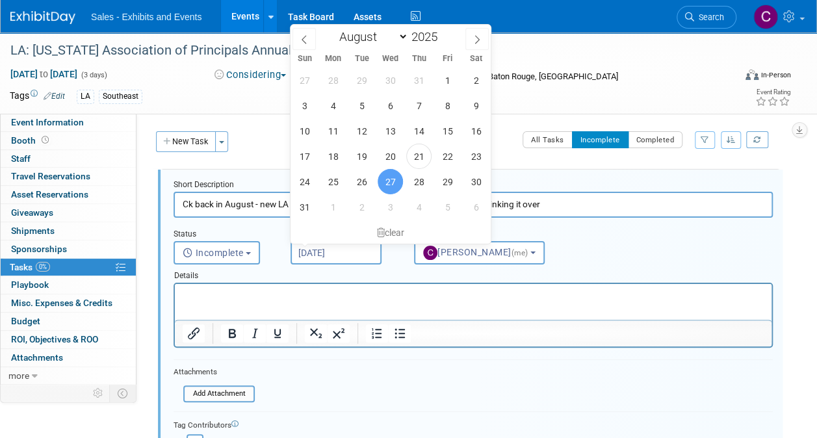
click at [352, 250] on input "[DATE]" at bounding box center [336, 252] width 91 height 23
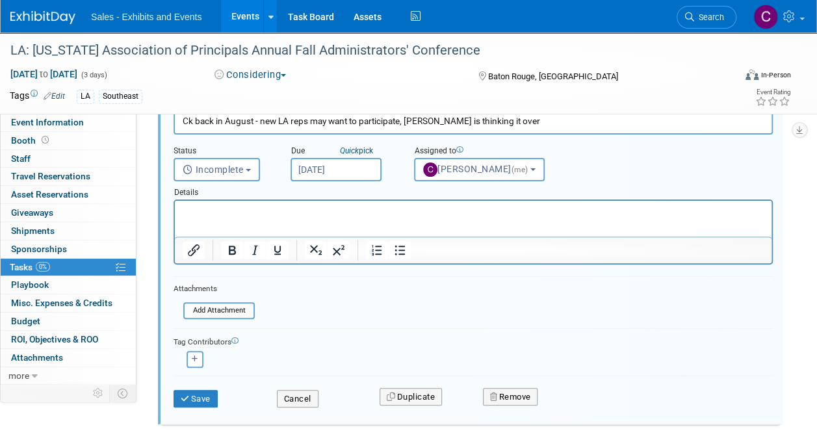
scroll to position [105, 0]
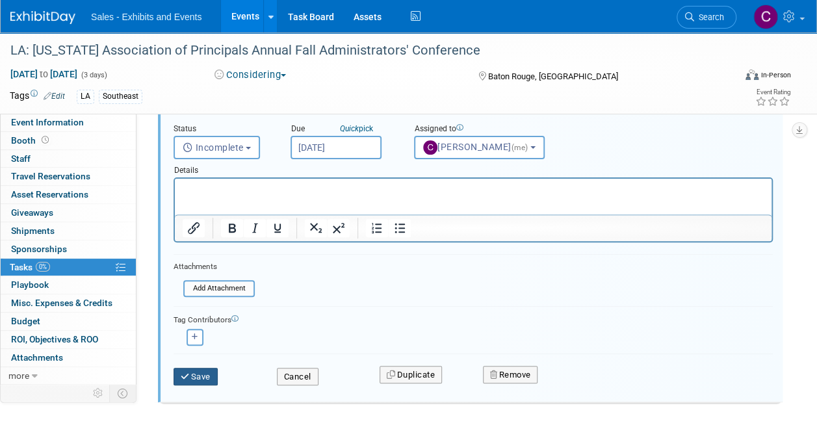
click at [199, 379] on button "Save" at bounding box center [196, 377] width 44 height 18
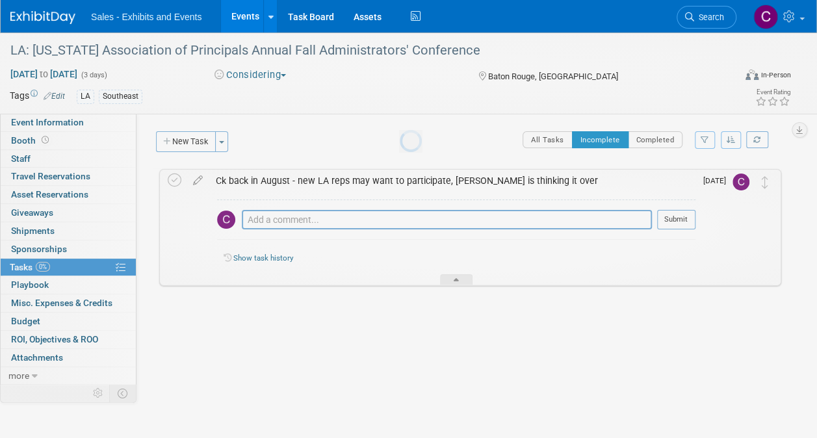
scroll to position [0, 0]
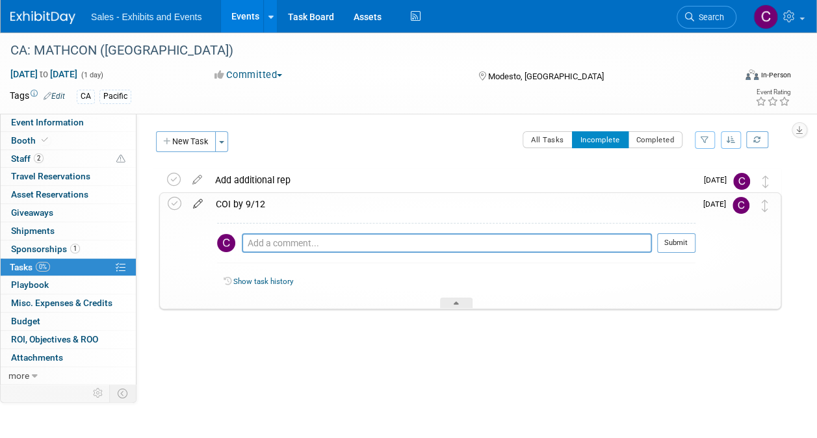
click at [198, 203] on icon at bounding box center [198, 201] width 23 height 16
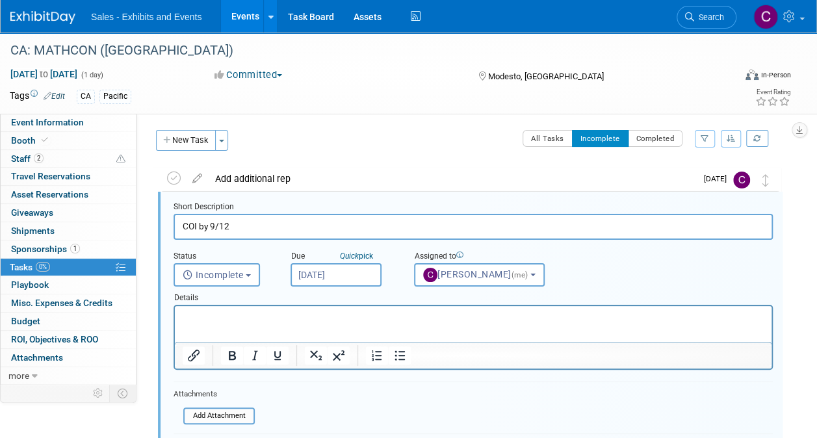
scroll to position [2, 0]
click at [326, 269] on input "[DATE]" at bounding box center [336, 274] width 91 height 23
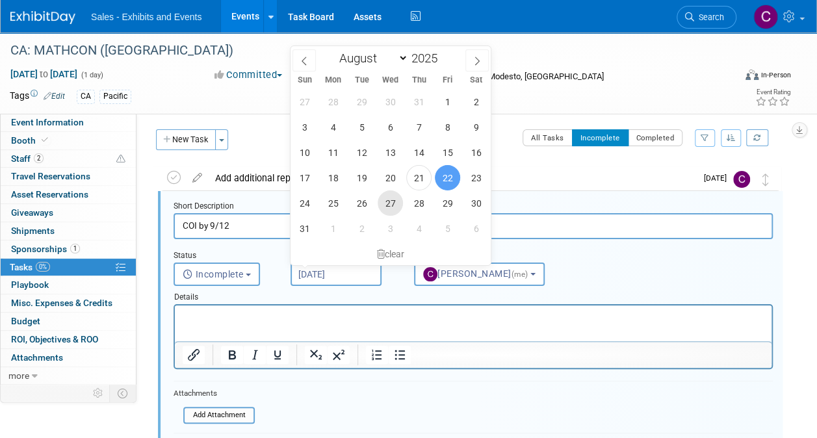
click at [397, 203] on span "27" at bounding box center [390, 202] width 25 height 25
type input "[DATE]"
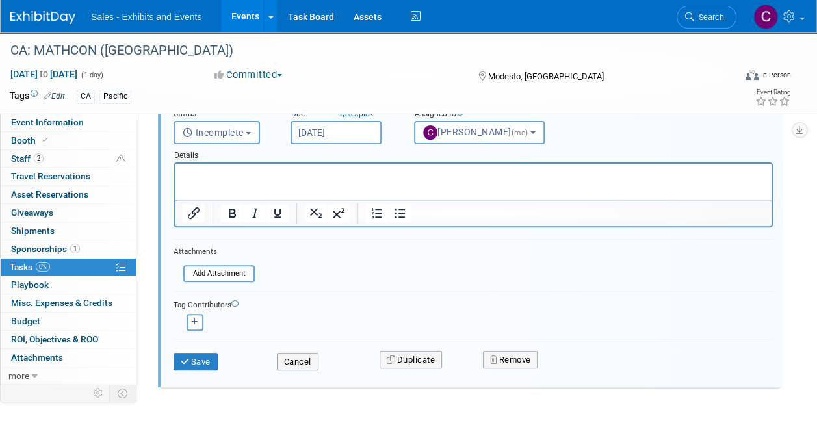
scroll to position [164, 0]
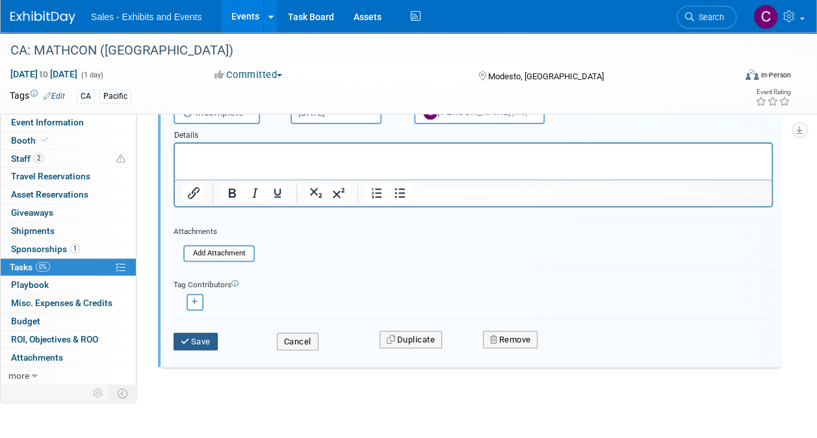
click at [200, 342] on button "Save" at bounding box center [196, 342] width 44 height 18
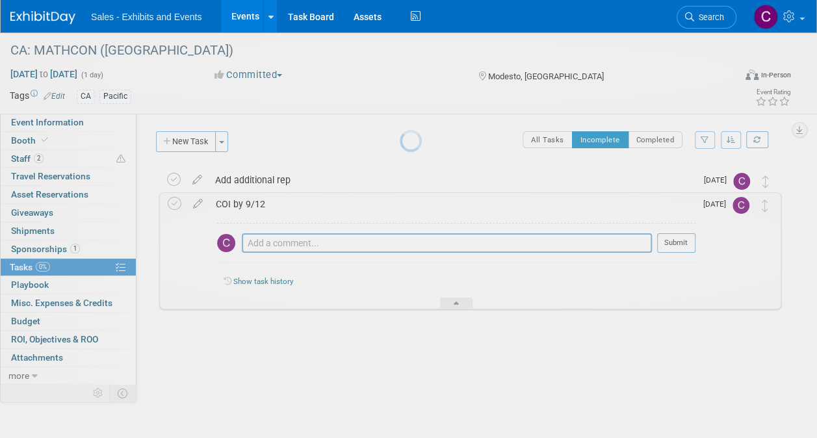
scroll to position [0, 0]
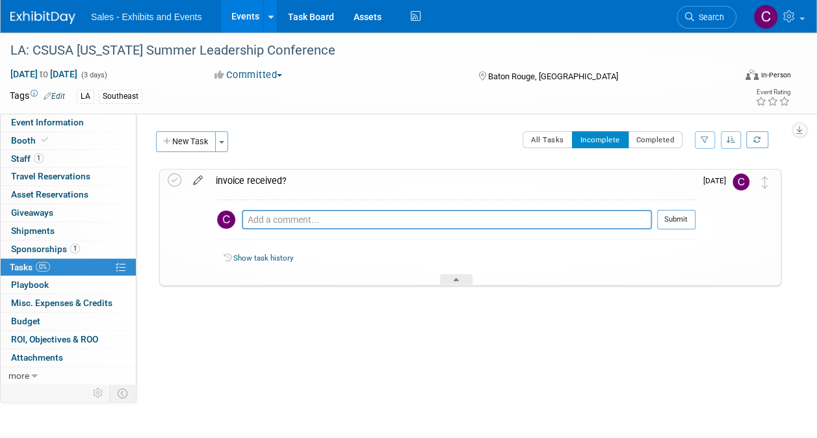
click at [200, 179] on icon at bounding box center [198, 178] width 23 height 16
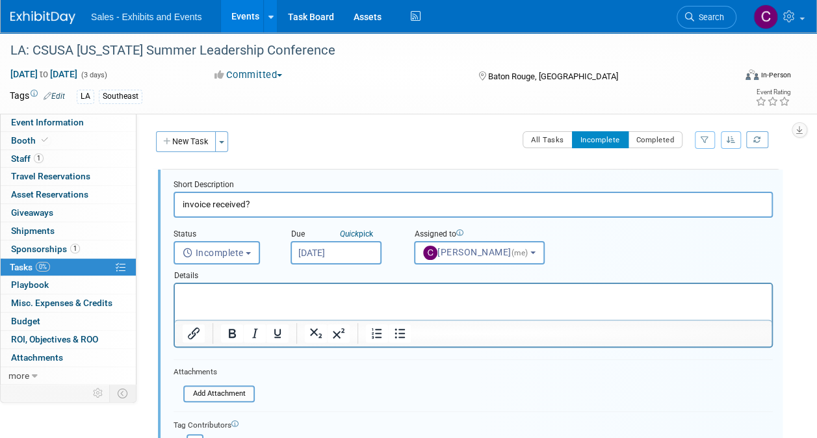
click at [348, 253] on input "[DATE]" at bounding box center [336, 252] width 91 height 23
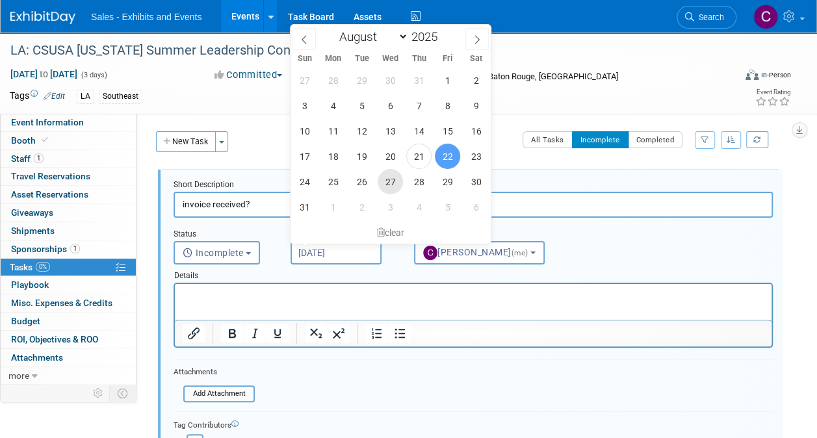
click at [386, 184] on span "27" at bounding box center [390, 181] width 25 height 25
type input "[DATE]"
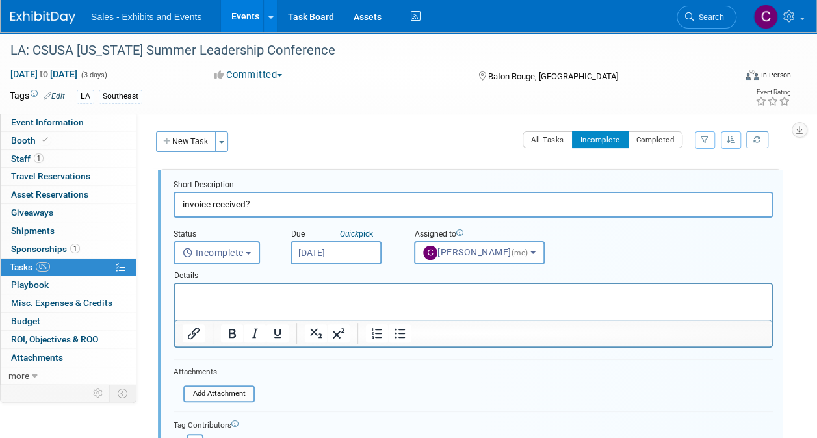
scroll to position [148, 0]
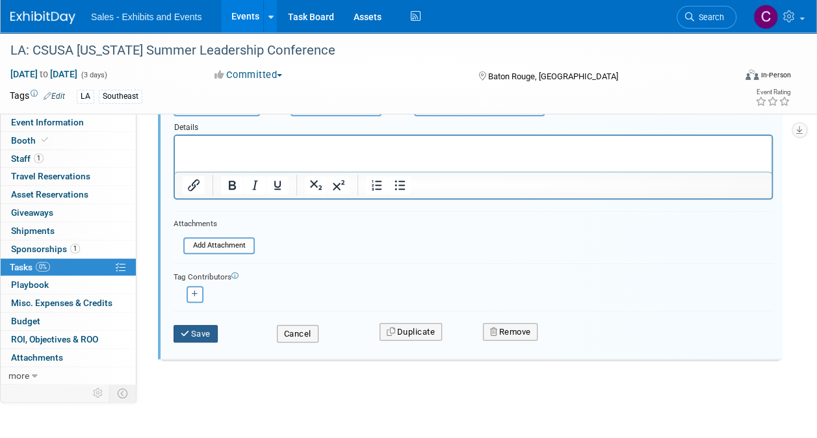
click at [199, 333] on button "Save" at bounding box center [196, 334] width 44 height 18
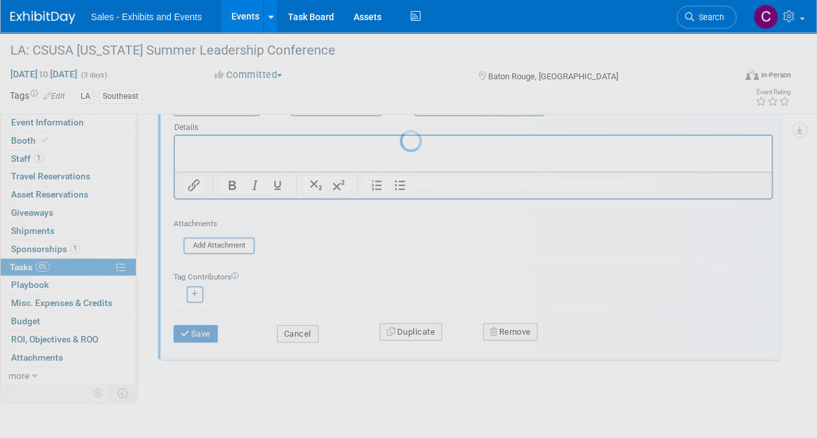
scroll to position [0, 0]
